Goal: Task Accomplishment & Management: Manage account settings

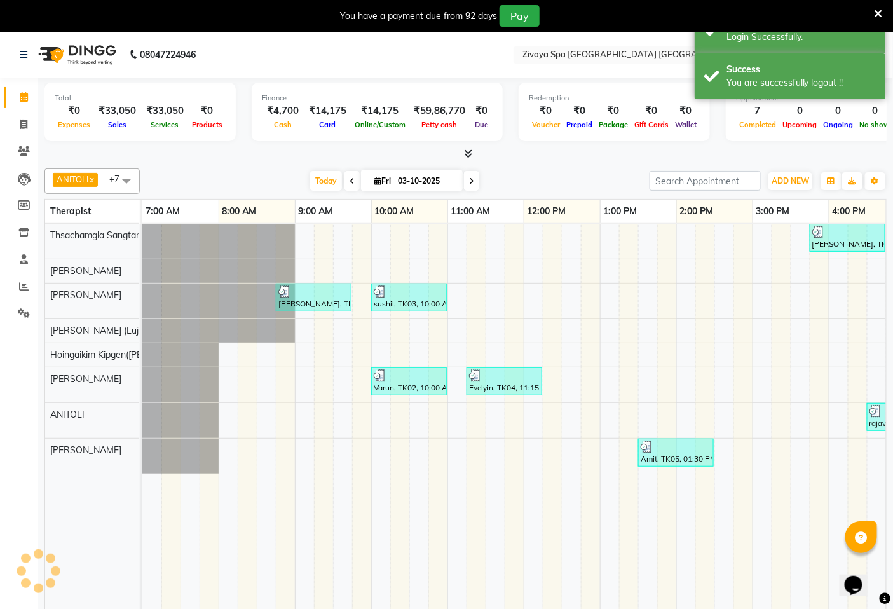
scroll to position [0, 477]
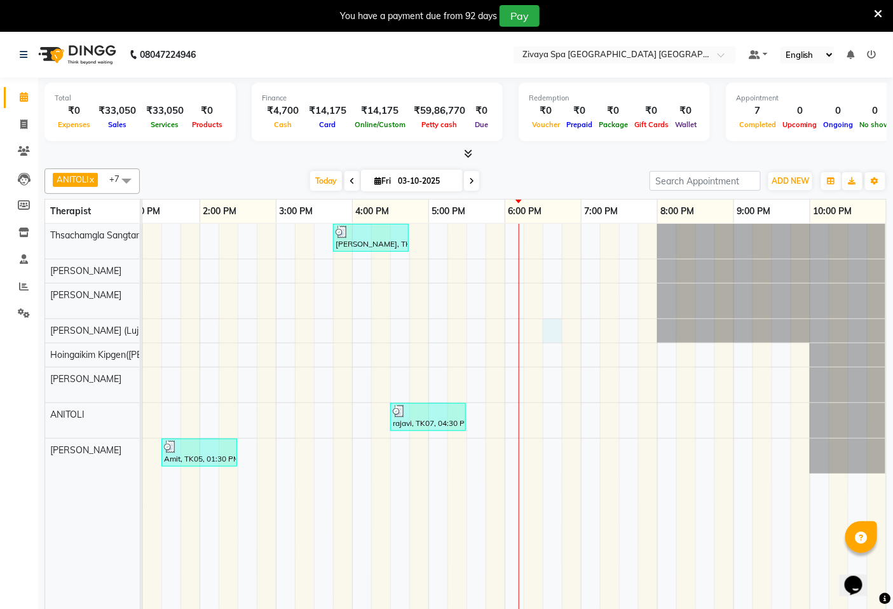
click at [551, 324] on div "[PERSON_NAME], TK06, 03:45 PM-04:45 PM, Swedish De-Stress - 60 Mins [PERSON_NAM…" at bounding box center [276, 426] width 1220 height 404
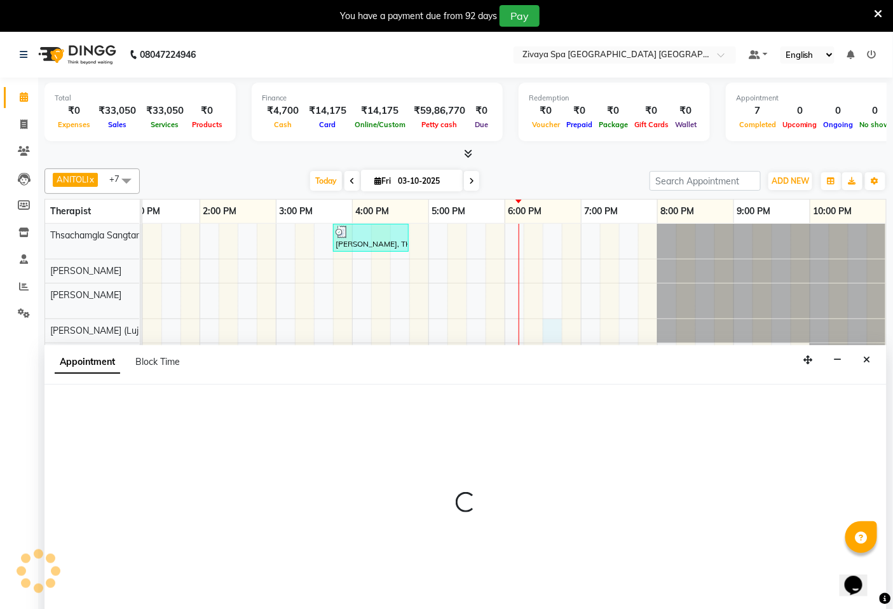
select select "49493"
select select "1110"
select select "tentative"
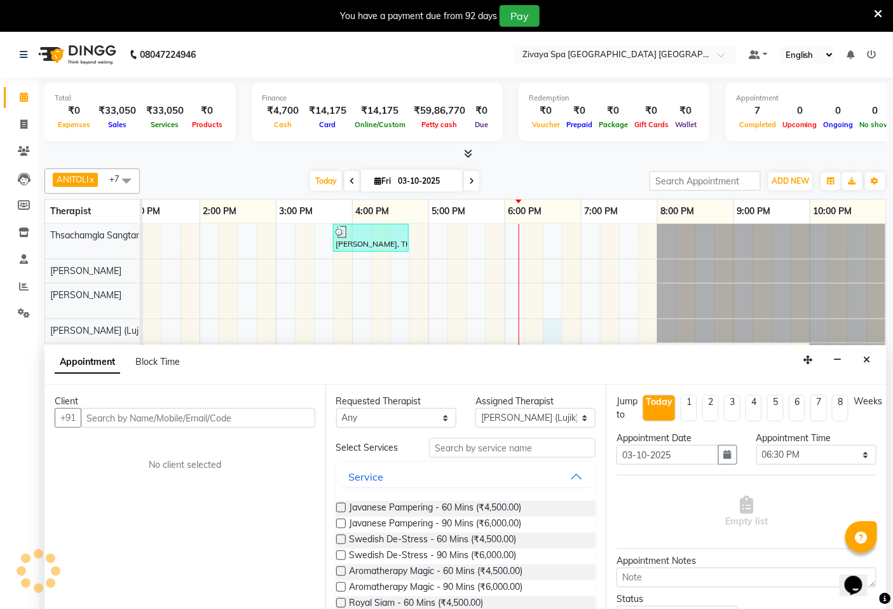
scroll to position [32, 0]
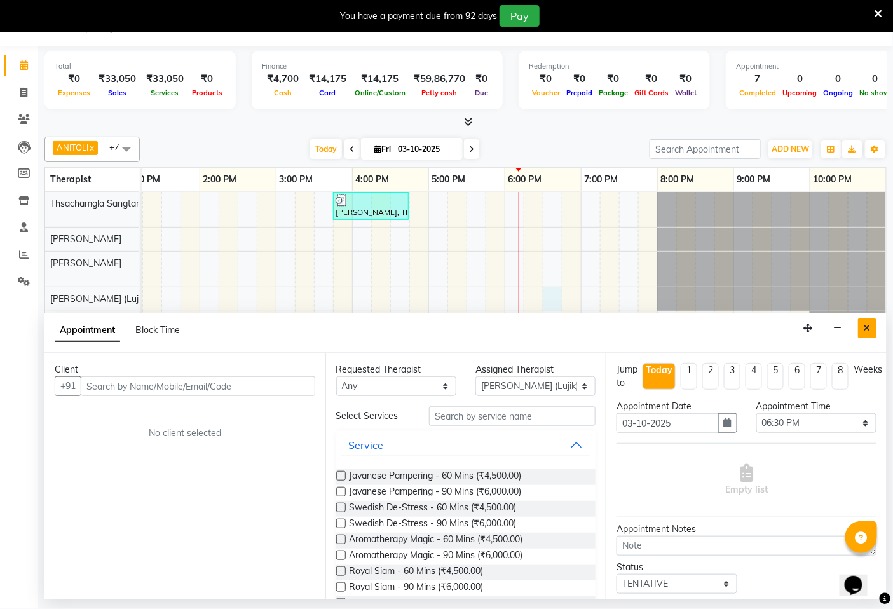
click at [868, 328] on icon "Close" at bounding box center [867, 327] width 7 height 9
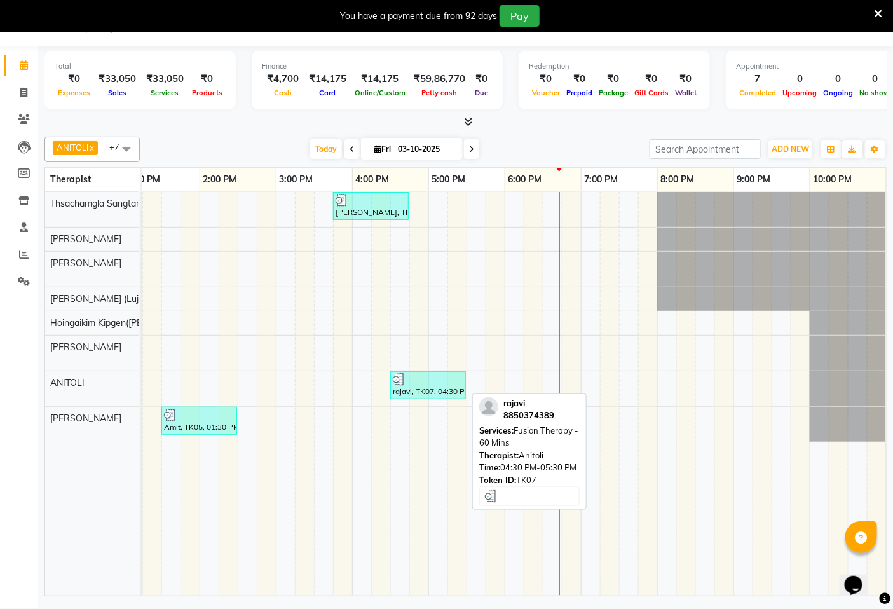
click at [440, 392] on div "rajavi, TK07, 04:30 PM-05:30 PM, Fusion Therapy - 60 Mins" at bounding box center [427, 385] width 73 height 24
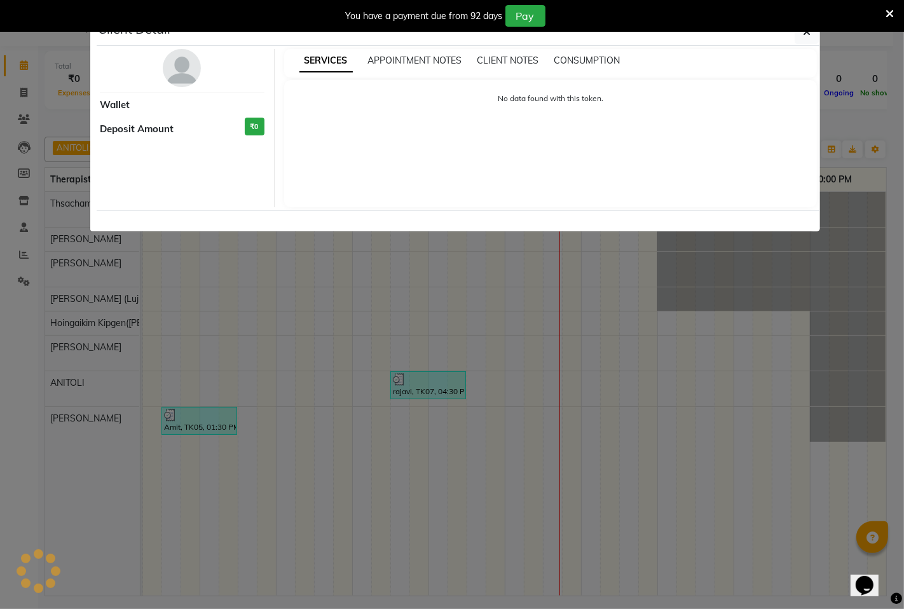
select select "3"
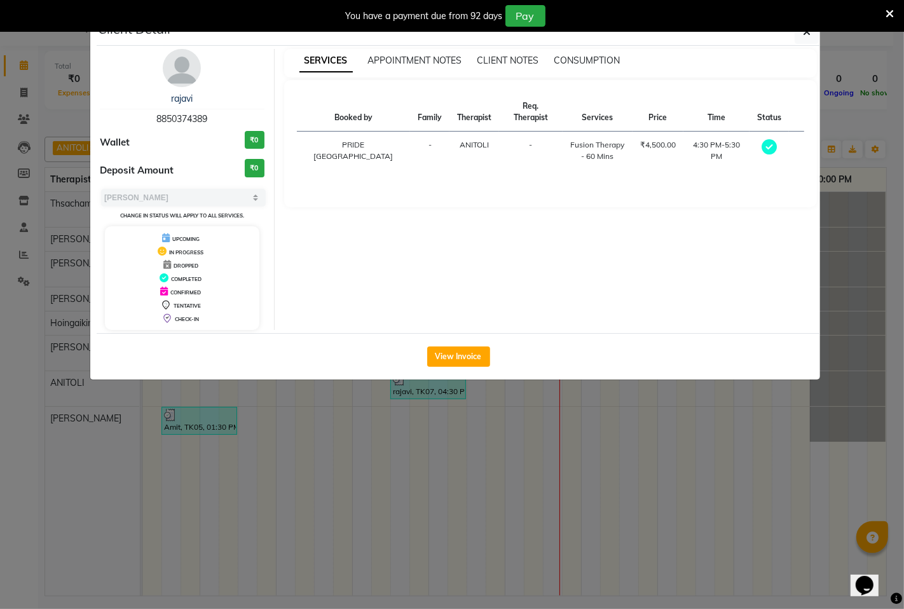
click at [564, 418] on ngb-modal-window "Client Detail rajavi 8850374389 Wallet ₹0 Deposit Amount ₹0 Select MARK DONE UP…" at bounding box center [452, 304] width 904 height 609
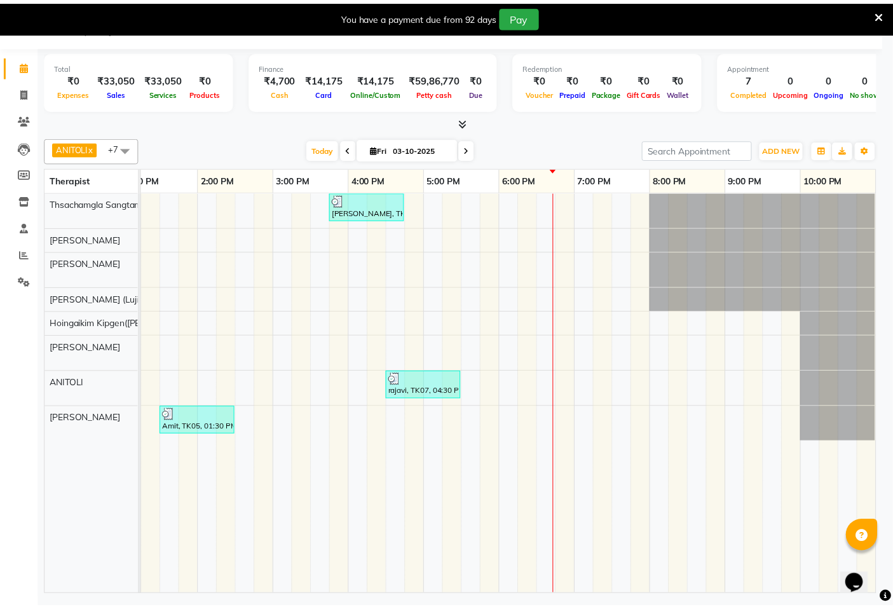
scroll to position [0, 466]
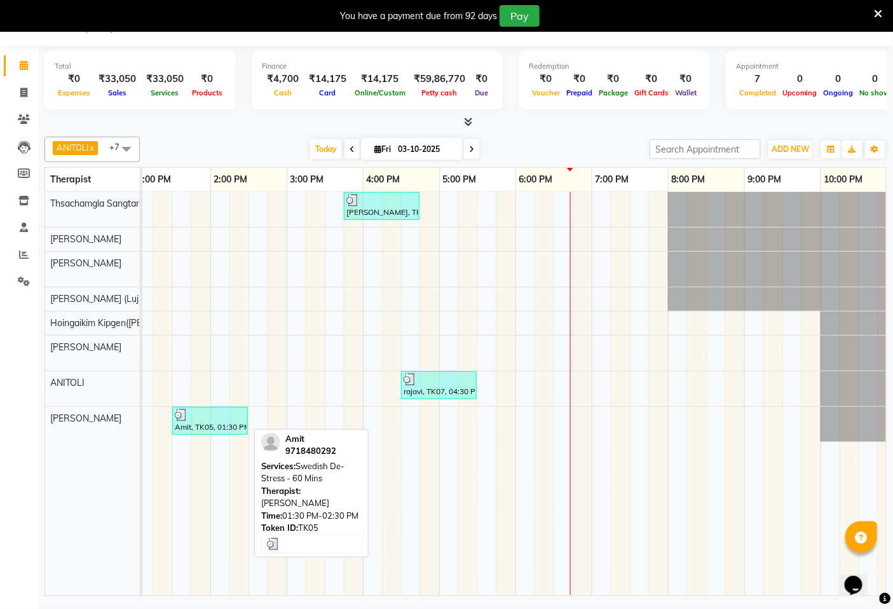
click at [239, 419] on div at bounding box center [210, 415] width 71 height 13
select select "3"
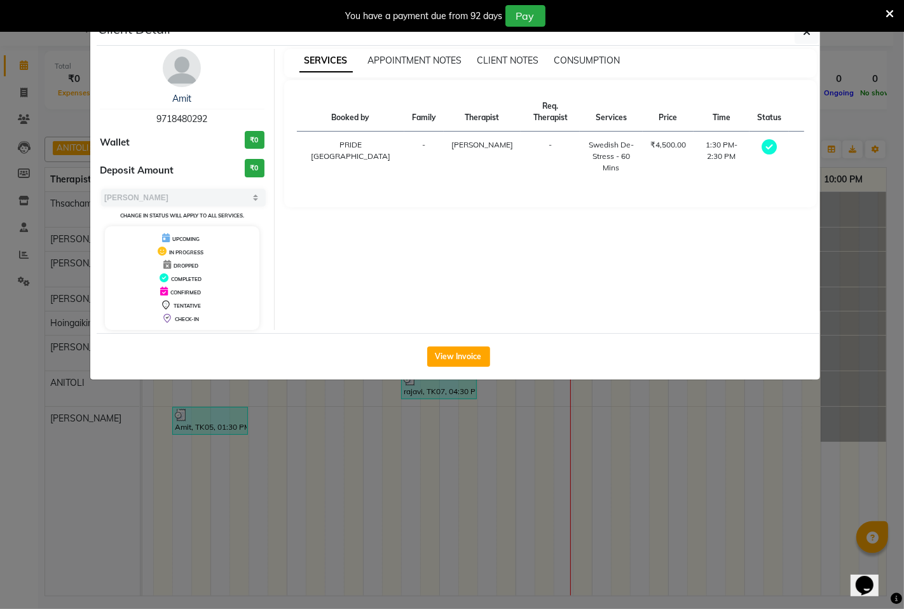
click at [332, 430] on ngb-modal-window "Client Detail Amit 9718480292 Wallet ₹0 Deposit Amount ₹0 Select MARK DONE UPCO…" at bounding box center [452, 304] width 904 height 609
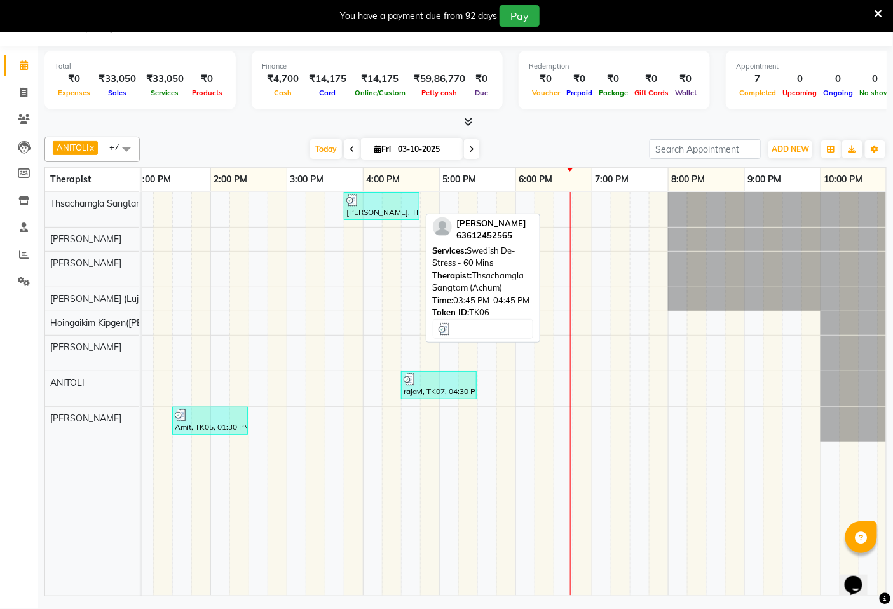
click at [397, 207] on div "[PERSON_NAME], TK06, 03:45 PM-04:45 PM, Swedish De-Stress - 60 Mins" at bounding box center [381, 206] width 73 height 24
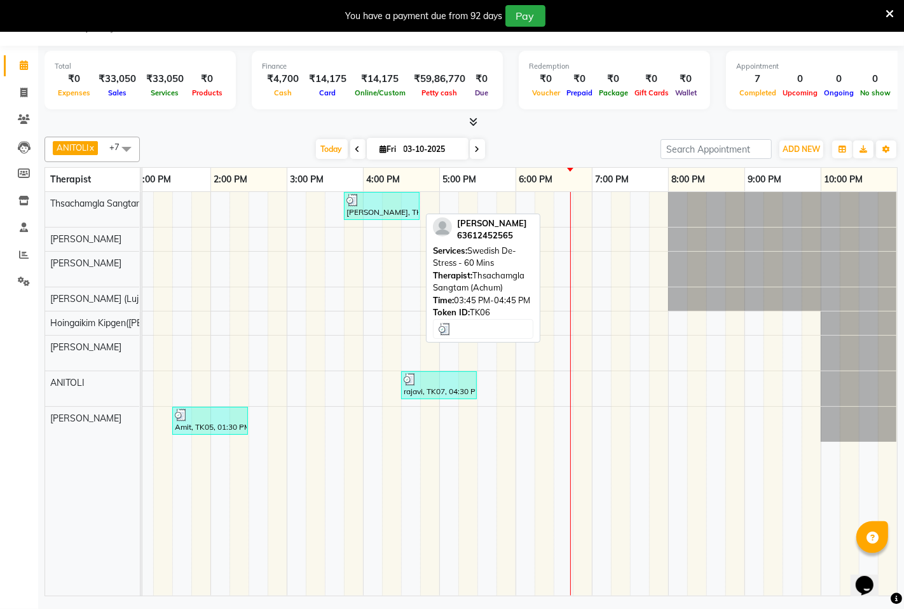
select select "3"
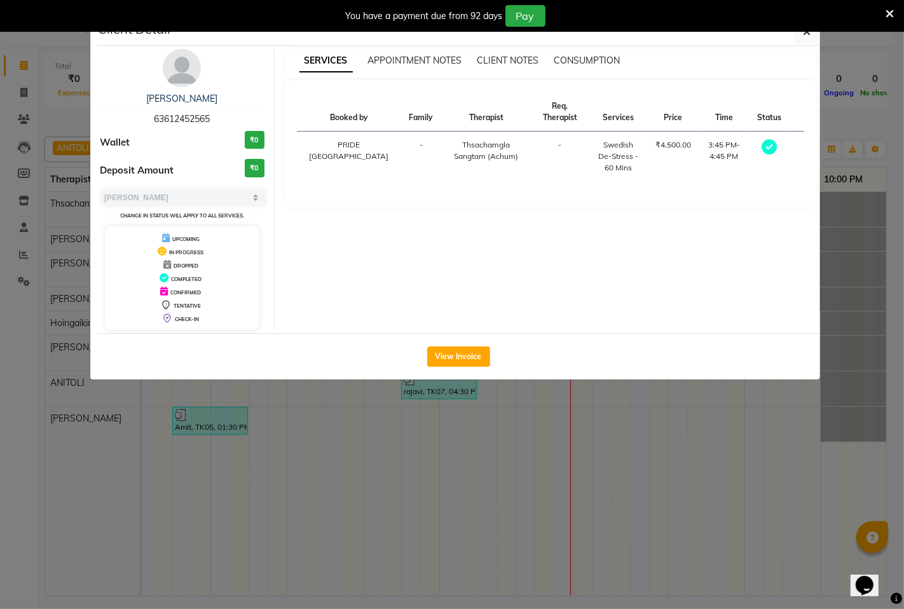
click at [402, 419] on ngb-modal-window "Client Detail [PERSON_NAME] 63612452565 Wallet ₹0 Deposit Amount ₹0 Select MARK…" at bounding box center [452, 304] width 904 height 609
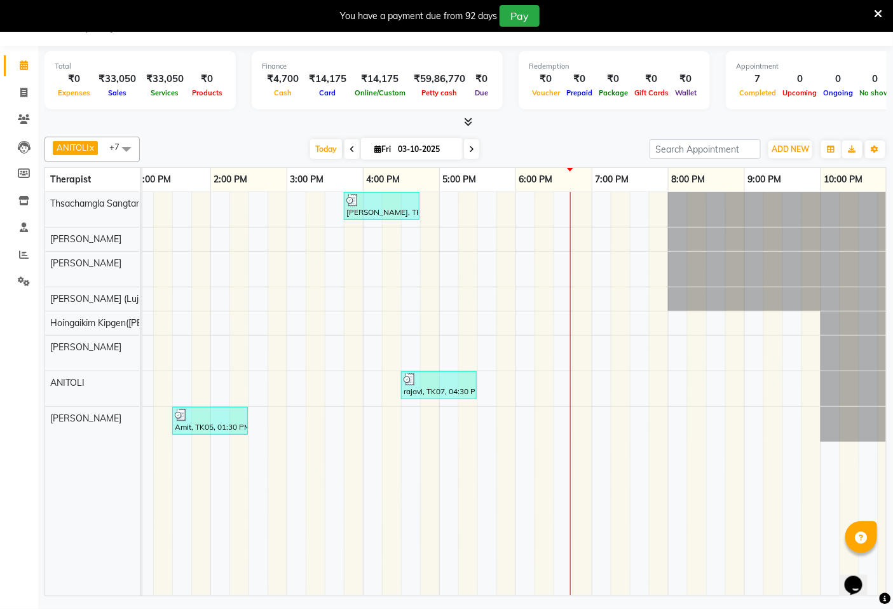
scroll to position [0, 477]
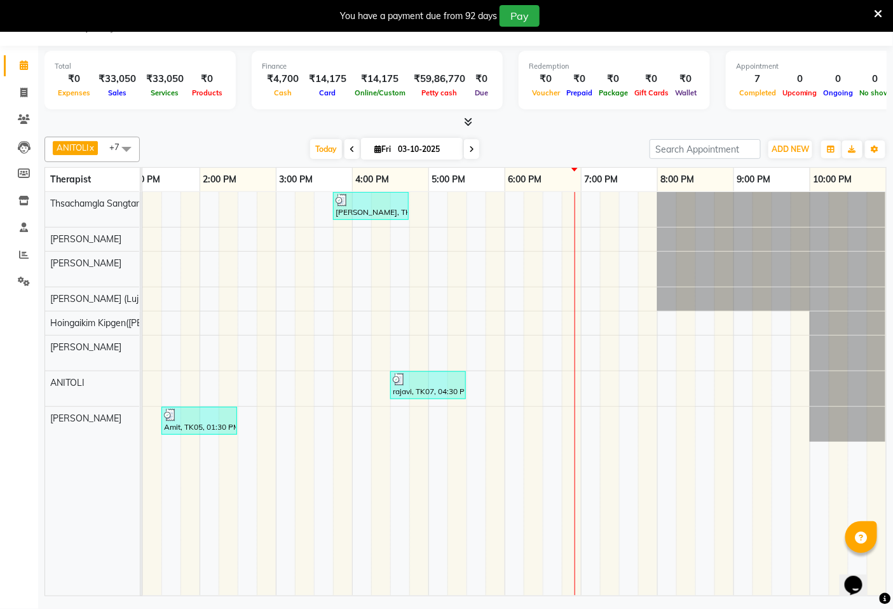
click at [528, 299] on div "[PERSON_NAME], TK06, 03:45 PM-04:45 PM, Swedish De-Stress - 60 Mins [PERSON_NAM…" at bounding box center [276, 394] width 1220 height 404
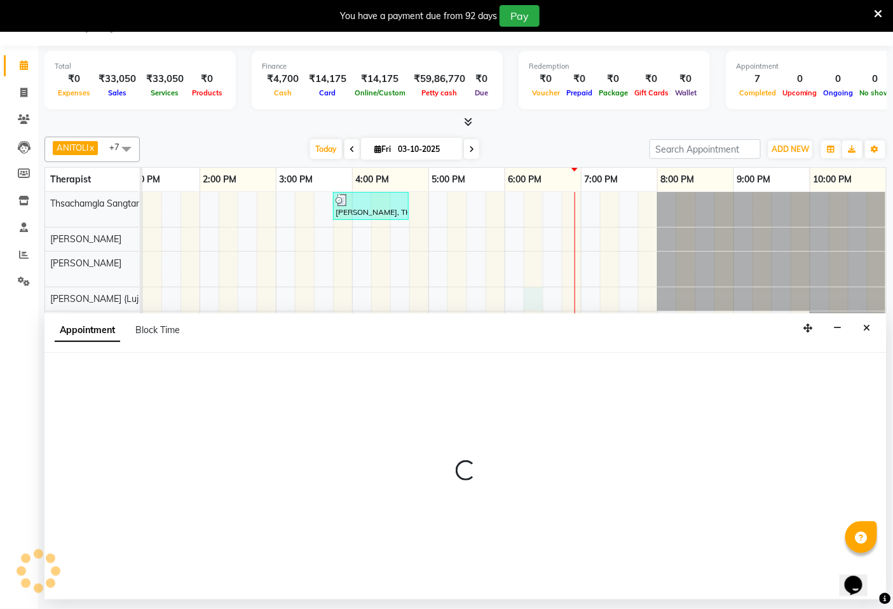
select select "49493"
select select "1095"
select select "tentative"
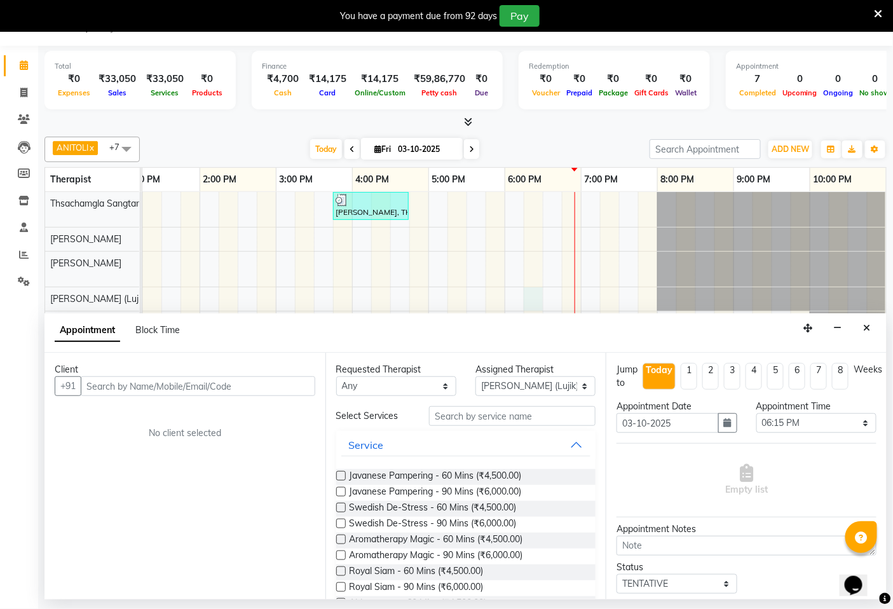
click at [115, 386] on input "text" at bounding box center [198, 386] width 235 height 20
type input "9486094157"
click at [339, 538] on label at bounding box center [341, 539] width 10 height 10
click at [339, 538] on input "checkbox" at bounding box center [340, 540] width 8 height 8
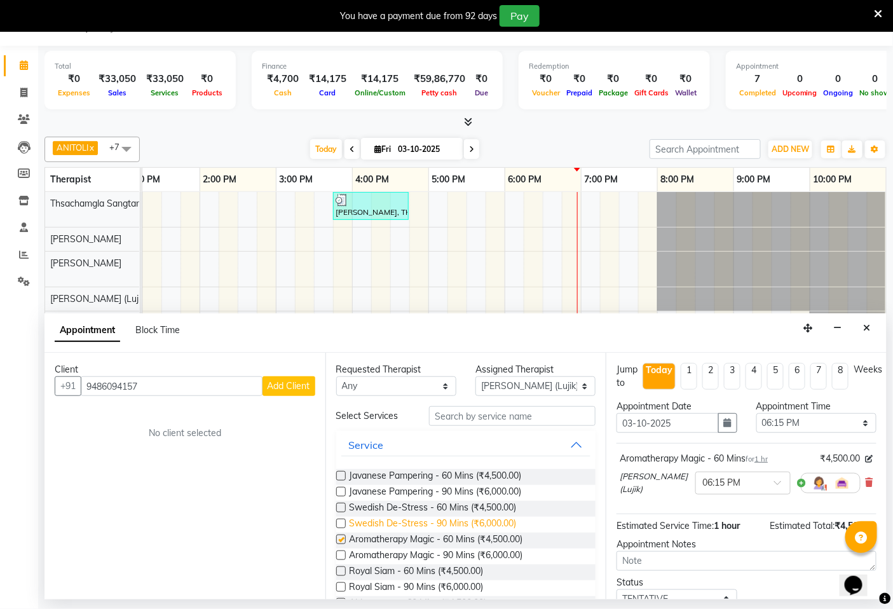
checkbox input "false"
click at [854, 421] on select "Select 08:00 AM 08:15 AM 08:30 AM 08:45 AM 09:00 AM 09:15 AM 09:30 AM 09:45 AM …" at bounding box center [816, 423] width 120 height 20
select select "1140"
click at [756, 413] on select "Select 08:00 AM 08:15 AM 08:30 AM 08:45 AM 09:00 AM 09:15 AM 09:30 AM 09:45 AM …" at bounding box center [816, 423] width 120 height 20
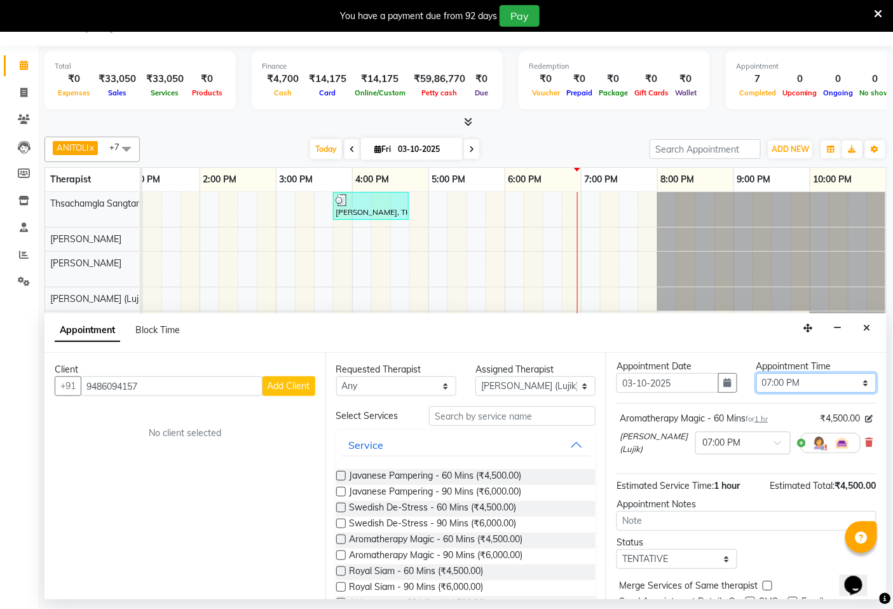
scroll to position [71, 0]
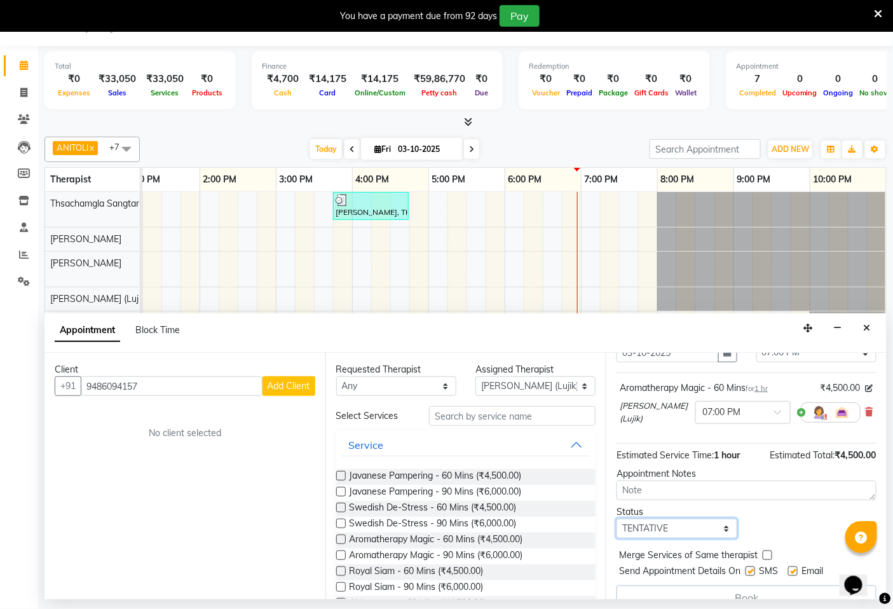
click at [723, 528] on select "Select TENTATIVE CONFIRM CHECK-IN UPCOMING" at bounding box center [676, 529] width 120 height 20
select select "confirm booking"
click at [616, 519] on select "Select TENTATIVE CONFIRM CHECK-IN UPCOMING" at bounding box center [676, 529] width 120 height 20
click at [299, 384] on span "Add Client" at bounding box center [289, 385] width 43 height 11
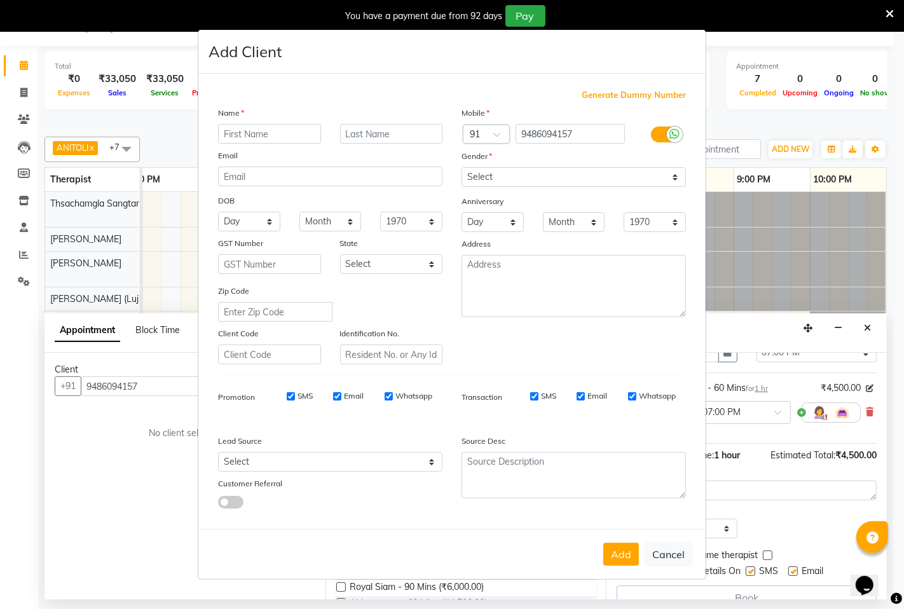
click at [232, 129] on input "text" at bounding box center [269, 134] width 103 height 20
type input "[PERSON_NAME]"
click at [377, 135] on input "text" at bounding box center [391, 134] width 103 height 20
type input "[PERSON_NAME]"
click at [669, 175] on select "Select [DEMOGRAPHIC_DATA] [DEMOGRAPHIC_DATA] Other Prefer Not To Say" at bounding box center [573, 177] width 224 height 20
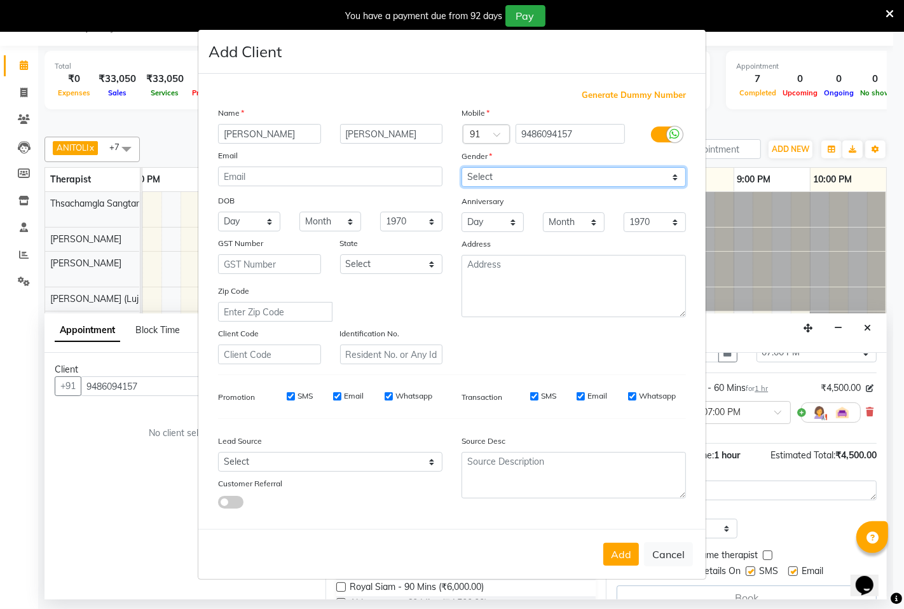
select select "[DEMOGRAPHIC_DATA]"
click at [461, 167] on select "Select [DEMOGRAPHIC_DATA] [DEMOGRAPHIC_DATA] Other Prefer Not To Say" at bounding box center [573, 177] width 224 height 20
click at [290, 392] on input "SMS" at bounding box center [291, 396] width 8 height 8
checkbox input "false"
click at [335, 392] on input "Email" at bounding box center [337, 396] width 8 height 8
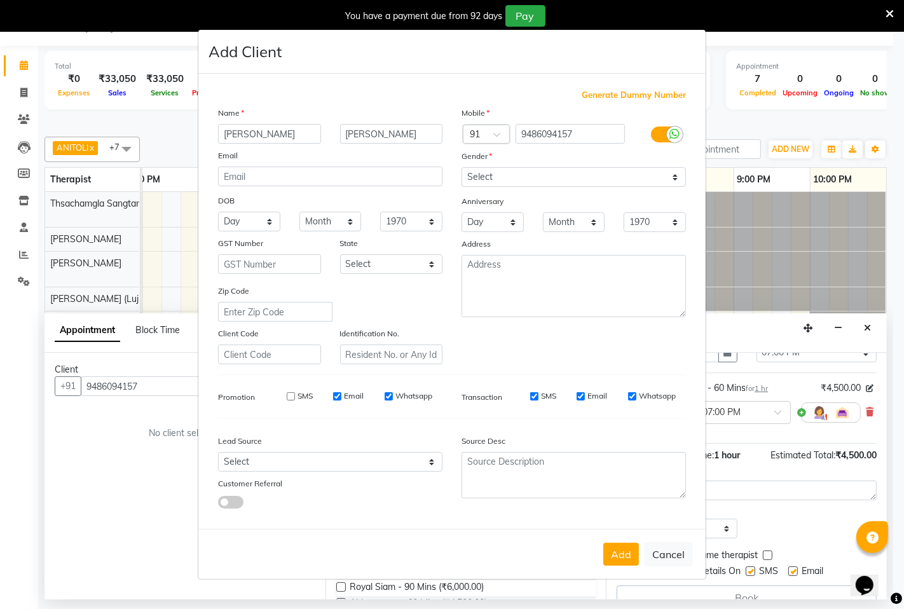
checkbox input "false"
click at [390, 393] on input "Whatsapp" at bounding box center [388, 396] width 8 height 8
checkbox input "false"
drag, startPoint x: 529, startPoint y: 394, endPoint x: 523, endPoint y: 391, distance: 6.8
click at [526, 394] on div "SMS" at bounding box center [534, 395] width 44 height 11
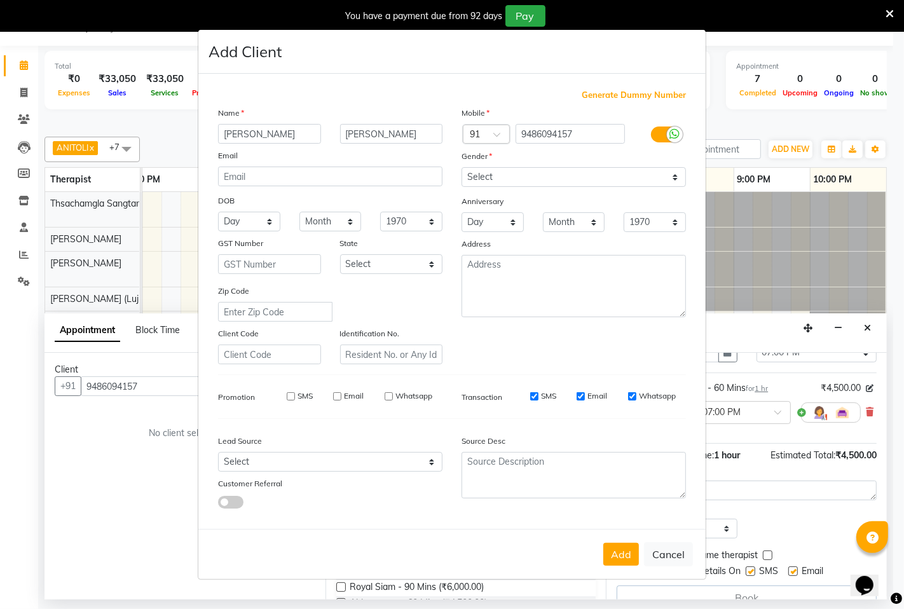
click at [535, 395] on input "SMS" at bounding box center [534, 396] width 8 height 8
checkbox input "false"
click at [576, 393] on input "Email" at bounding box center [580, 396] width 8 height 8
checkbox input "false"
click at [632, 393] on input "Whatsapp" at bounding box center [632, 396] width 8 height 8
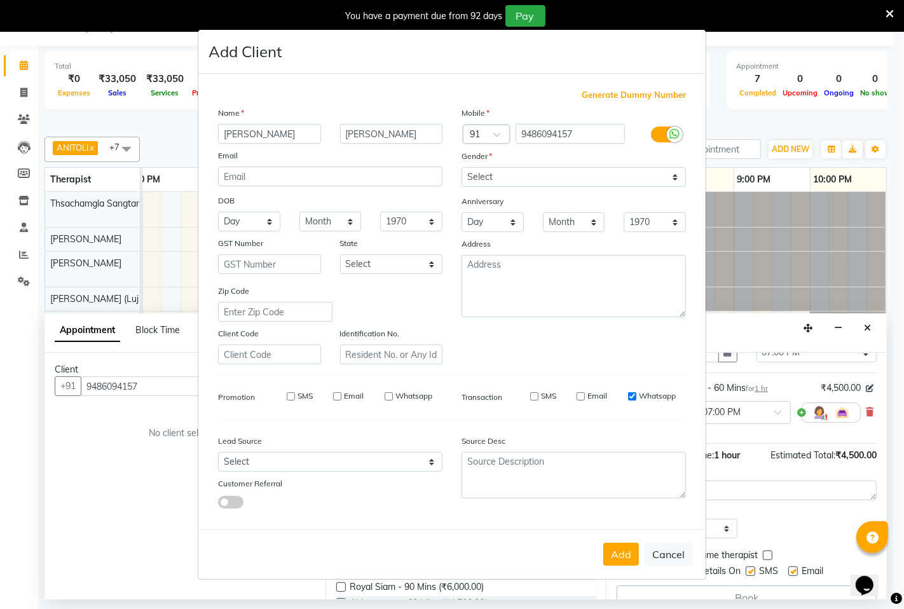
checkbox input "false"
click at [624, 558] on button "Add" at bounding box center [621, 554] width 36 height 23
select select
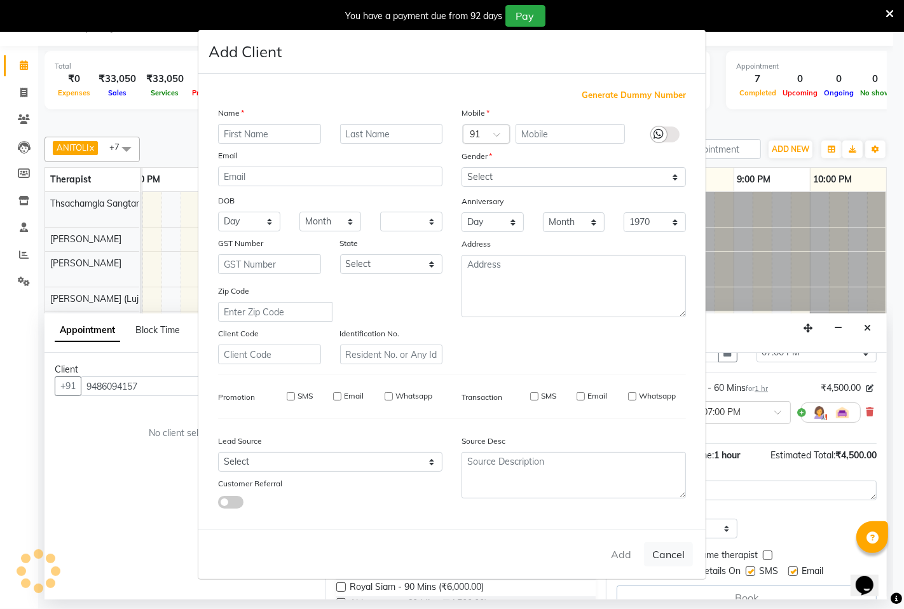
select select
checkbox input "false"
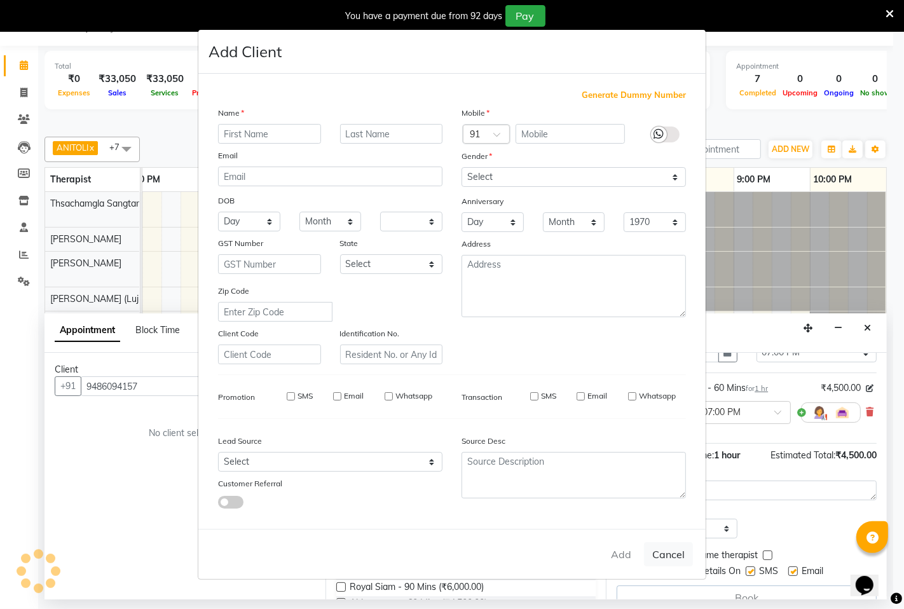
checkbox input "false"
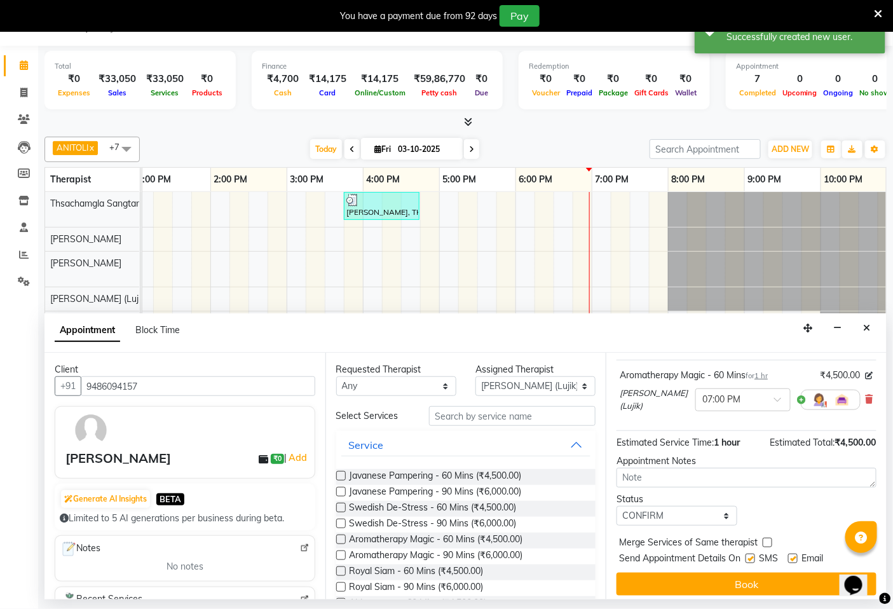
scroll to position [90, 0]
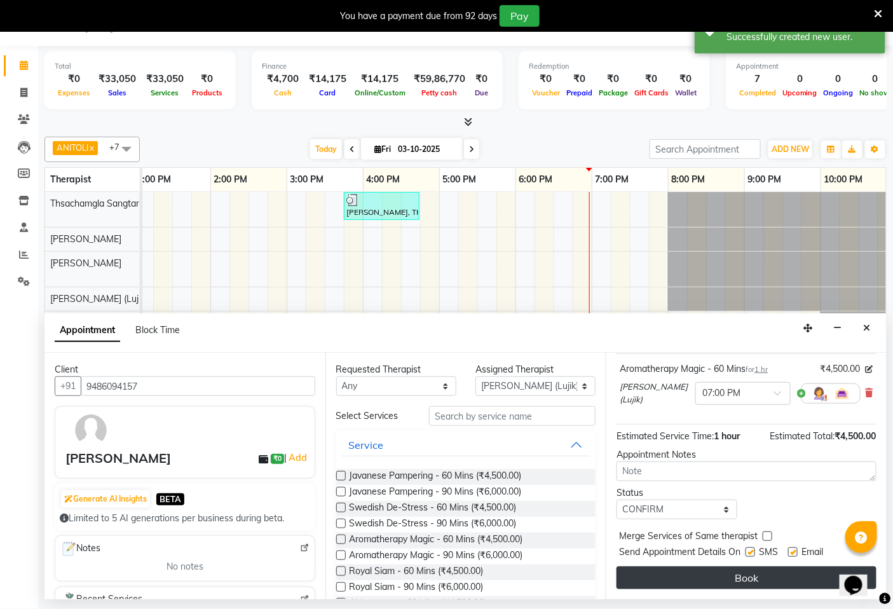
click at [731, 575] on button "Book" at bounding box center [746, 577] width 260 height 23
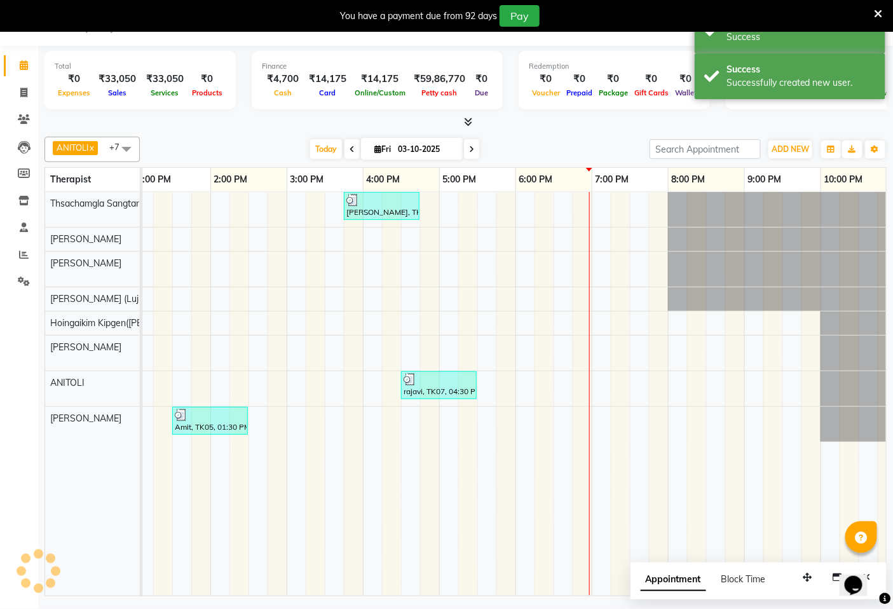
scroll to position [0, 0]
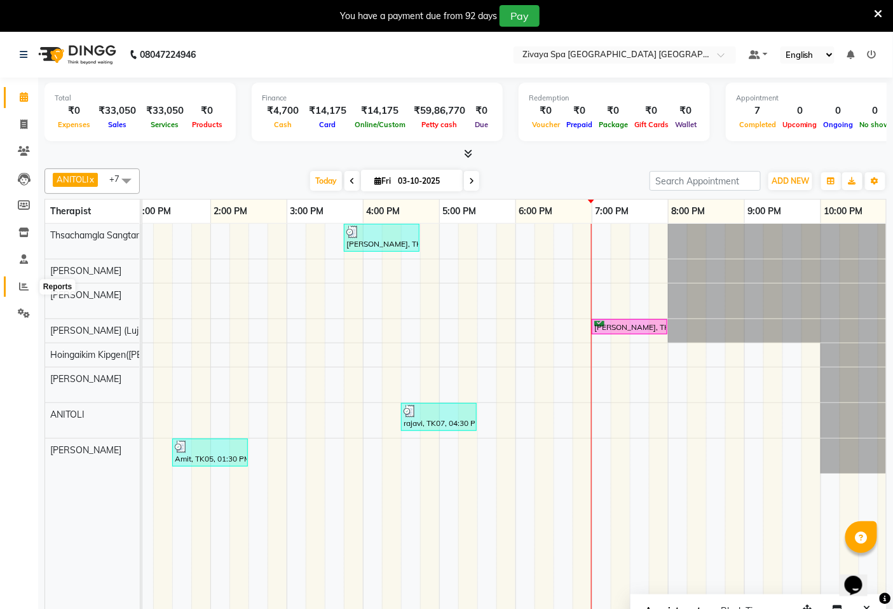
click at [24, 284] on icon at bounding box center [24, 287] width 10 height 10
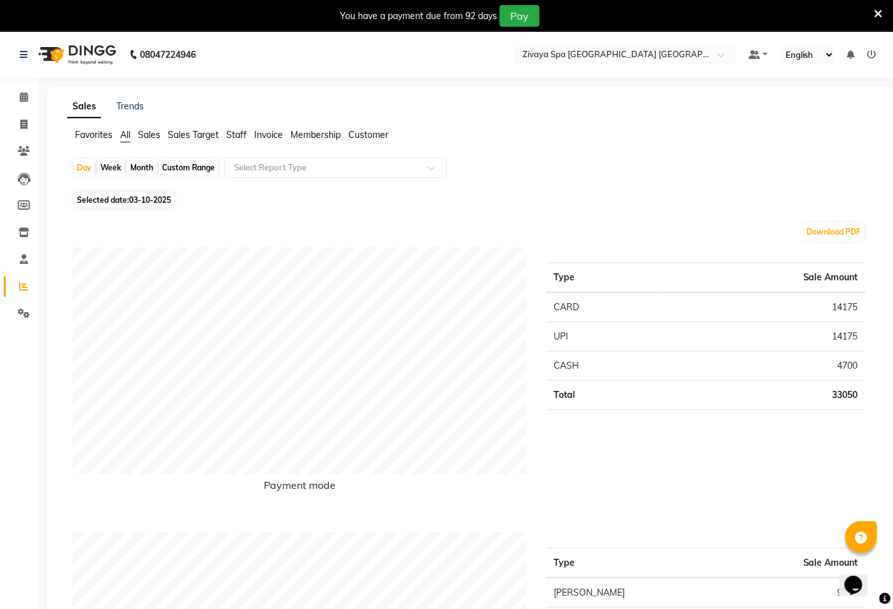
click at [207, 135] on span "Sales Target" at bounding box center [193, 134] width 51 height 11
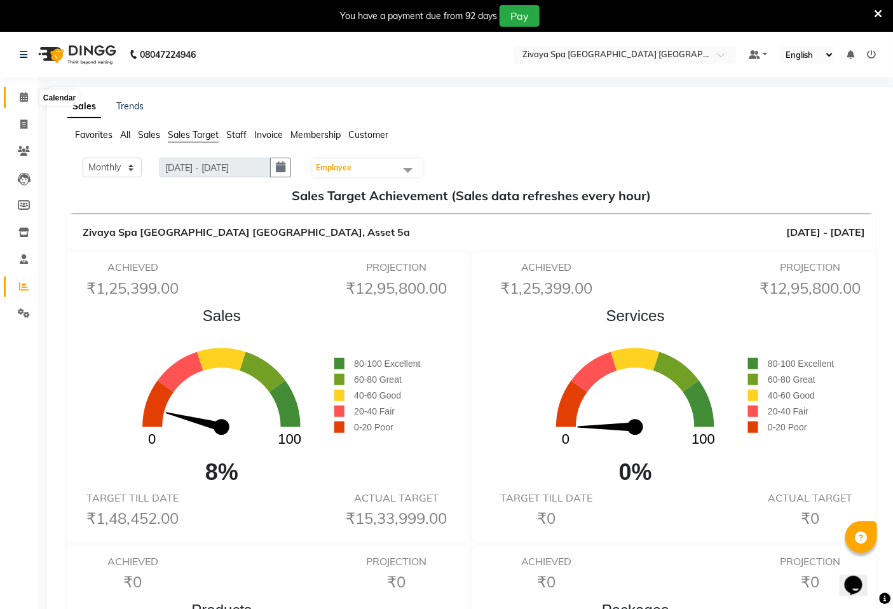
click at [20, 97] on icon at bounding box center [24, 97] width 8 height 10
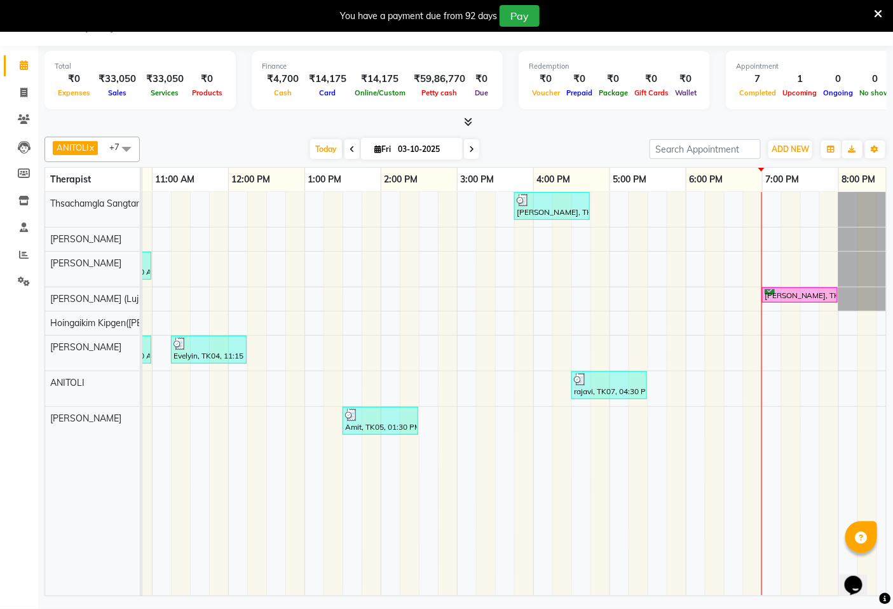
scroll to position [0, 410]
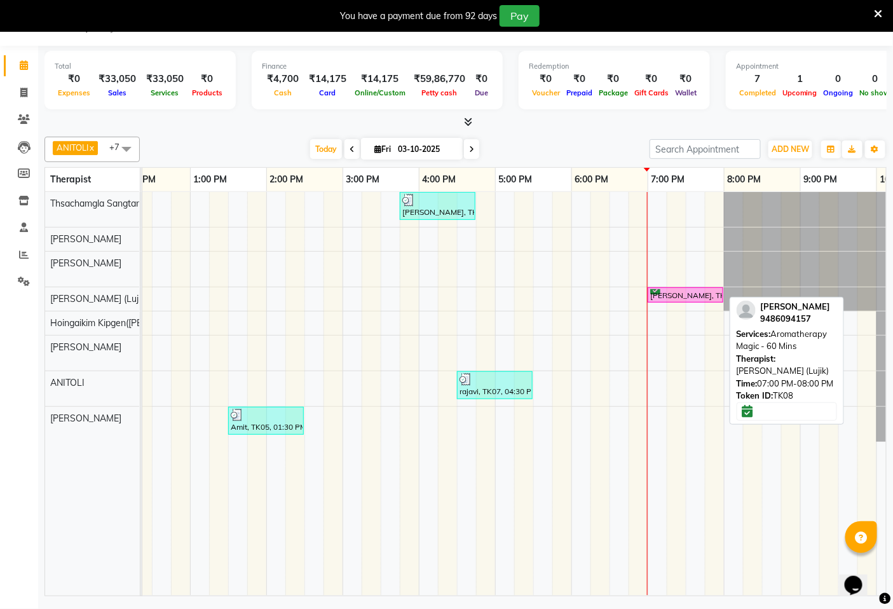
click at [704, 291] on div "[PERSON_NAME], TK08, 07:00 PM-08:00 PM, Aromatherapy Magic - 60 Mins" at bounding box center [685, 295] width 73 height 12
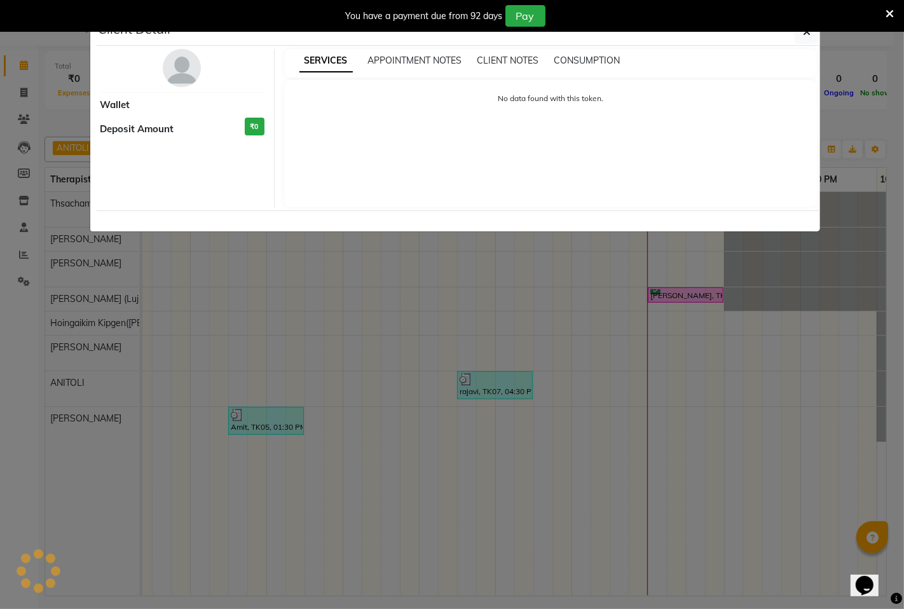
select select "6"
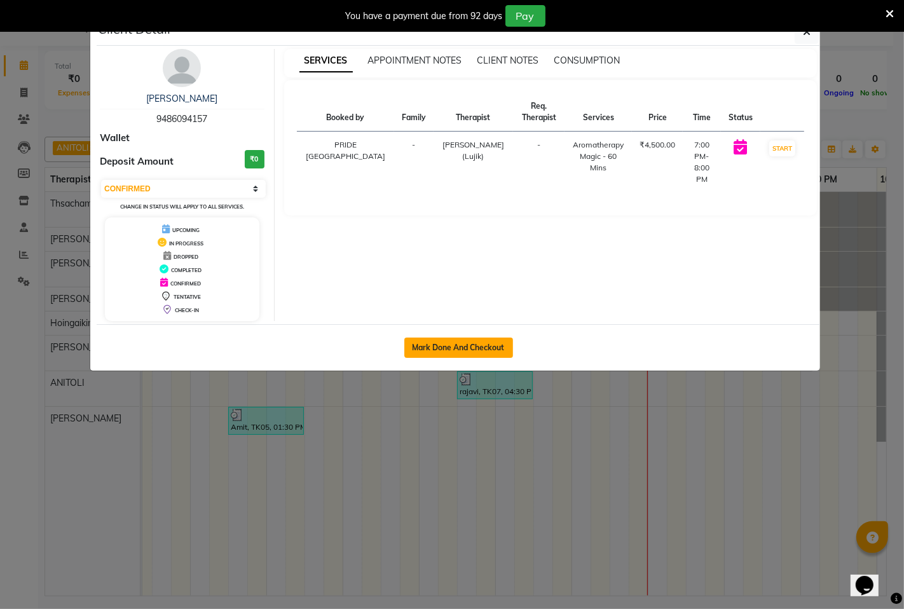
click at [466, 345] on button "Mark Done And Checkout" at bounding box center [458, 347] width 109 height 20
select select "6501"
select select "service"
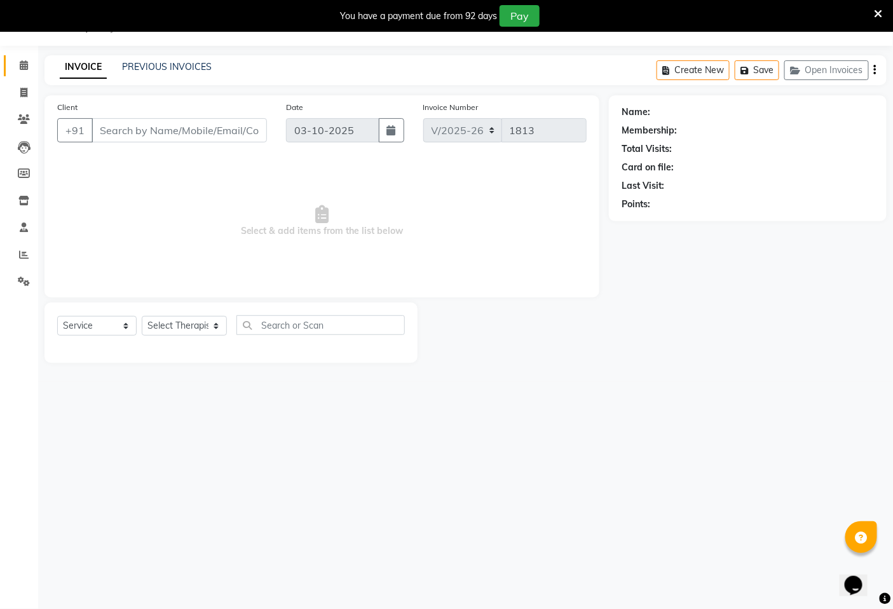
type input "9486094157"
select select "49493"
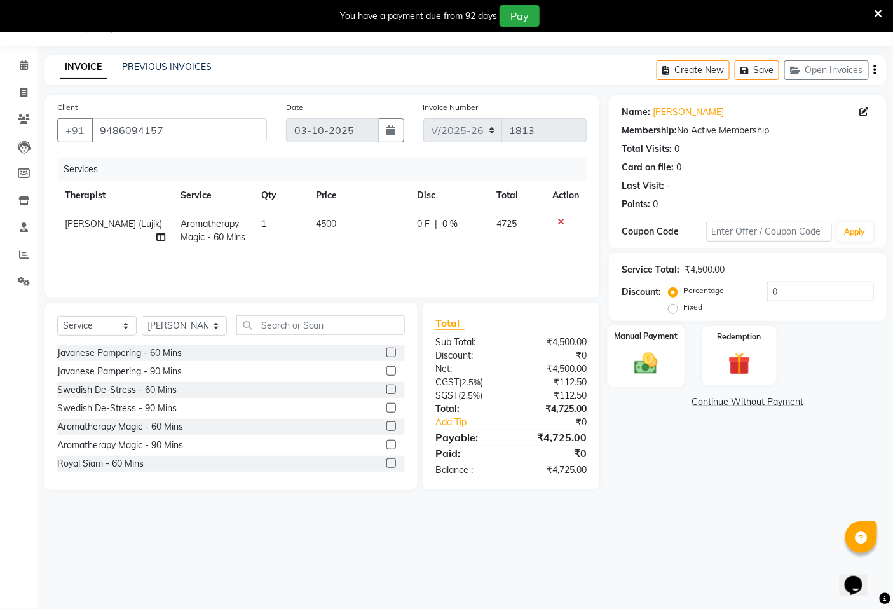
click at [648, 365] on img at bounding box center [646, 363] width 38 height 27
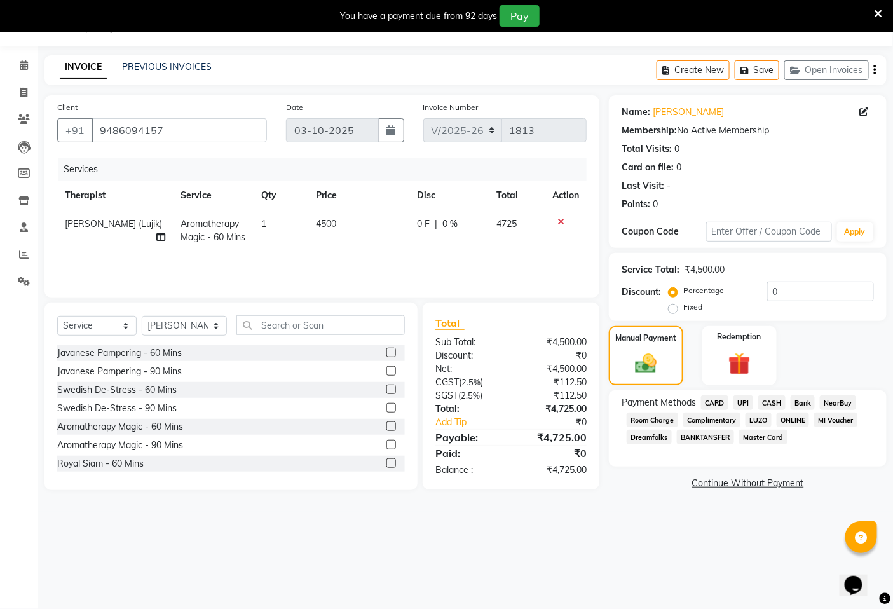
click at [714, 398] on span "CARD" at bounding box center [714, 402] width 27 height 15
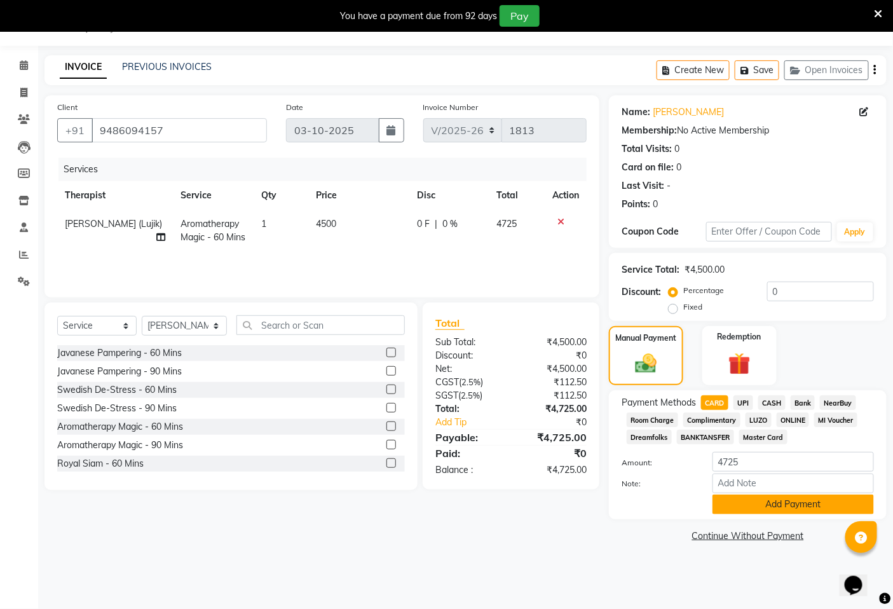
click at [759, 503] on button "Add Payment" at bounding box center [792, 504] width 161 height 20
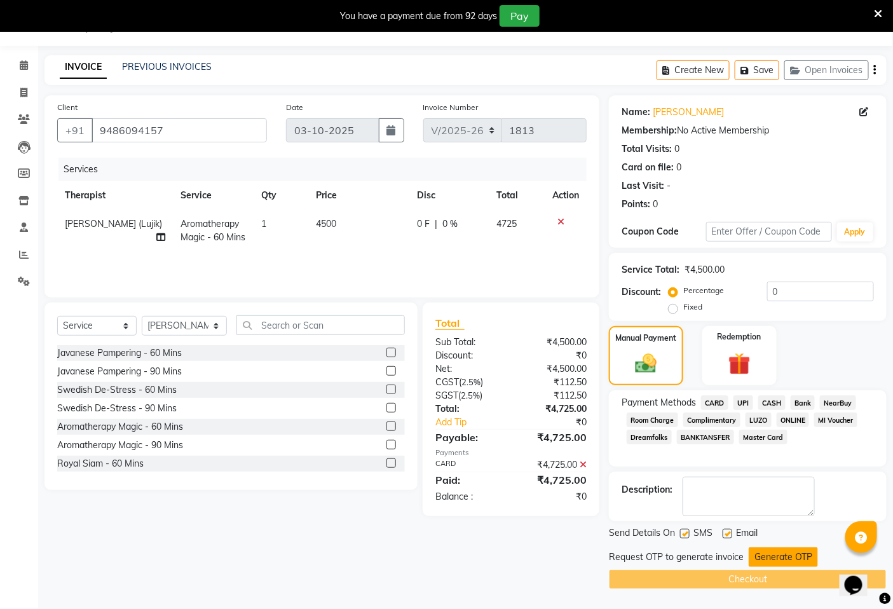
click at [775, 555] on button "Generate OTP" at bounding box center [783, 557] width 69 height 20
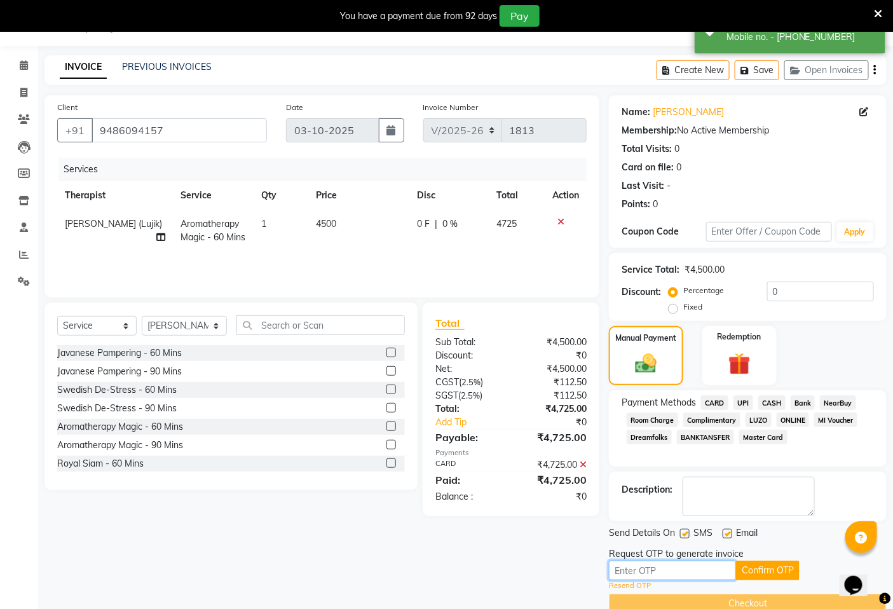
click at [656, 567] on input "text" at bounding box center [672, 571] width 127 height 20
type input "8839"
click at [761, 572] on button "Confirm OTP" at bounding box center [768, 571] width 64 height 20
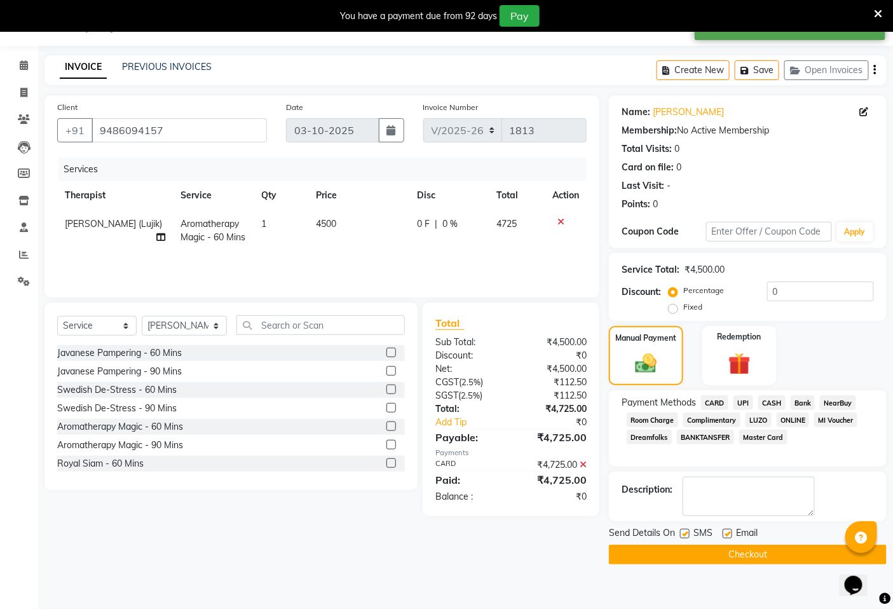
click at [746, 553] on button "Checkout" at bounding box center [748, 555] width 278 height 20
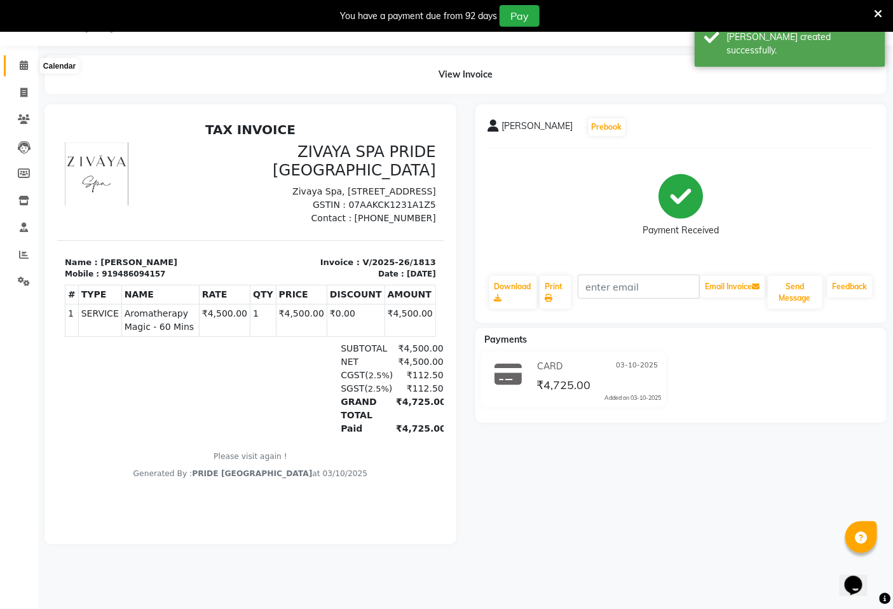
click at [22, 69] on icon at bounding box center [24, 65] width 8 height 10
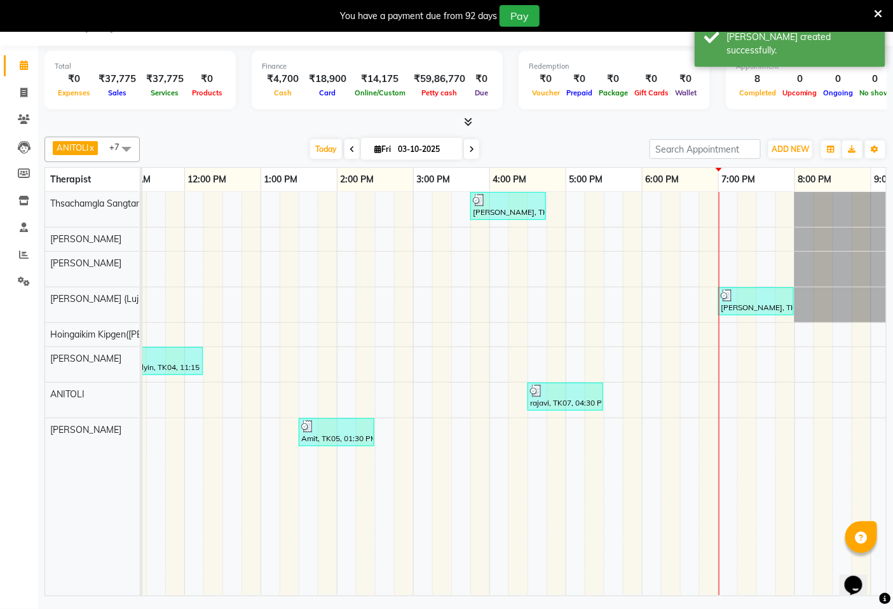
scroll to position [0, 409]
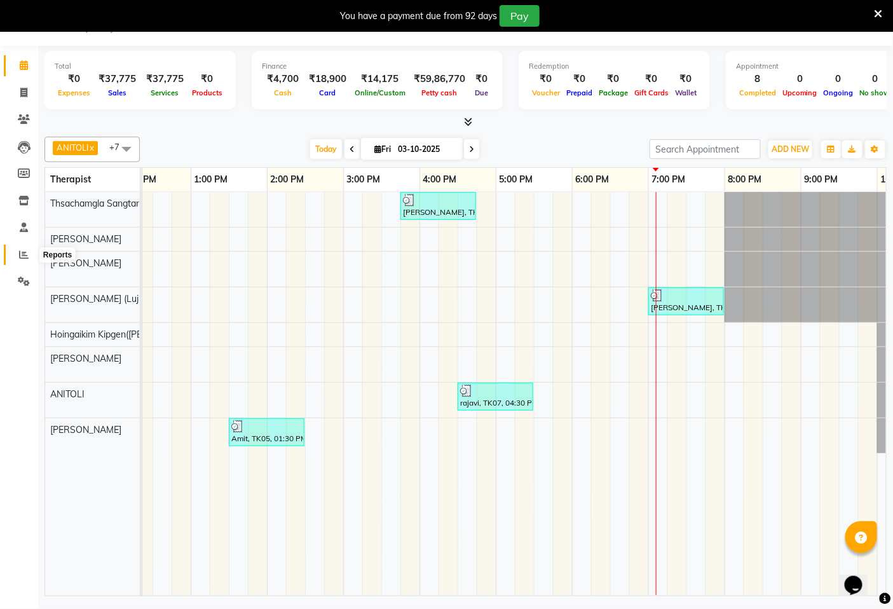
click at [22, 257] on icon at bounding box center [24, 255] width 10 height 10
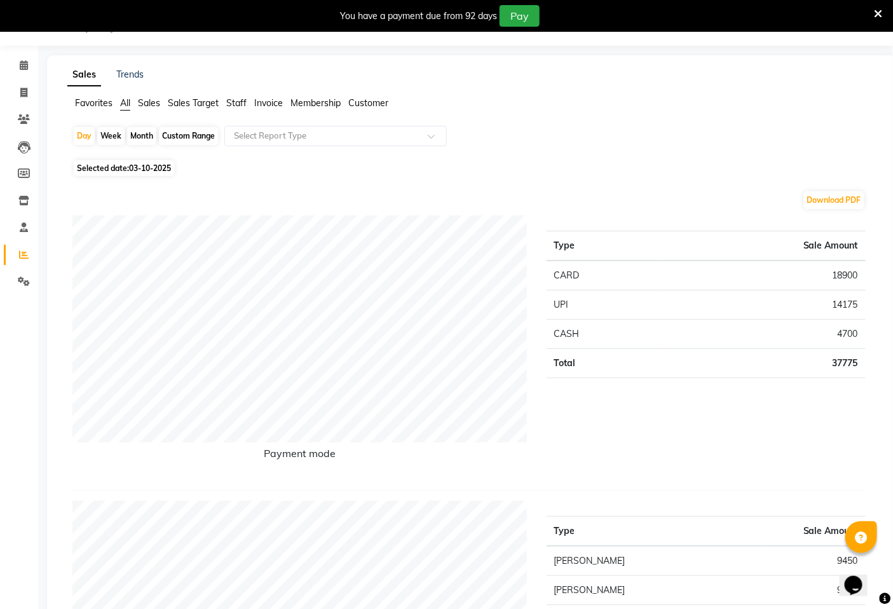
click at [144, 135] on div "Month" at bounding box center [141, 136] width 29 height 18
select select "10"
select select "2025"
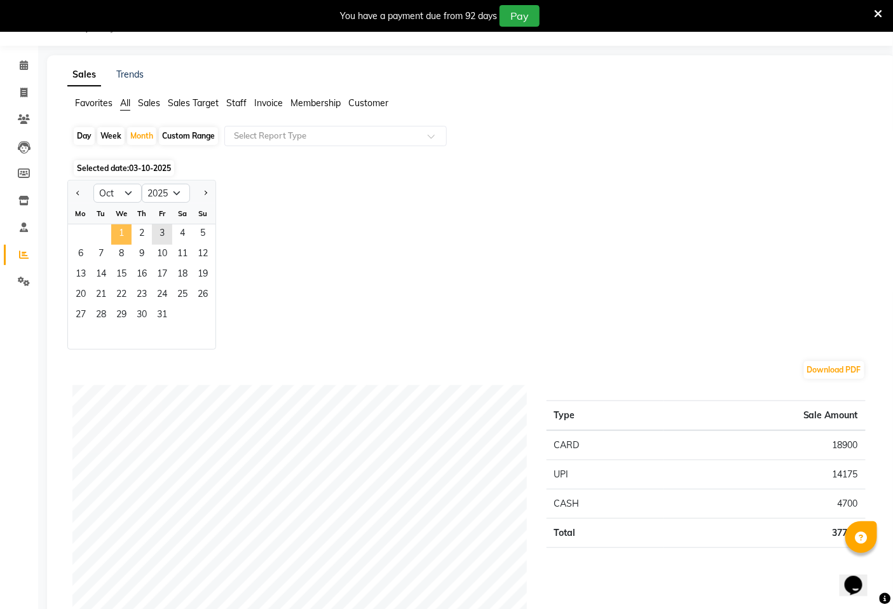
click at [123, 235] on span "1" at bounding box center [121, 234] width 20 height 20
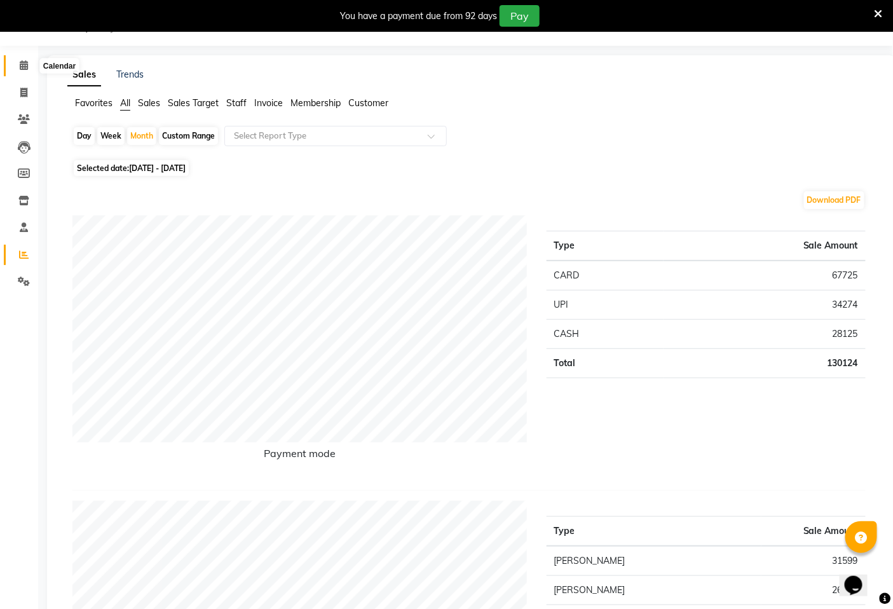
click at [22, 66] on icon at bounding box center [24, 65] width 8 height 10
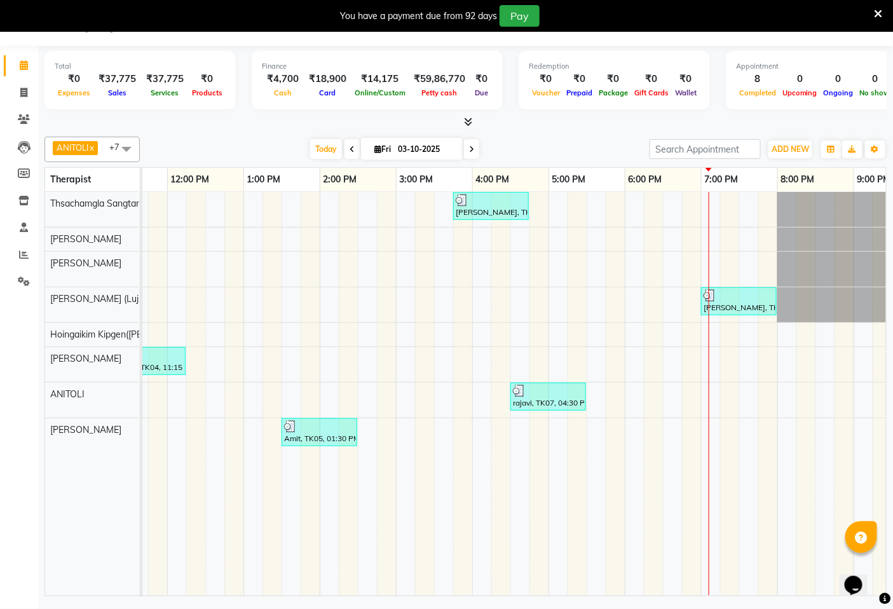
scroll to position [0, 407]
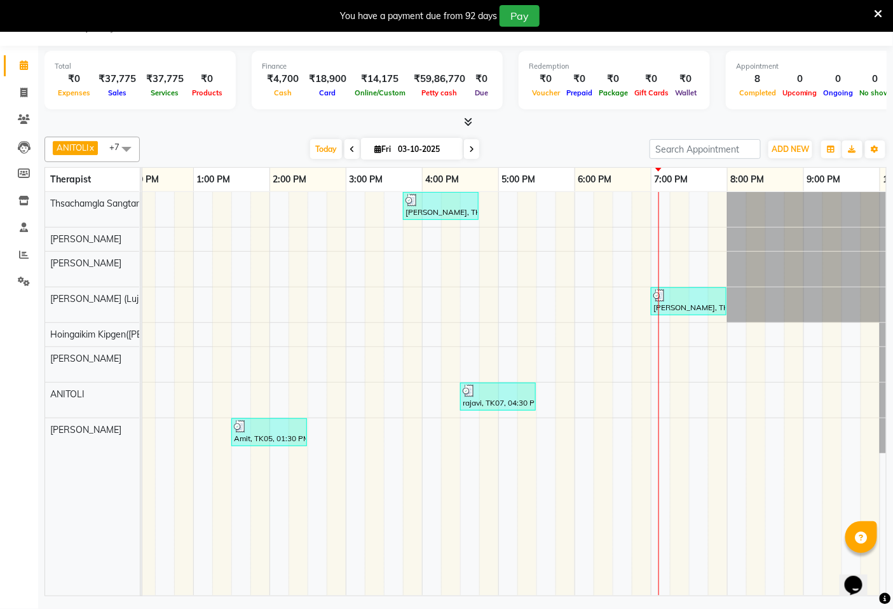
click at [469, 151] on icon at bounding box center [471, 150] width 5 height 8
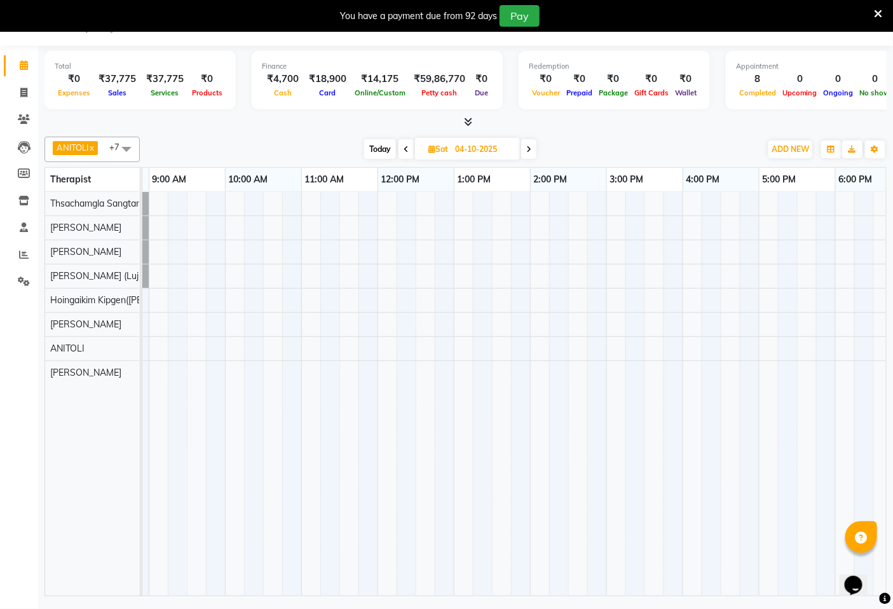
scroll to position [0, 0]
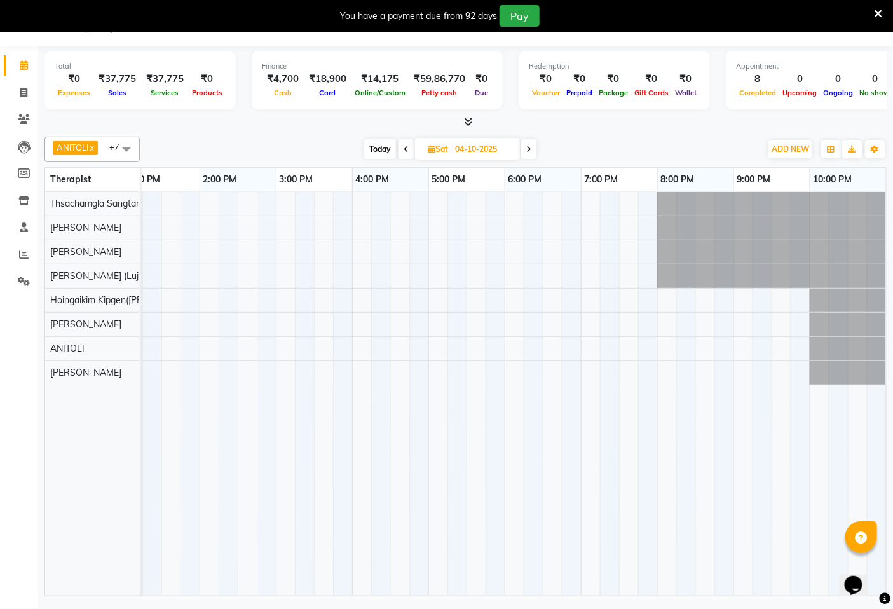
click at [531, 149] on icon at bounding box center [528, 150] width 5 height 8
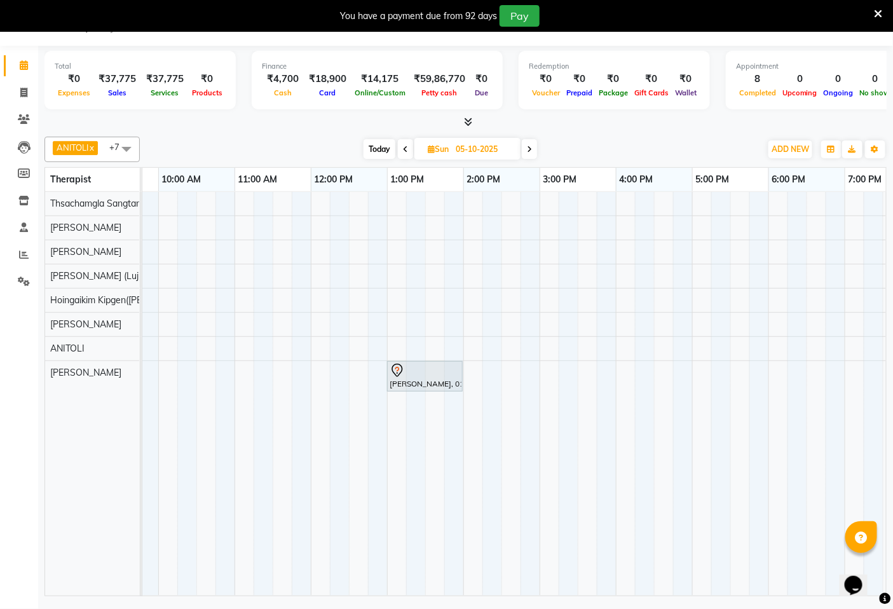
drag, startPoint x: 582, startPoint y: 585, endPoint x: 433, endPoint y: 553, distance: 152.7
click at [430, 561] on tr at bounding box center [539, 394] width 1220 height 404
click at [403, 146] on icon at bounding box center [405, 150] width 5 height 8
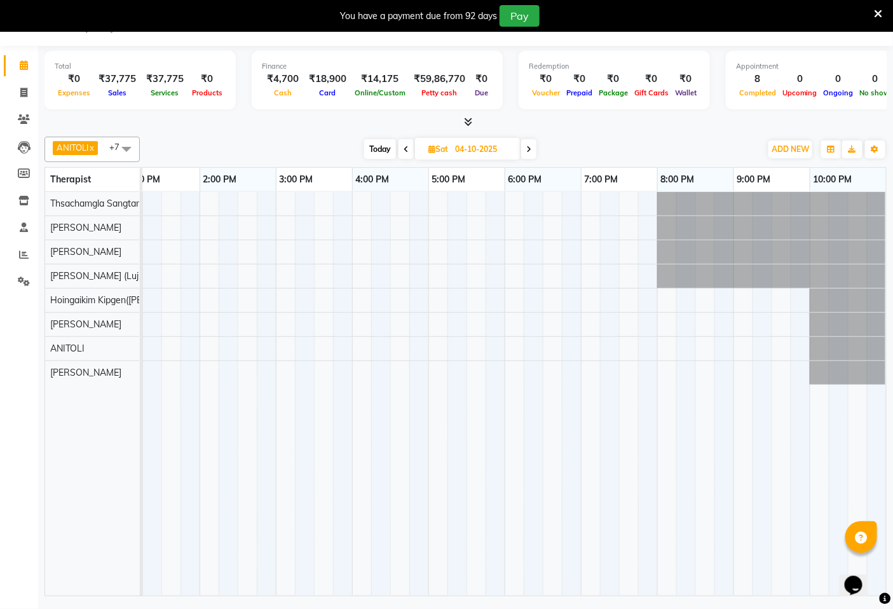
click at [402, 144] on span at bounding box center [405, 149] width 15 height 20
type input "03-10-2025"
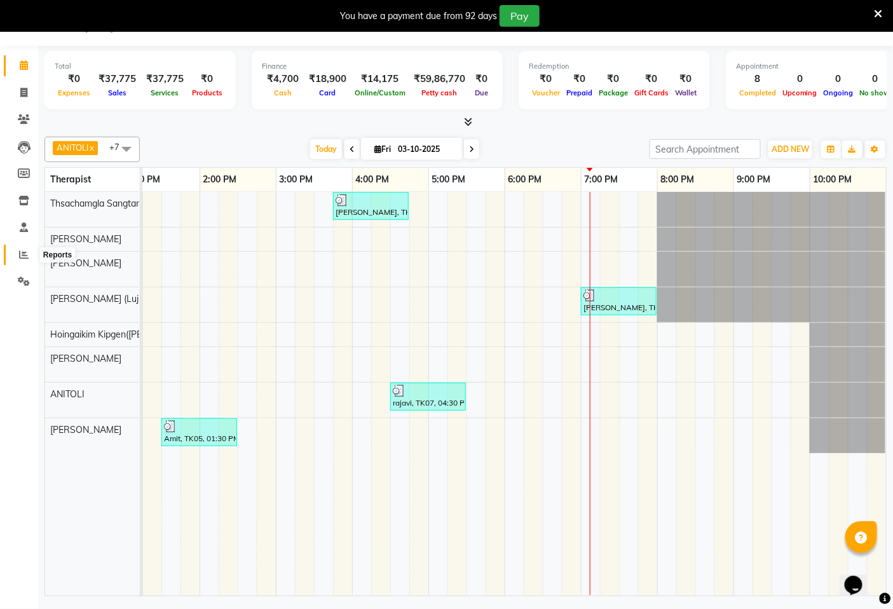
click at [19, 254] on icon at bounding box center [24, 255] width 10 height 10
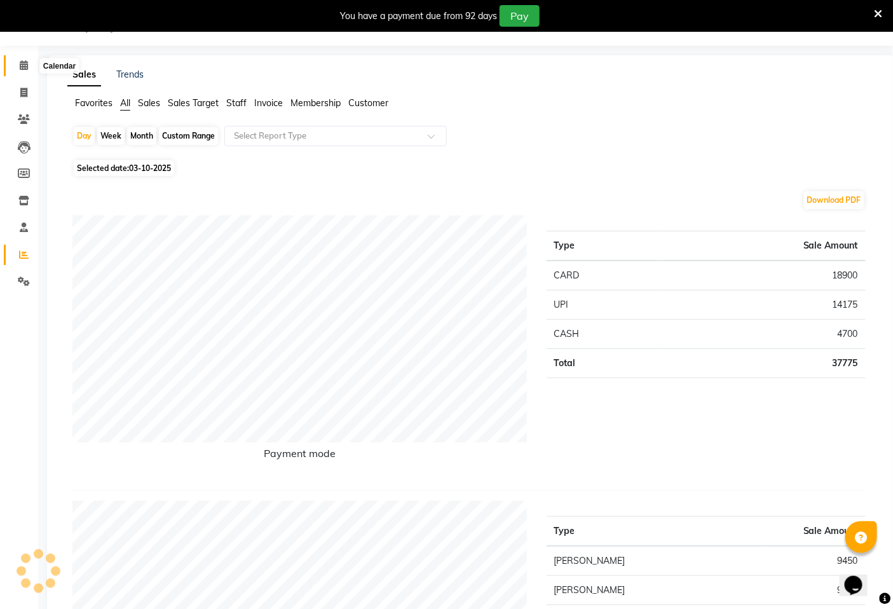
click at [25, 62] on icon at bounding box center [24, 65] width 8 height 10
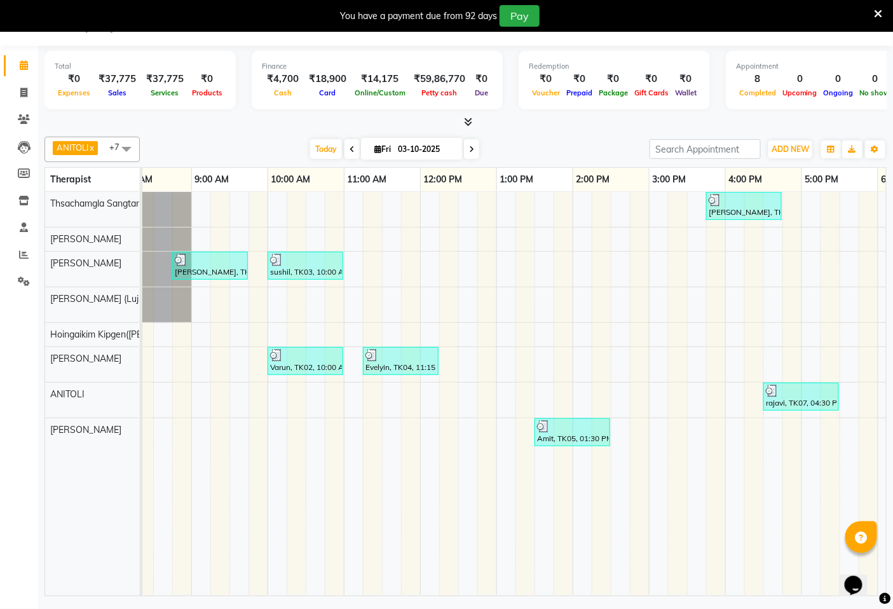
drag, startPoint x: 523, startPoint y: 585, endPoint x: 789, endPoint y: 562, distance: 266.6
click at [775, 566] on tr at bounding box center [649, 394] width 1220 height 404
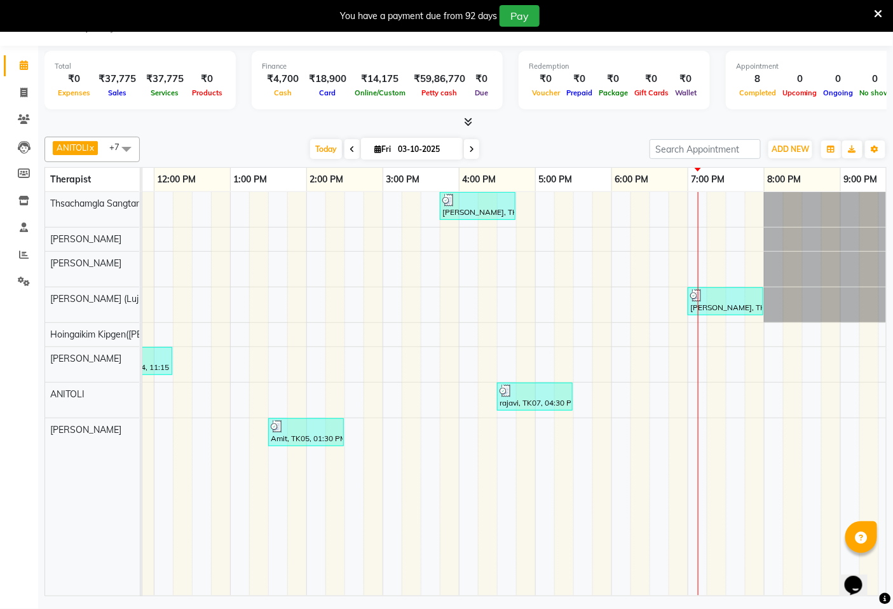
scroll to position [0, 307]
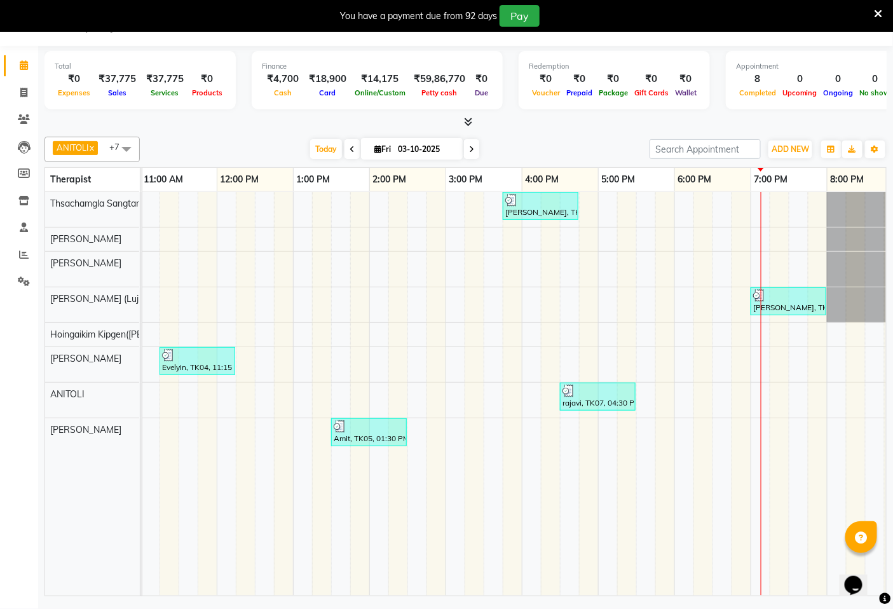
drag, startPoint x: 425, startPoint y: 583, endPoint x: 378, endPoint y: 578, distance: 47.3
click at [378, 579] on tr at bounding box center [445, 394] width 1220 height 404
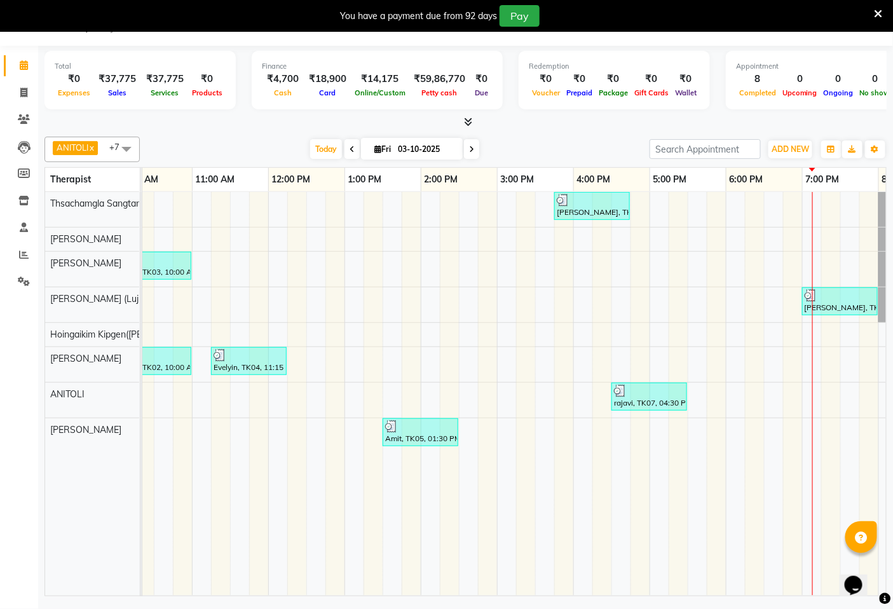
scroll to position [0, 334]
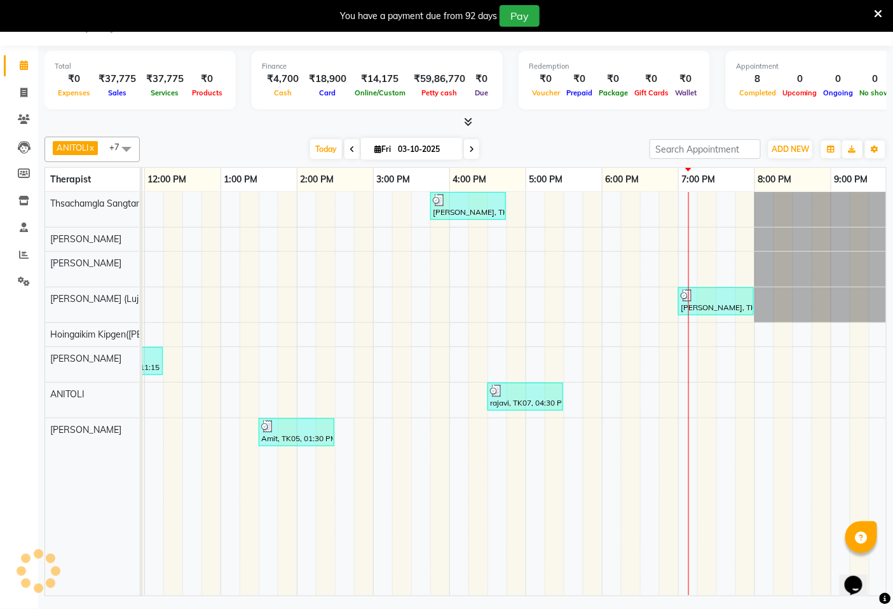
click at [547, 598] on div "Total ₹0 Expenses ₹37,775 Sales ₹37,775 Services ₹0 Products Finance ₹4,700 Cas…" at bounding box center [465, 323] width 855 height 554
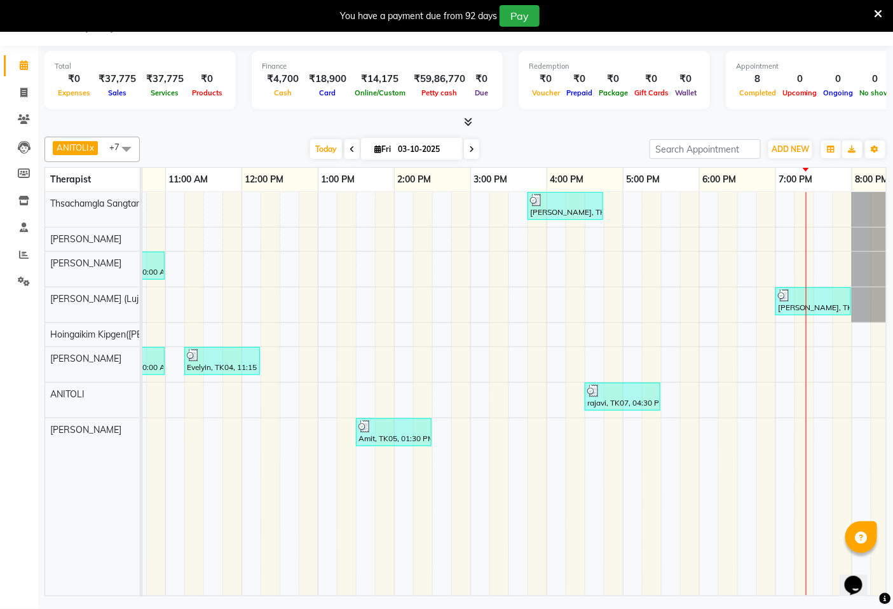
click at [425, 270] on div "[PERSON_NAME], TK06, 03:45 PM-04:45 PM, Swedish De-Stress - 60 Mins [PERSON_NAM…" at bounding box center [470, 394] width 1220 height 404
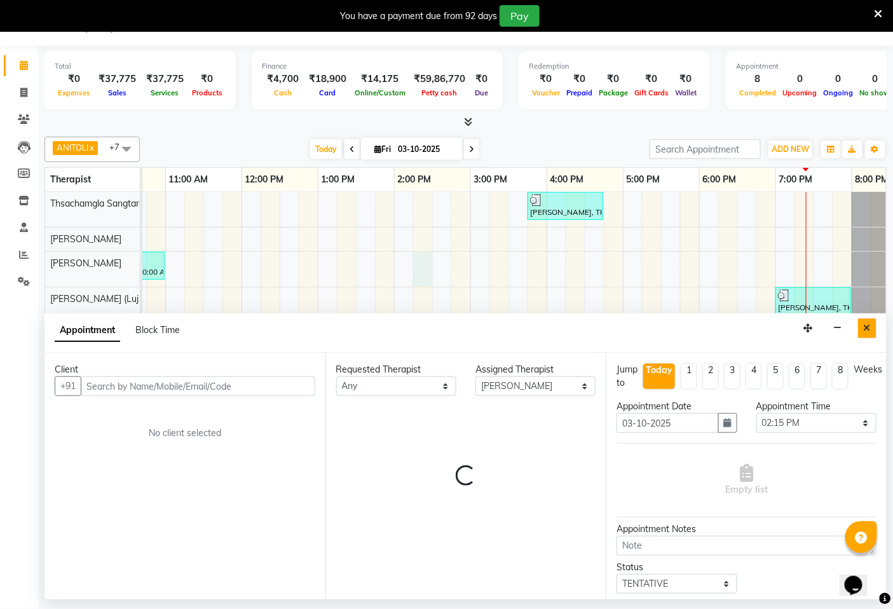
click at [869, 325] on icon "Close" at bounding box center [867, 327] width 7 height 9
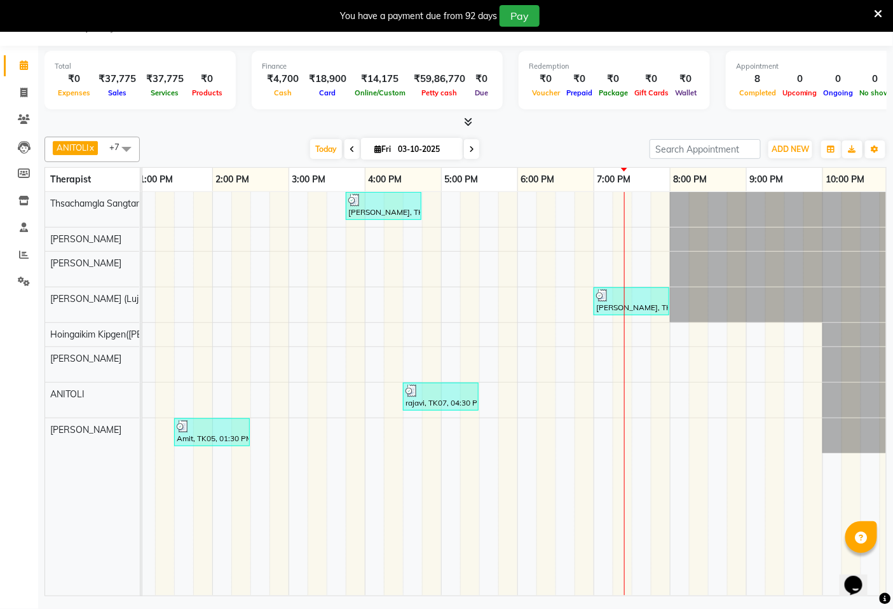
scroll to position [0, 477]
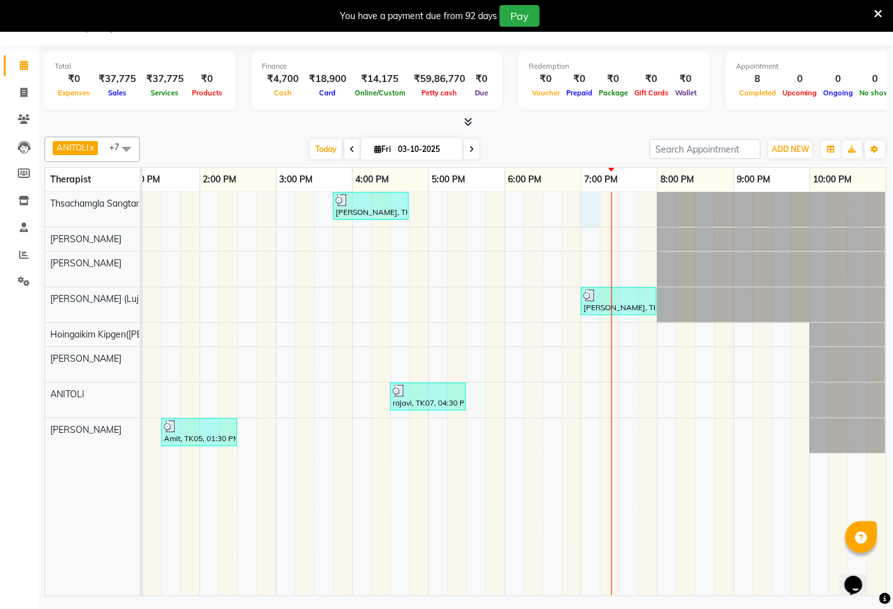
click at [583, 226] on div "[PERSON_NAME], TK06, 03:45 PM-04:45 PM, Swedish De-Stress - 60 Mins [PERSON_NAM…" at bounding box center [276, 394] width 1220 height 404
select select "49489"
select select "1140"
select select "tentative"
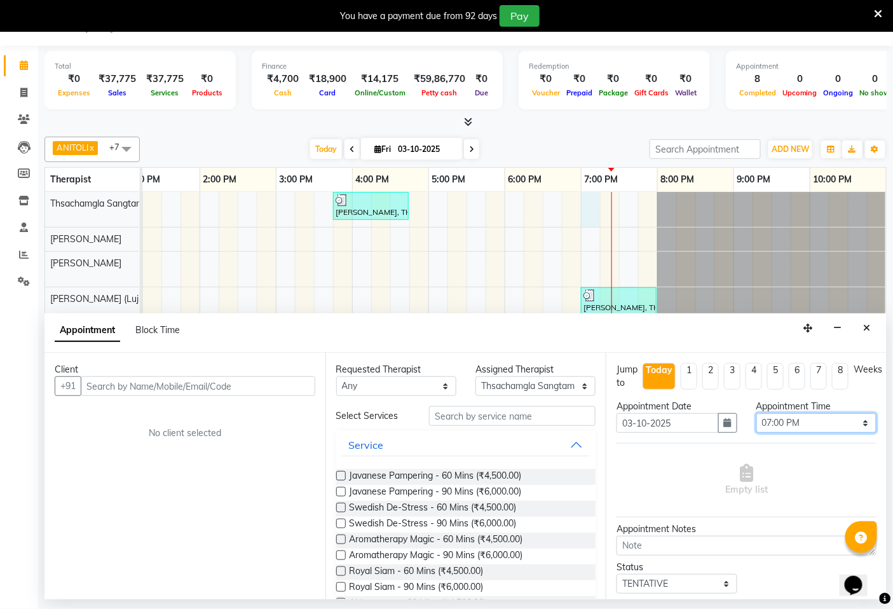
click at [856, 422] on select "Select 08:00 AM 08:15 AM 08:30 AM 08:45 AM 09:00 AM 09:15 AM 09:30 AM 09:45 AM …" at bounding box center [816, 423] width 120 height 20
click at [854, 422] on select "Select 08:00 AM 08:15 AM 08:30 AM 08:45 AM 09:00 AM 09:15 AM 09:30 AM 09:45 AM …" at bounding box center [816, 423] width 120 height 20
select select "1155"
click at [756, 413] on select "Select 08:00 AM 08:15 AM 08:30 AM 08:45 AM 09:00 AM 09:15 AM 09:30 AM 09:45 AM …" at bounding box center [816, 423] width 120 height 20
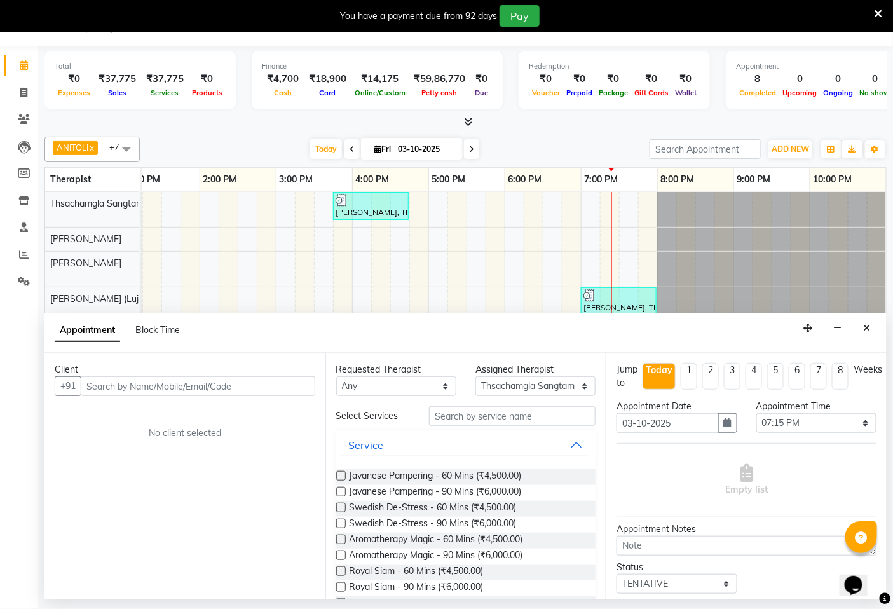
click at [341, 506] on label at bounding box center [341, 508] width 10 height 10
click at [341, 506] on input "checkbox" at bounding box center [340, 509] width 8 height 8
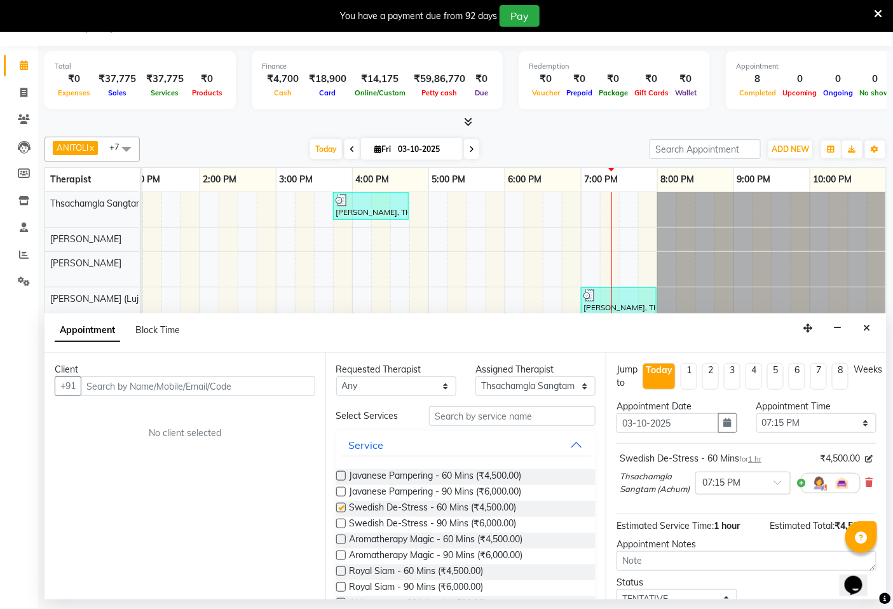
checkbox input "false"
click at [173, 384] on input "text" at bounding box center [198, 386] width 235 height 20
type input "9413237755"
click at [282, 384] on span "Add Client" at bounding box center [289, 385] width 43 height 11
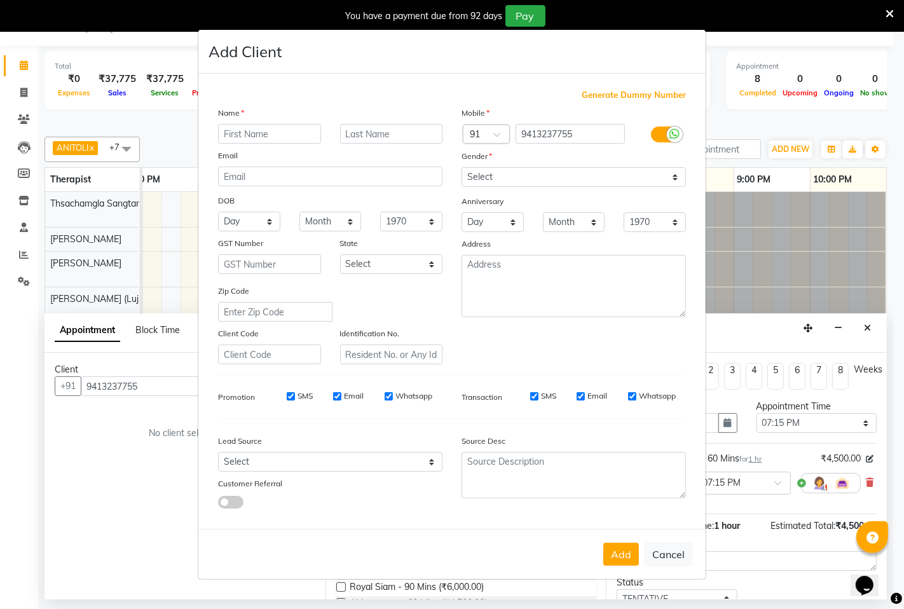
click at [264, 132] on input "text" at bounding box center [269, 134] width 103 height 20
type input "Neeraj"
click at [365, 129] on input "text" at bounding box center [391, 134] width 103 height 20
type input "A"
click at [669, 175] on select "Select [DEMOGRAPHIC_DATA] [DEMOGRAPHIC_DATA] Other Prefer Not To Say" at bounding box center [573, 177] width 224 height 20
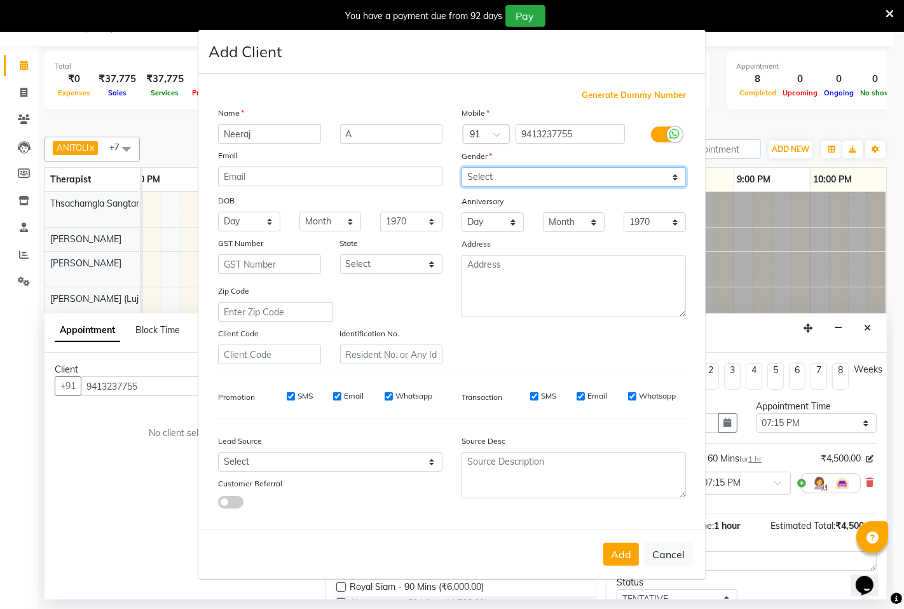
select select "[DEMOGRAPHIC_DATA]"
click at [461, 167] on select "Select [DEMOGRAPHIC_DATA] [DEMOGRAPHIC_DATA] Other Prefer Not To Say" at bounding box center [573, 177] width 224 height 20
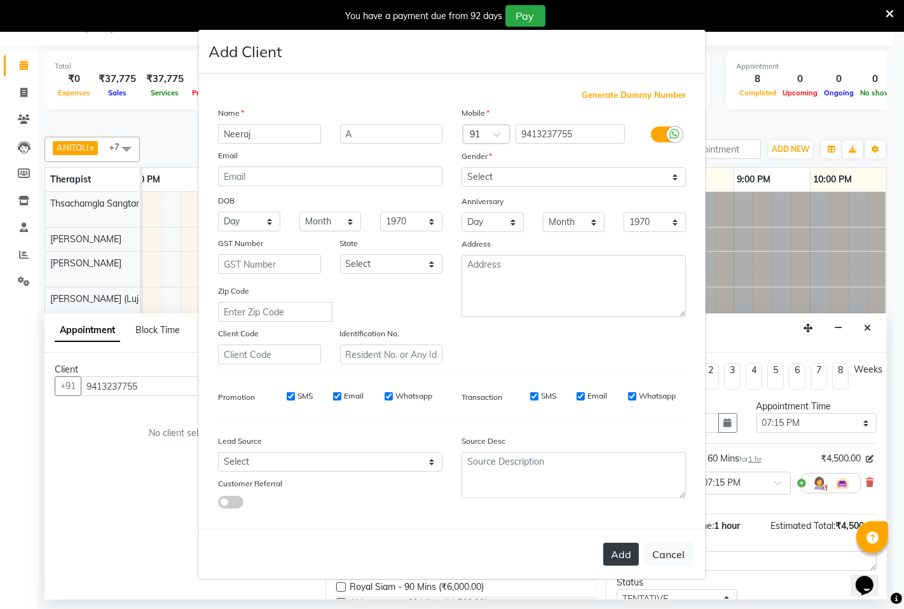
click at [611, 561] on button "Add" at bounding box center [621, 554] width 36 height 23
select select
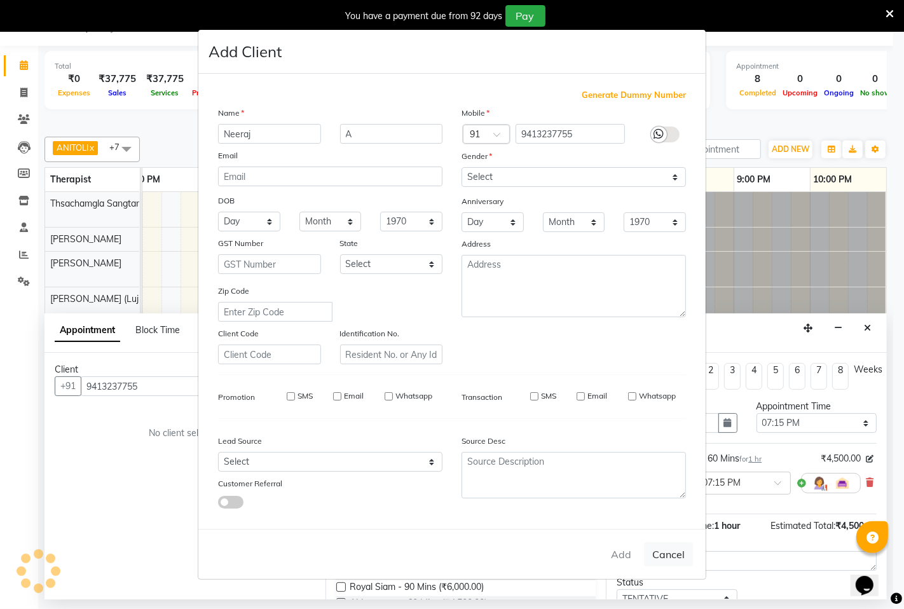
select select
checkbox input "false"
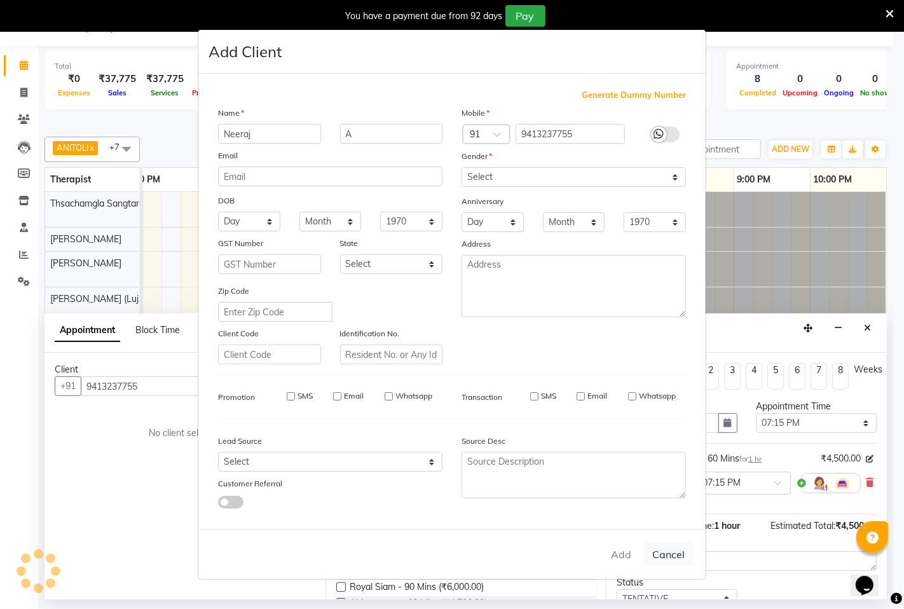
checkbox input "false"
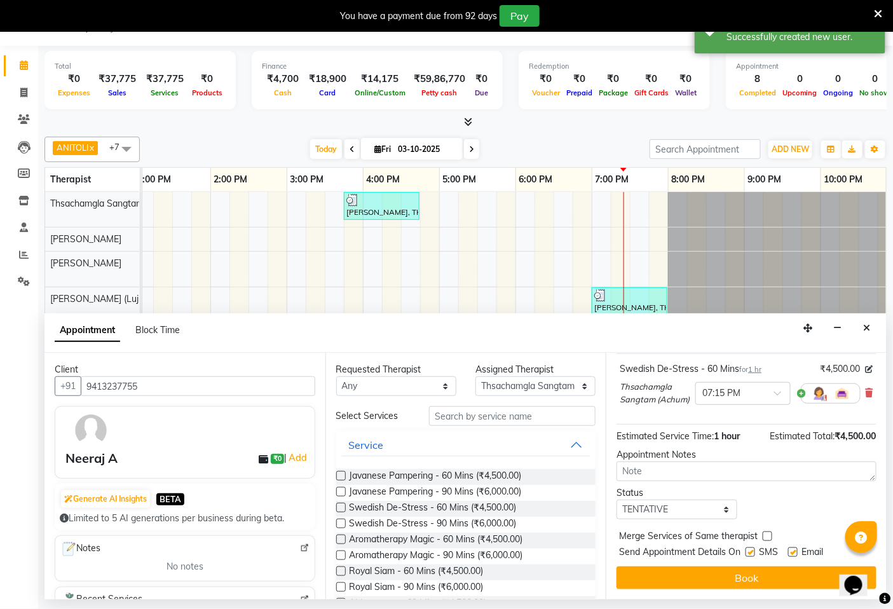
scroll to position [102, 0]
click at [723, 507] on select "Select TENTATIVE CONFIRM CHECK-IN UPCOMING" at bounding box center [676, 510] width 120 height 20
select select "confirm booking"
click at [616, 500] on select "Select TENTATIVE CONFIRM CHECK-IN UPCOMING" at bounding box center [676, 510] width 120 height 20
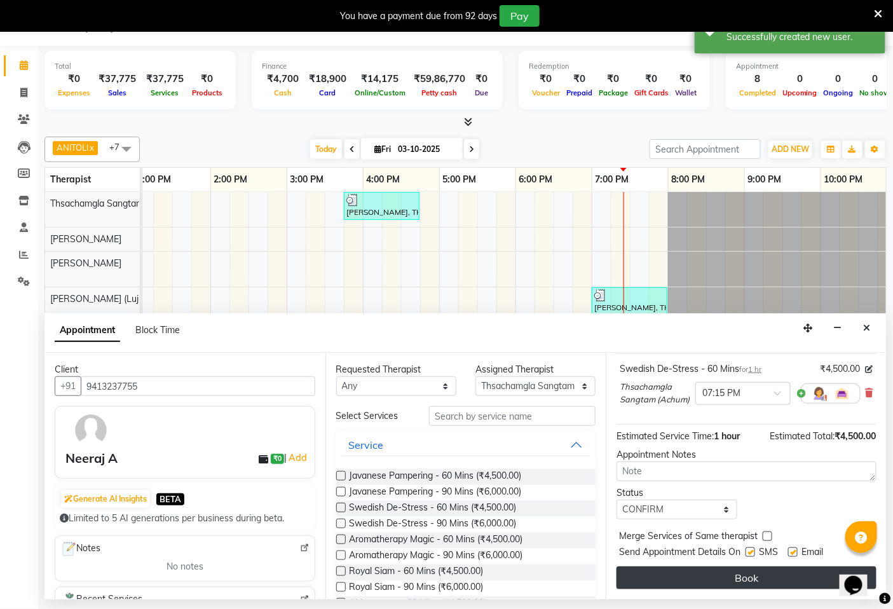
click at [716, 573] on button "Book" at bounding box center [746, 577] width 260 height 23
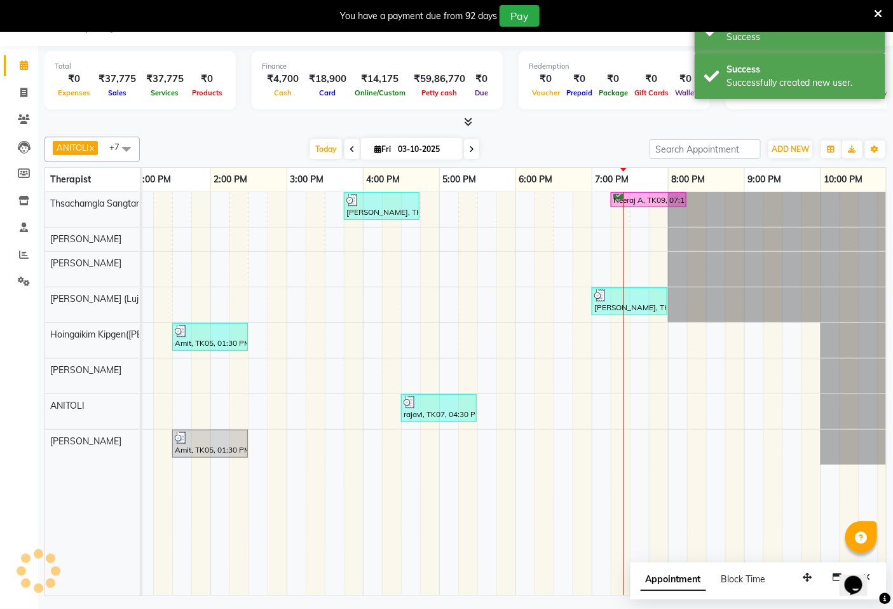
scroll to position [0, 0]
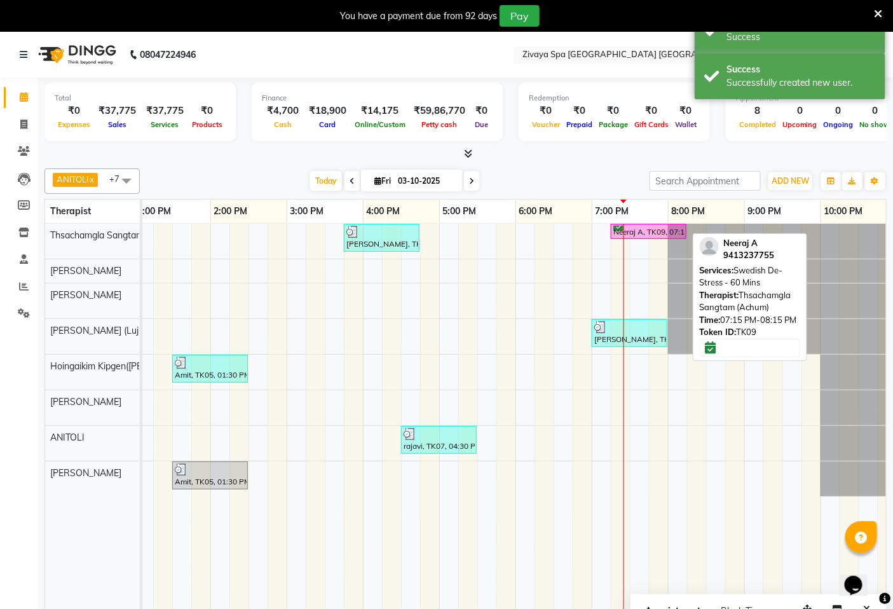
click at [638, 224] on link "Neeraj A, TK09, 07:15 PM-08:15 PM, Swedish De-Stress - 60 Mins" at bounding box center [649, 232] width 76 height 16
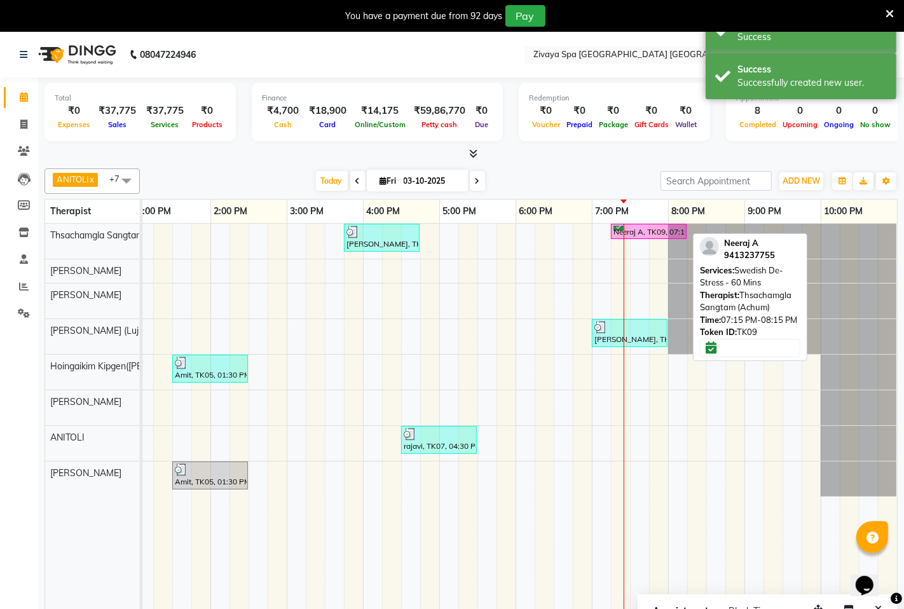
select select "6"
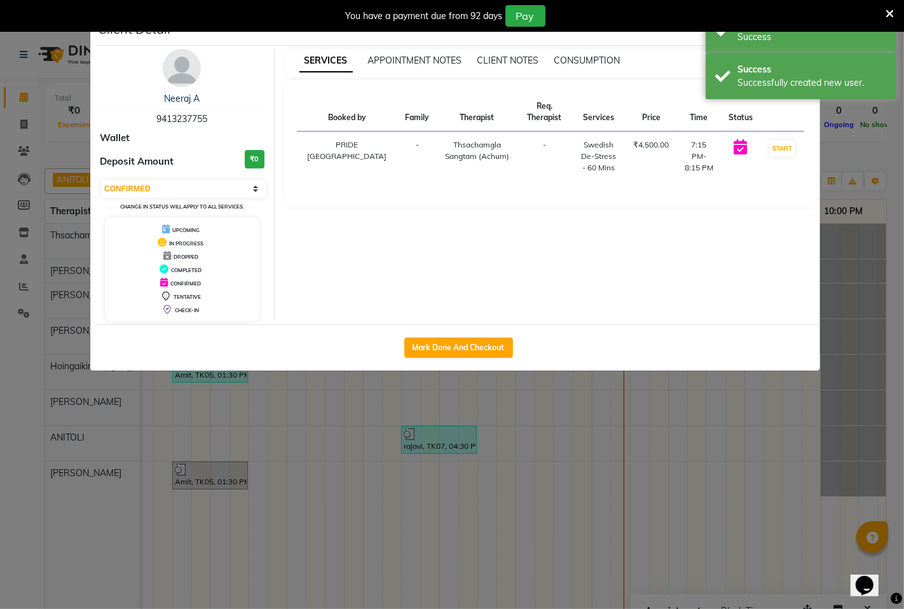
click at [624, 523] on ngb-modal-window "Client Detail Neeraj A 9413237755 Wallet Deposit Amount ₹0 Select IN SERVICE CO…" at bounding box center [452, 304] width 904 height 609
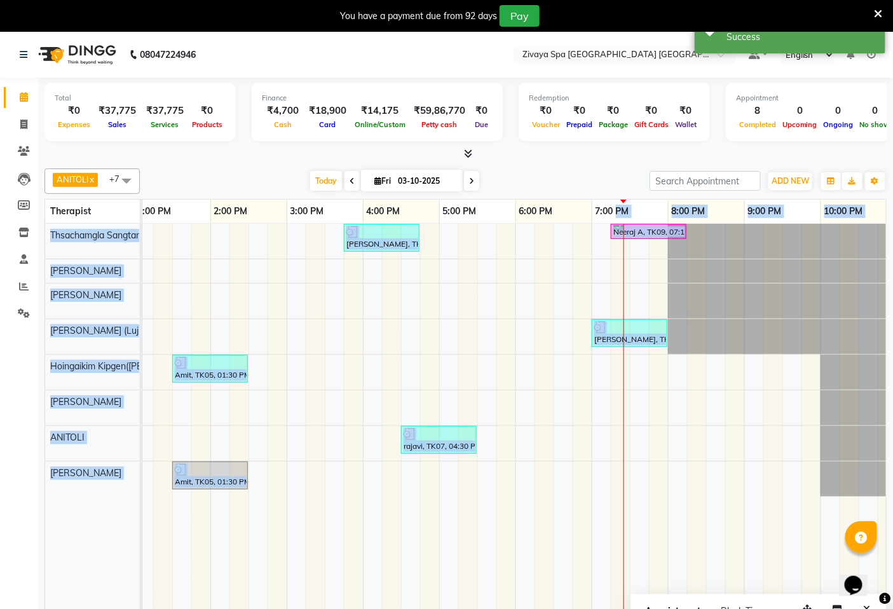
drag, startPoint x: 615, startPoint y: 220, endPoint x: 623, endPoint y: 268, distance: 49.0
click at [623, 268] on table "Therapist 7:00 AM 8:00 AM 9:00 AM 10:00 AM 11:00 AM 12:00 PM 1:00 PM 2:00 PM 3:…" at bounding box center [465, 413] width 842 height 429
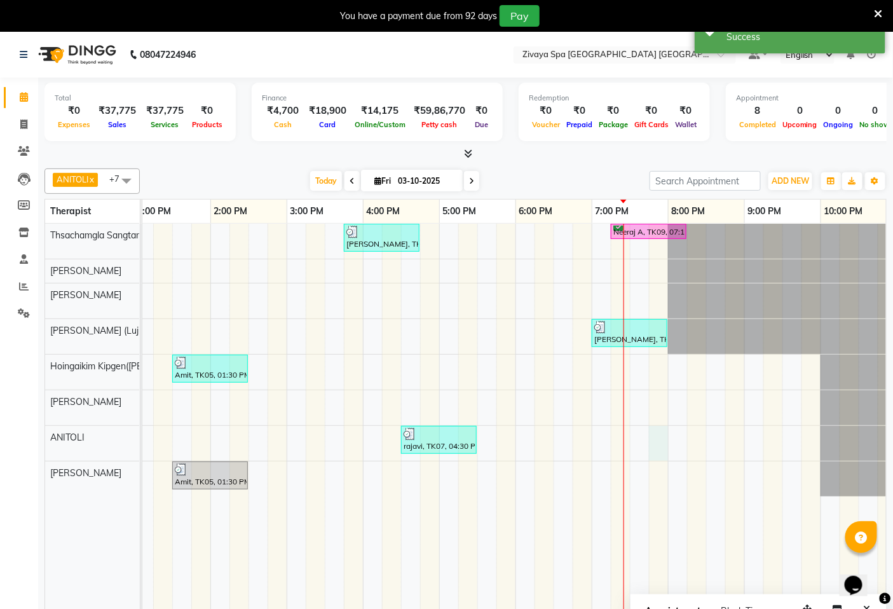
click at [652, 426] on div "[PERSON_NAME], TK06, 03:45 PM-04:45 PM, Swedish De-Stress - 60 Mins Neeraj A, T…" at bounding box center [287, 426] width 1220 height 404
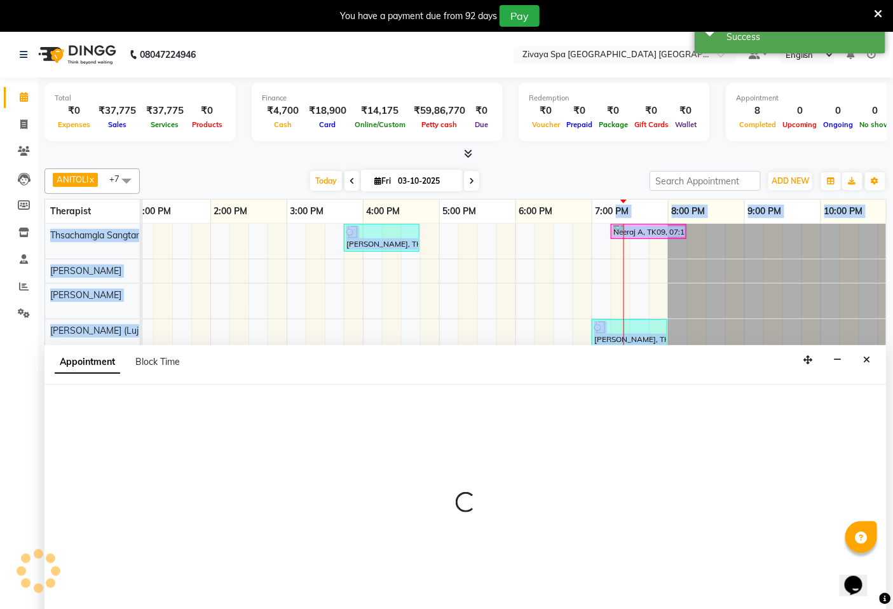
scroll to position [32, 0]
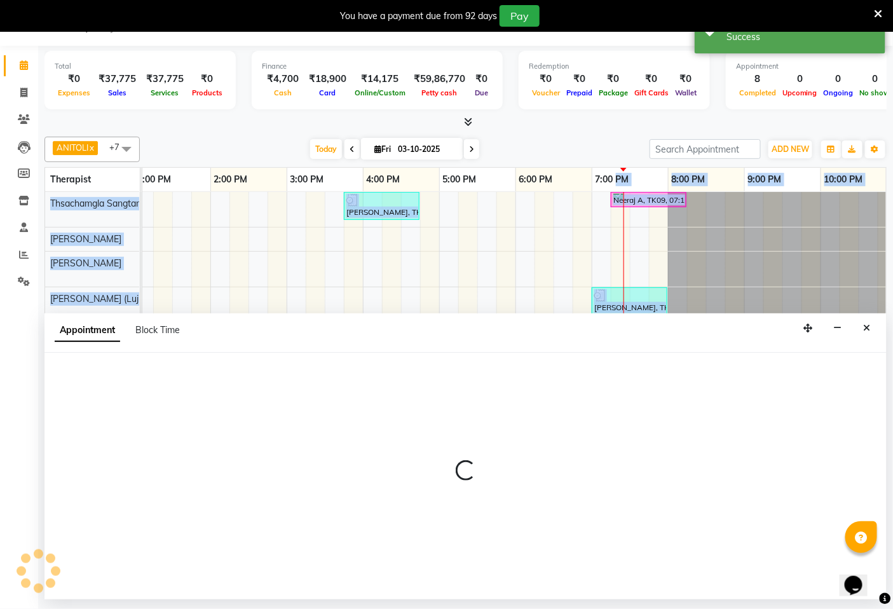
select select "71800"
select select "1185"
select select "tentative"
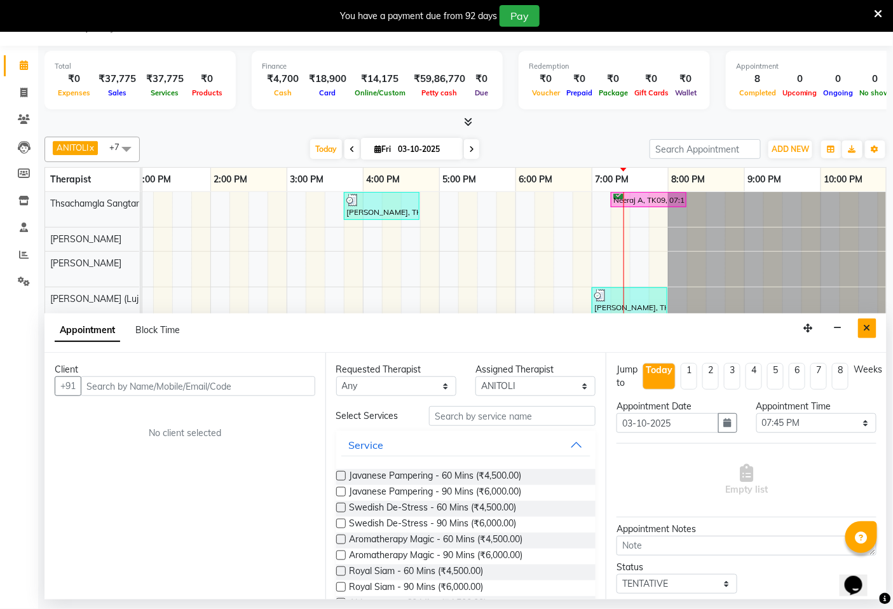
click at [865, 328] on icon "Close" at bounding box center [867, 327] width 7 height 9
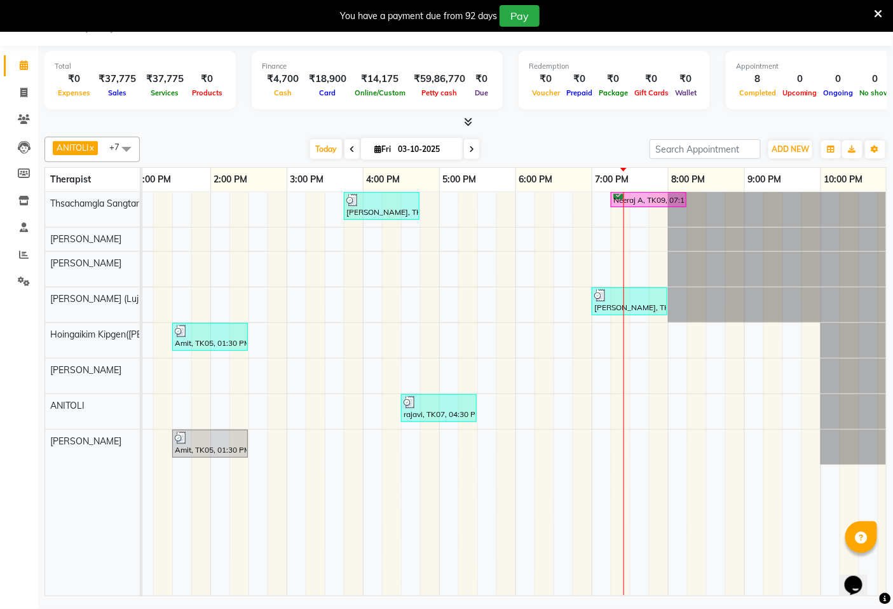
scroll to position [0, 0]
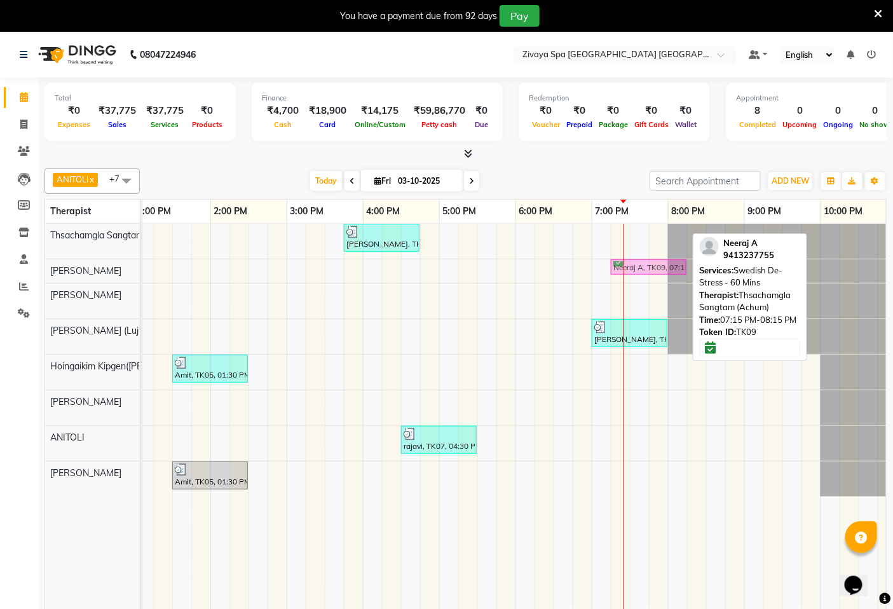
drag, startPoint x: 634, startPoint y: 224, endPoint x: 632, endPoint y: 273, distance: 49.0
click at [632, 273] on tbody "[PERSON_NAME], TK06, 03:45 PM-04:45 PM, Swedish De-Stress - 60 Mins Neeraj A, T…" at bounding box center [287, 360] width 1220 height 273
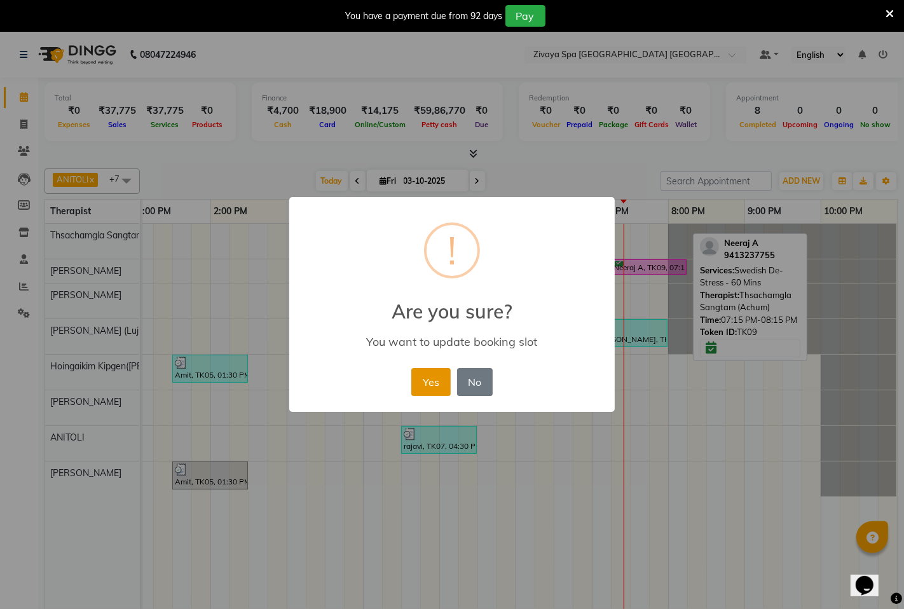
click at [433, 382] on button "Yes" at bounding box center [430, 382] width 39 height 28
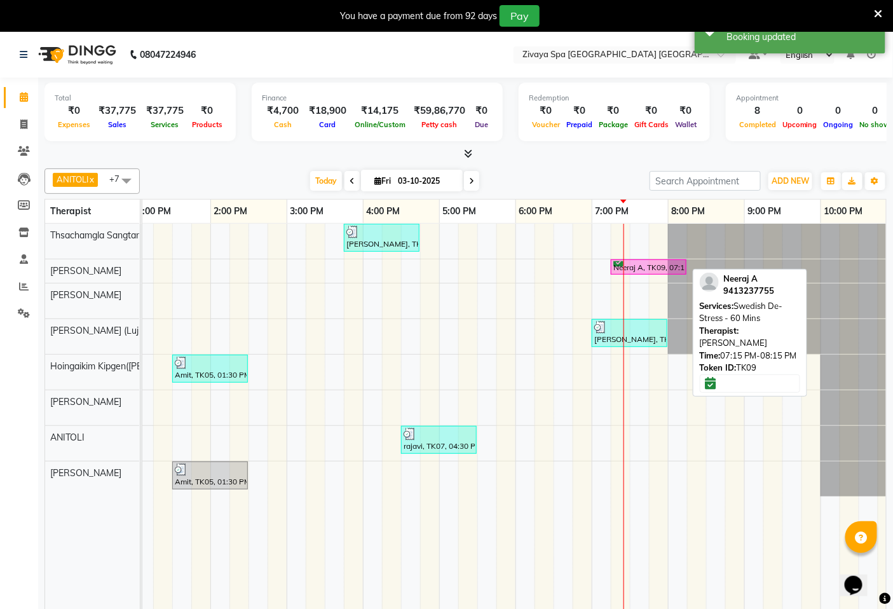
click at [627, 261] on div "Neeraj A, TK09, 07:15 PM-08:15 PM, Swedish De-Stress - 60 Mins" at bounding box center [648, 267] width 73 height 12
click at [627, 261] on div at bounding box center [648, 261] width 71 height 1
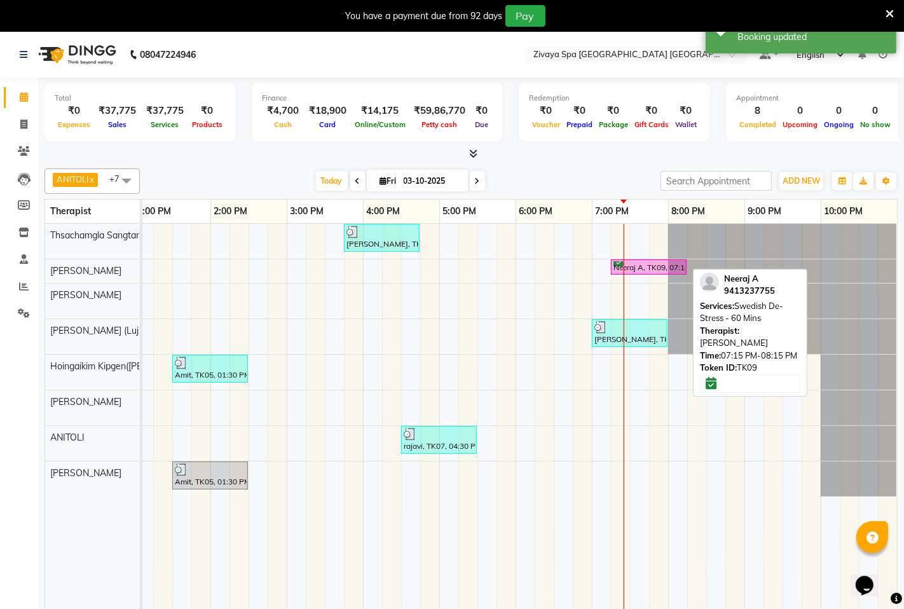
select select "6"
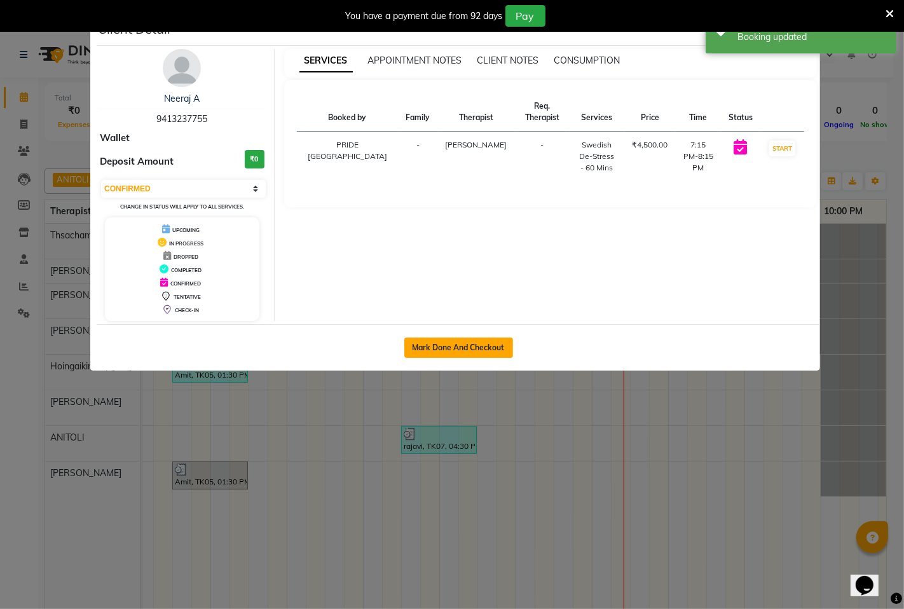
click at [483, 345] on button "Mark Done And Checkout" at bounding box center [458, 347] width 109 height 20
select select "6501"
select select "service"
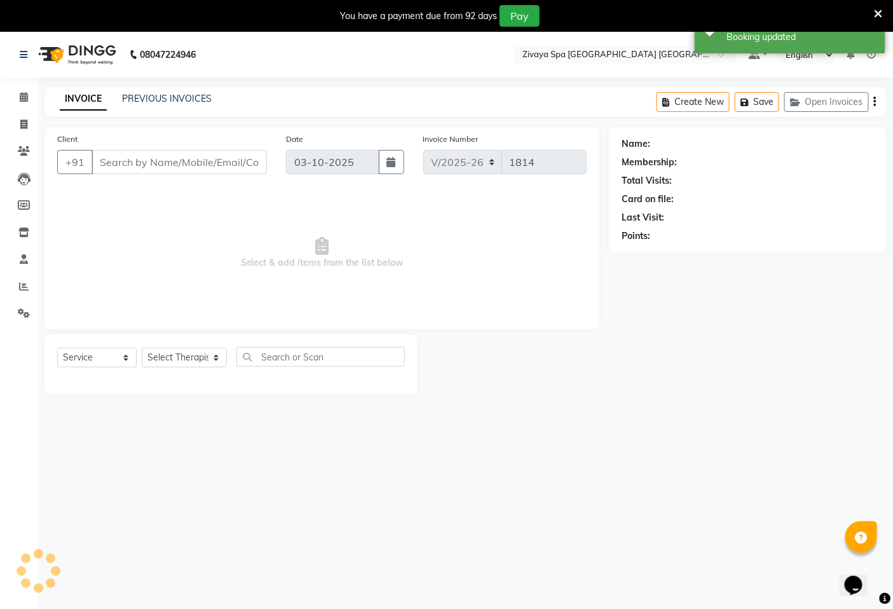
type input "9413237755"
select select "49490"
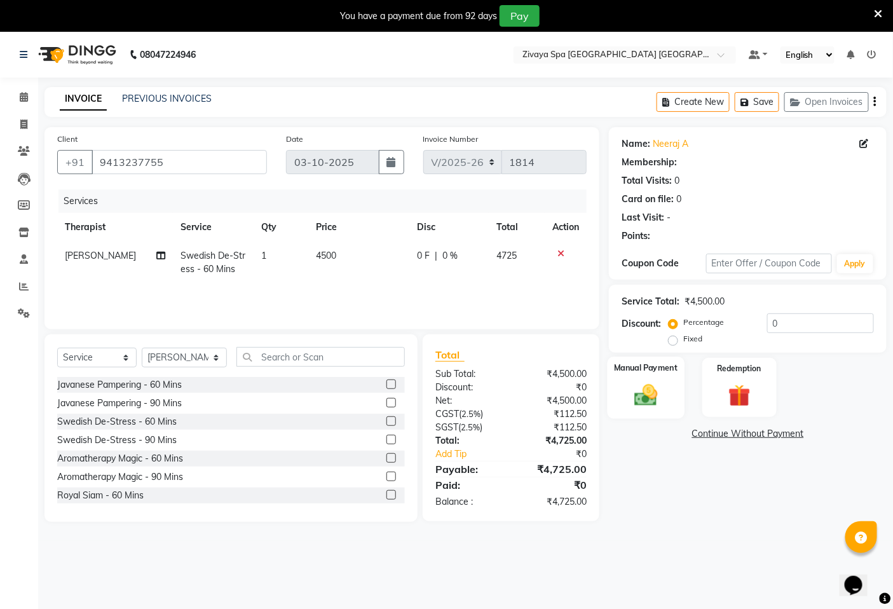
click at [647, 391] on img at bounding box center [646, 394] width 38 height 27
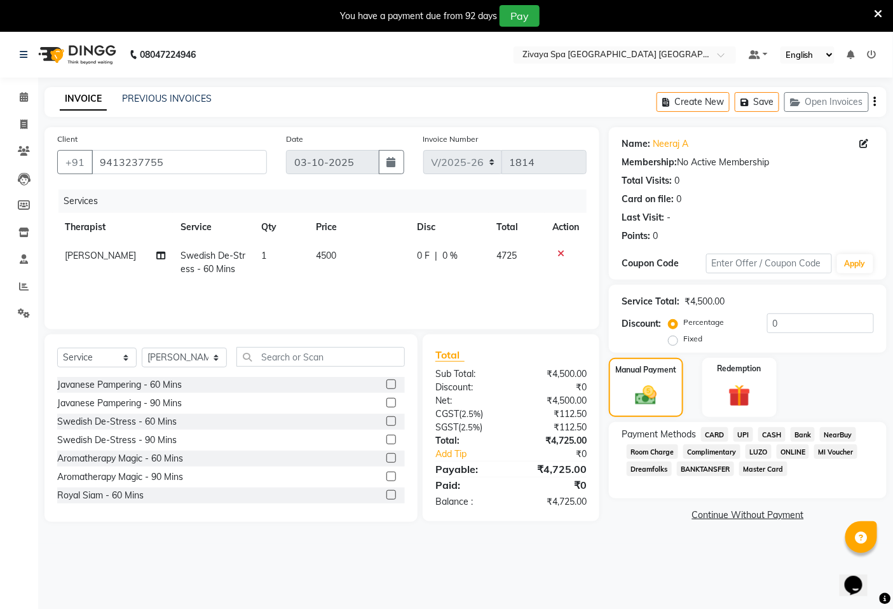
click at [771, 434] on span "CASH" at bounding box center [771, 434] width 27 height 15
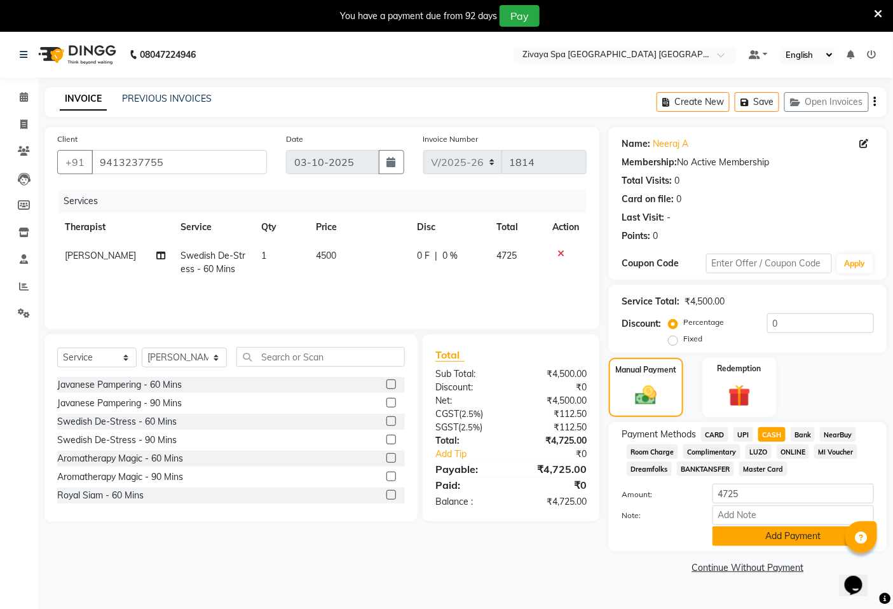
click at [765, 542] on button "Add Payment" at bounding box center [792, 536] width 161 height 20
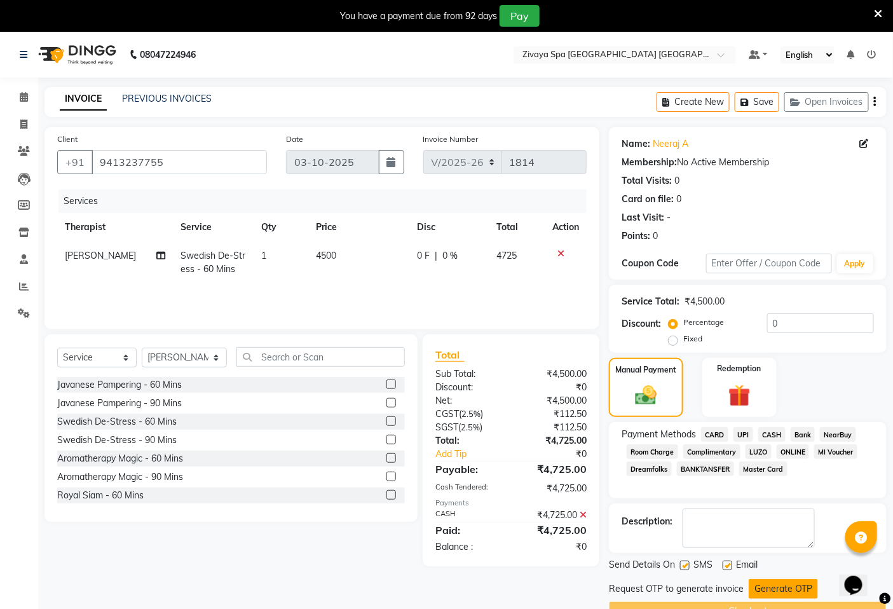
click at [772, 585] on button "Generate OTP" at bounding box center [783, 589] width 69 height 20
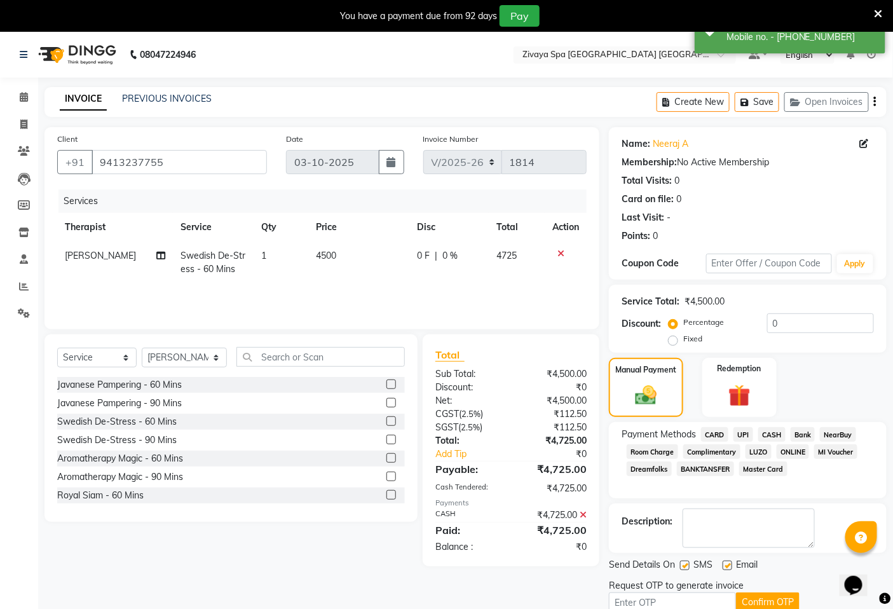
scroll to position [55, 0]
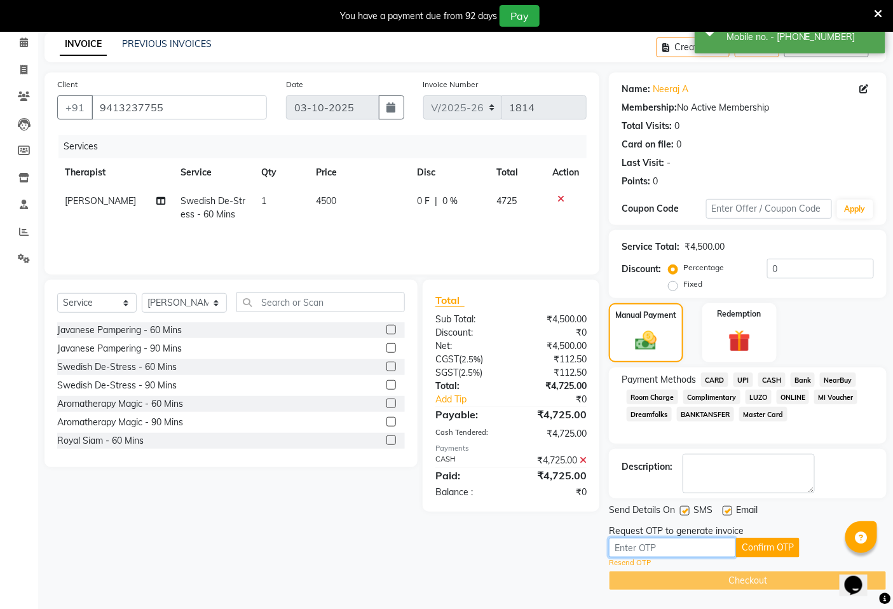
click at [678, 548] on input "text" at bounding box center [672, 548] width 127 height 20
type input "8839"
click at [766, 548] on button "Confirm OTP" at bounding box center [768, 548] width 64 height 20
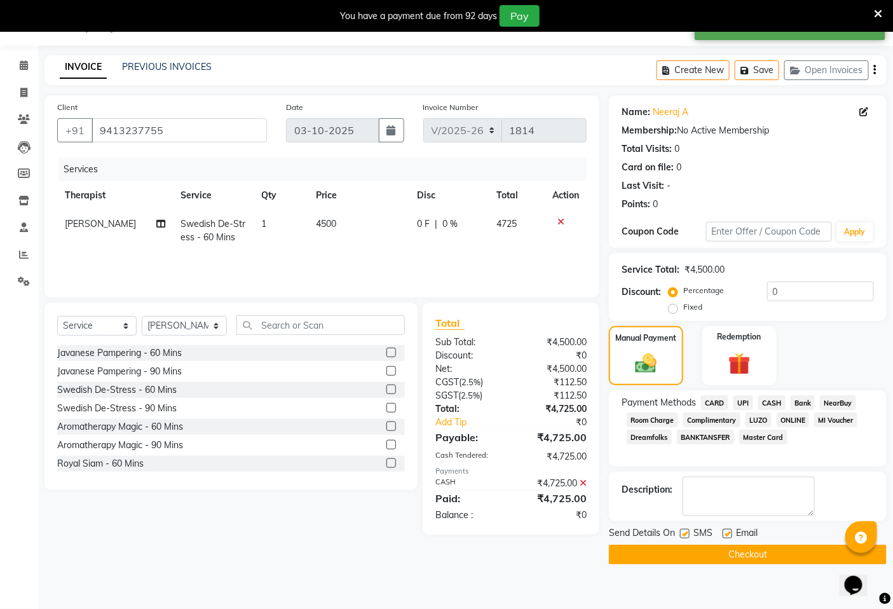
click at [766, 548] on button "Checkout" at bounding box center [748, 555] width 278 height 20
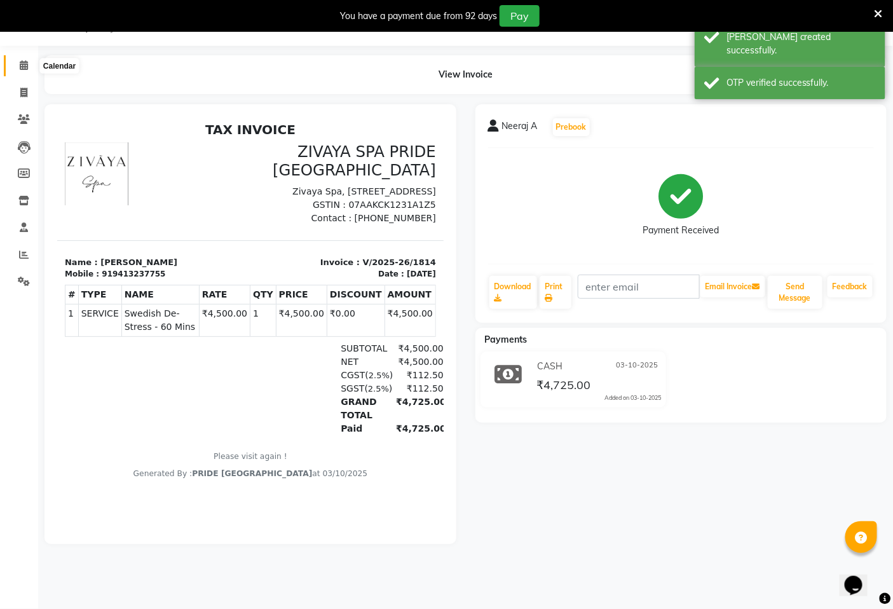
click at [21, 62] on icon at bounding box center [24, 65] width 8 height 10
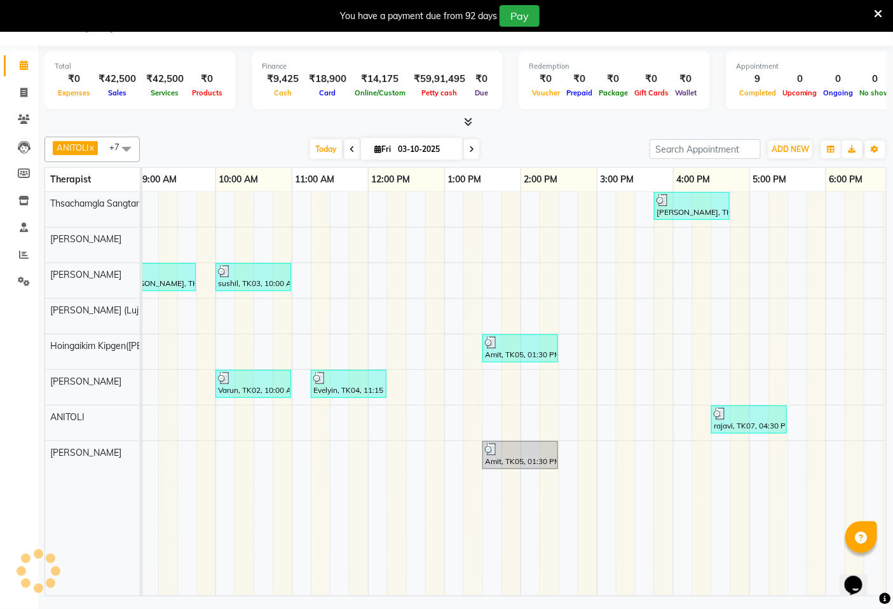
scroll to position [0, 166]
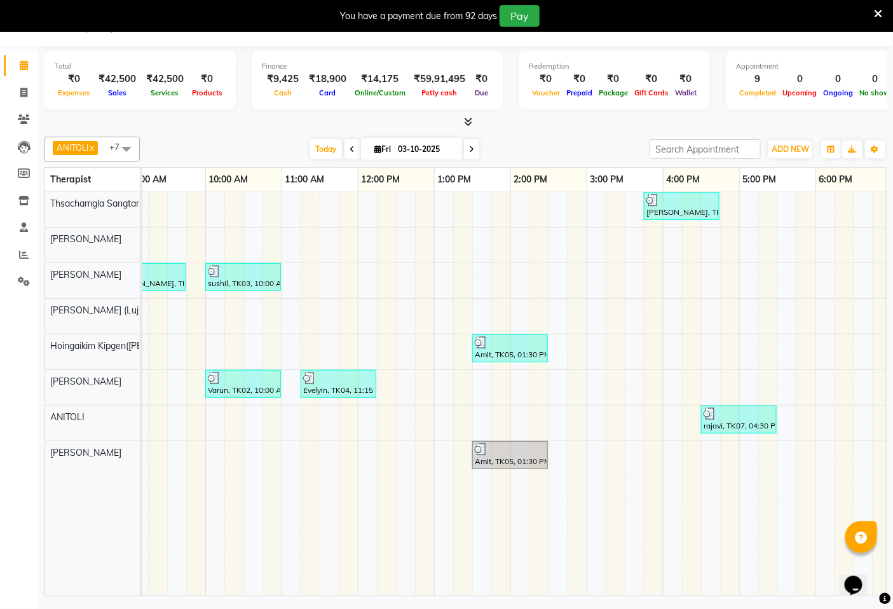
click at [881, 10] on icon at bounding box center [878, 13] width 8 height 11
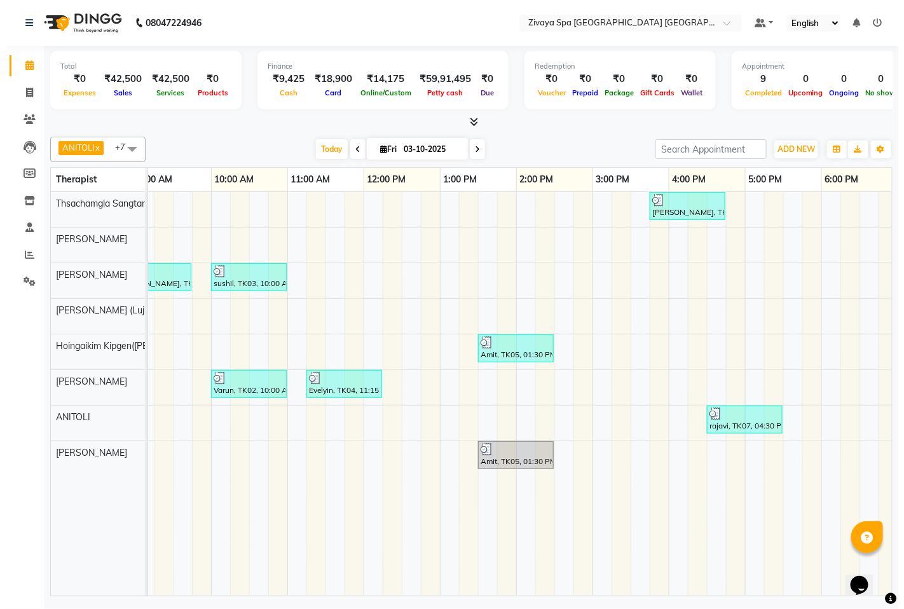
scroll to position [0, 0]
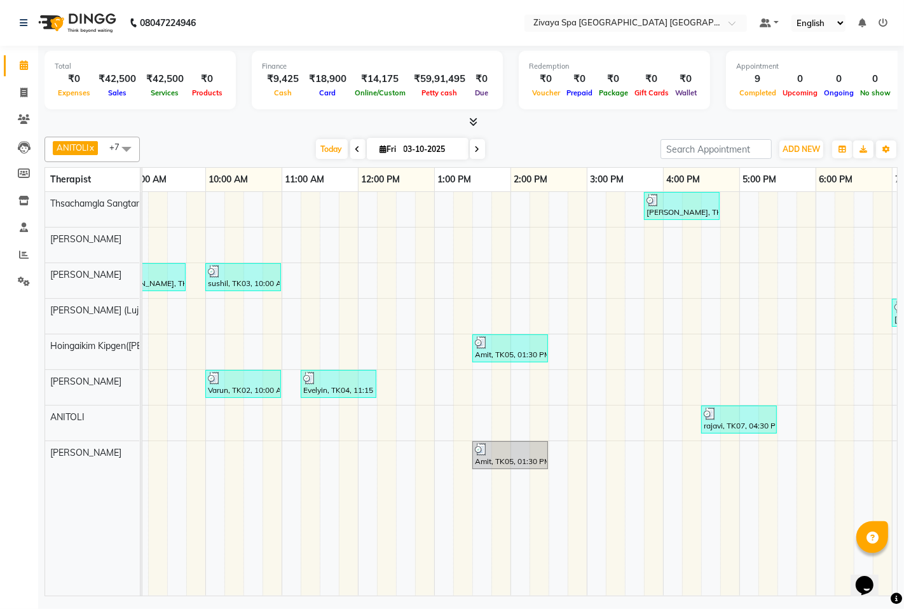
click at [880, 20] on icon at bounding box center [882, 22] width 9 height 9
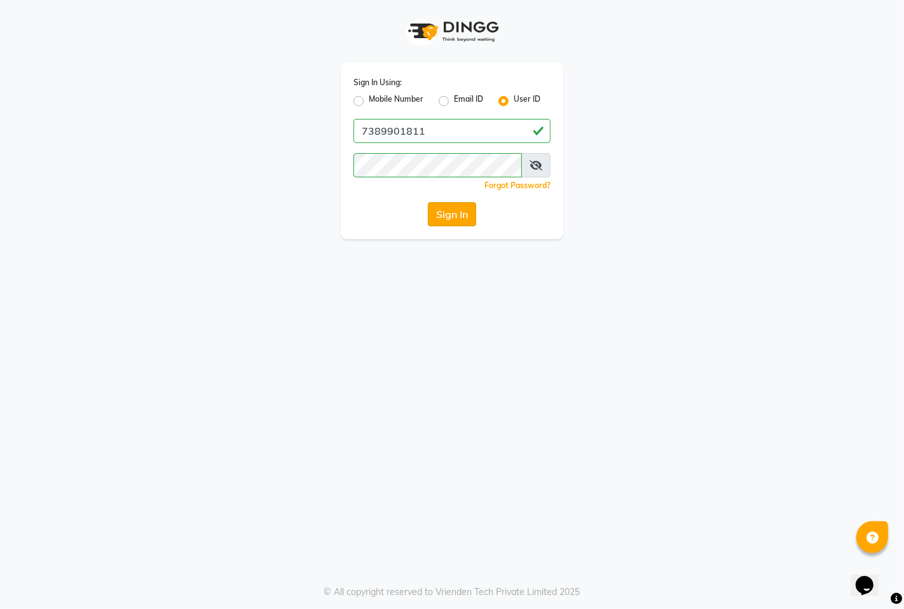
click at [452, 218] on button "Sign In" at bounding box center [452, 214] width 48 height 24
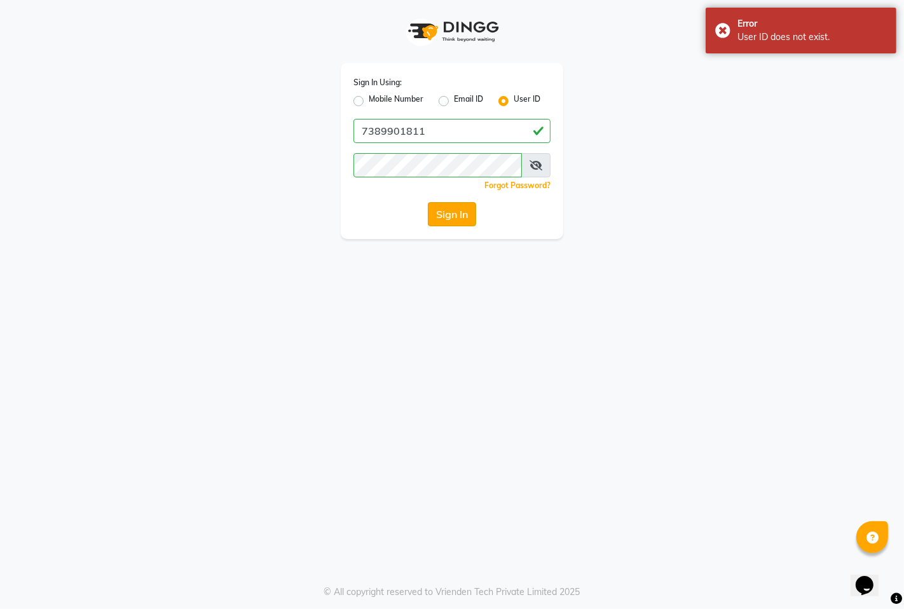
click at [450, 206] on button "Sign In" at bounding box center [452, 214] width 48 height 24
click at [448, 217] on button "Sign In" at bounding box center [452, 214] width 48 height 24
click at [467, 219] on button "Sign In" at bounding box center [452, 214] width 48 height 24
click at [446, 214] on button "Sign In" at bounding box center [452, 214] width 48 height 24
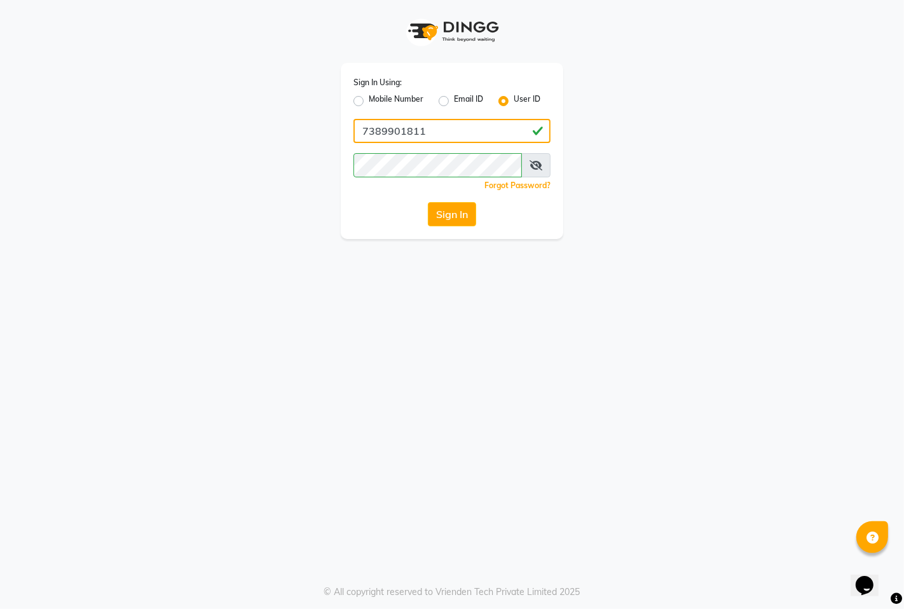
type input "9366908950"
click at [451, 219] on button "Sign In" at bounding box center [452, 214] width 48 height 24
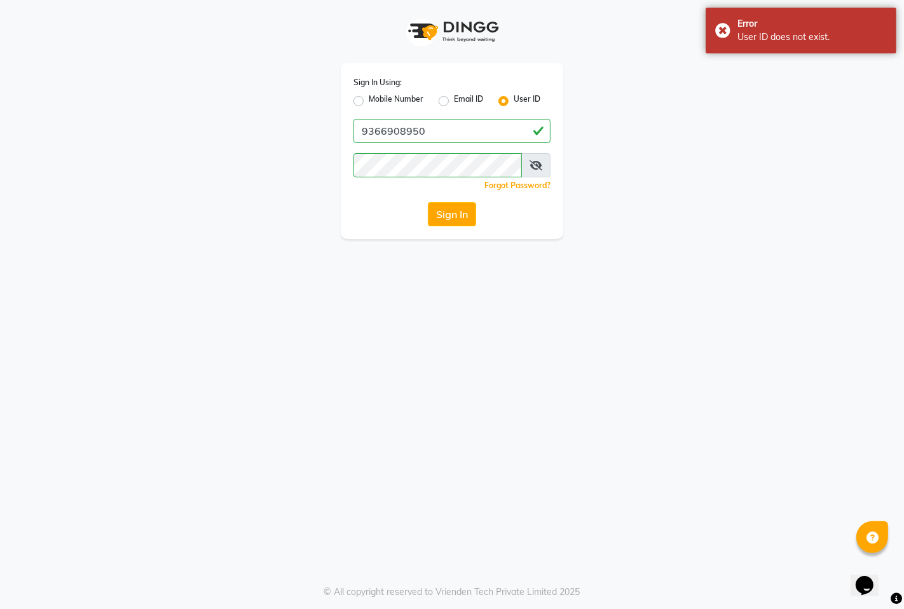
click at [900, 326] on div "Sign In Using: Mobile Number Email ID User ID 9366908950 Remember me Forgot Pas…" at bounding box center [452, 304] width 904 height 609
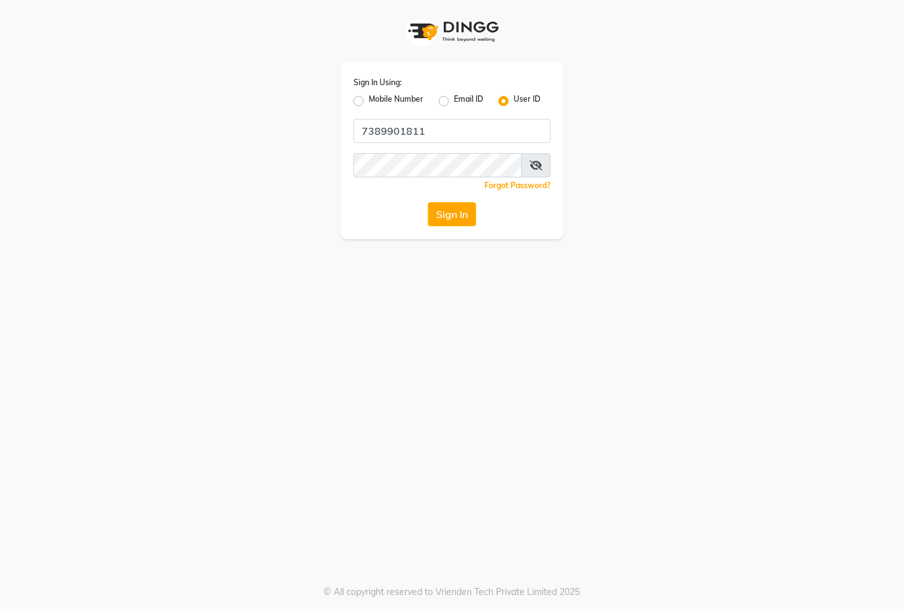
click at [446, 217] on button "Sign In" at bounding box center [452, 214] width 48 height 24
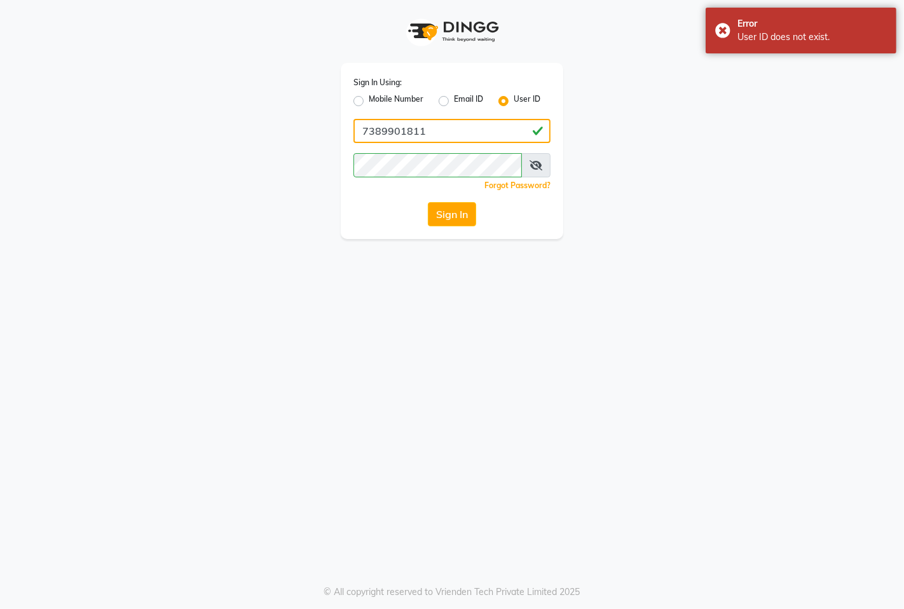
click at [441, 134] on input "7389901811" at bounding box center [451, 131] width 197 height 24
click at [462, 218] on button "Sign In" at bounding box center [452, 214] width 48 height 24
click at [462, 217] on button "Sign In" at bounding box center [452, 214] width 48 height 24
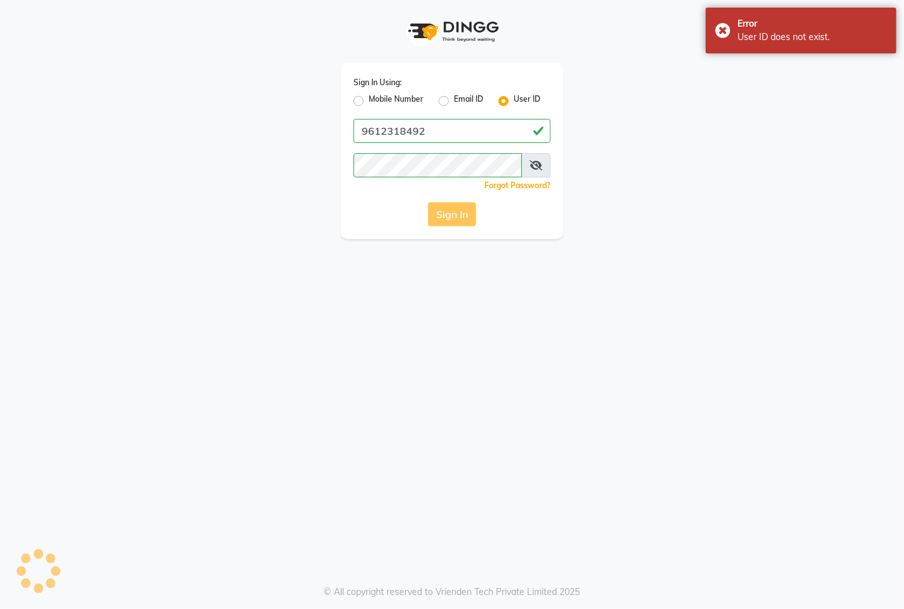
click at [462, 217] on button "Sign In" at bounding box center [452, 214] width 48 height 24
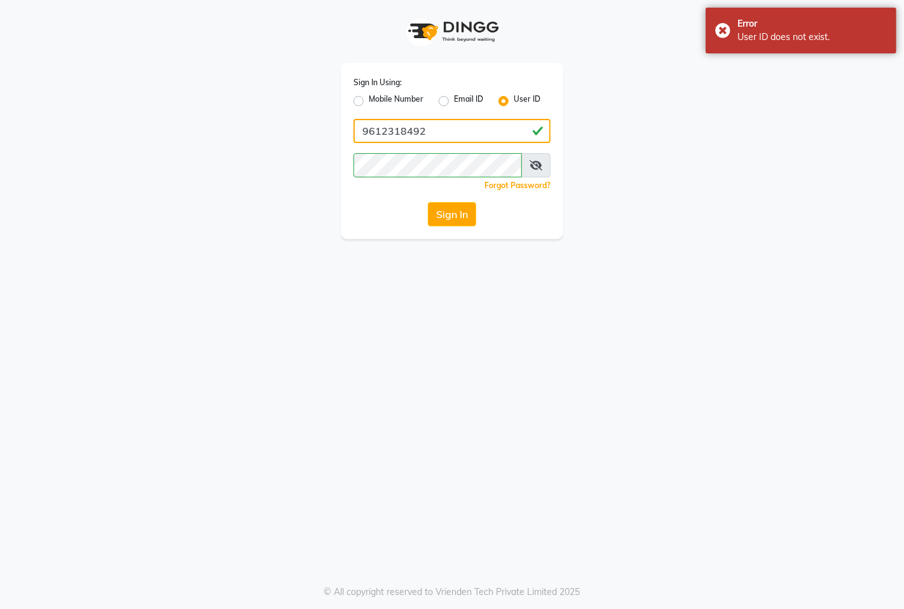
click at [435, 132] on input "9612318492" at bounding box center [451, 131] width 197 height 24
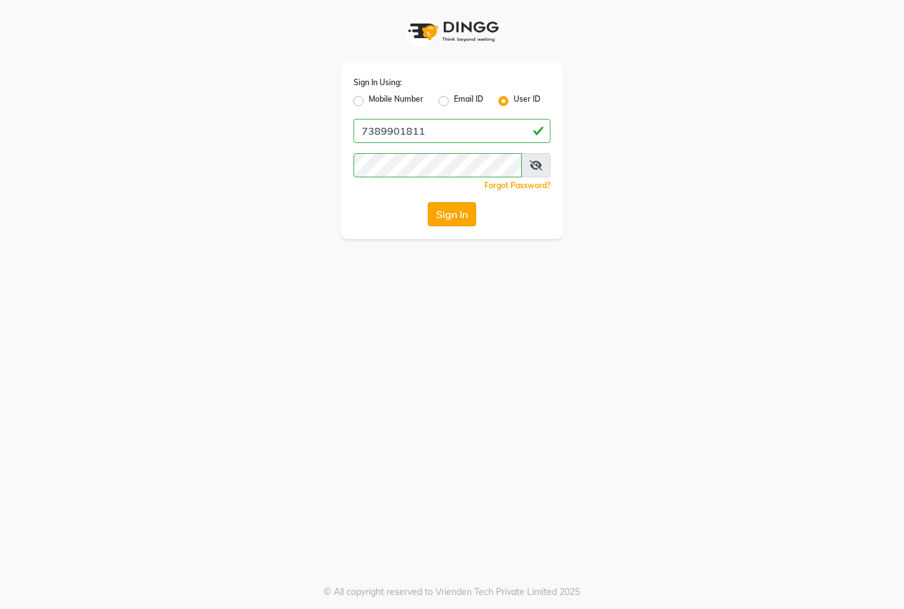
click at [462, 214] on button "Sign In" at bounding box center [452, 214] width 48 height 24
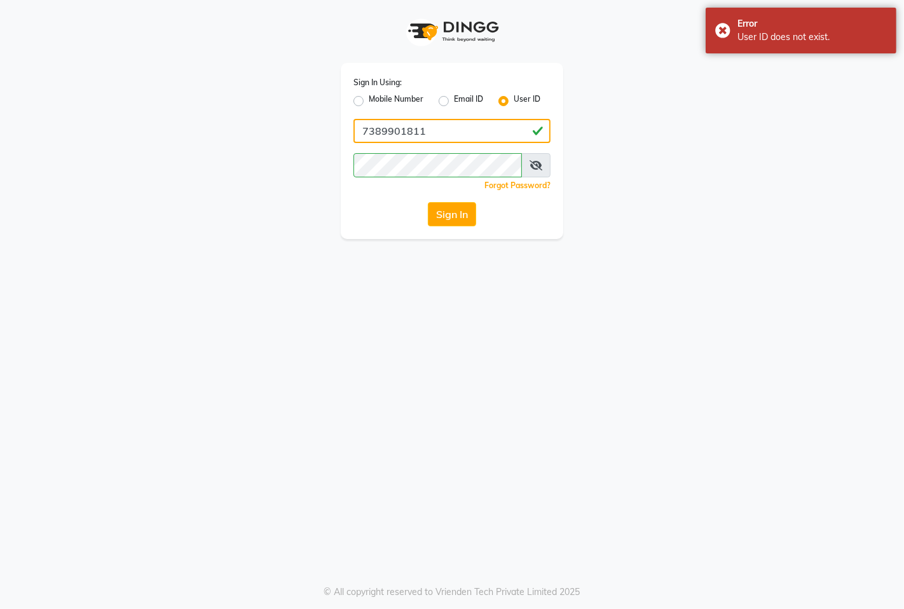
click at [423, 136] on input "7389901811" at bounding box center [451, 131] width 197 height 24
click at [464, 204] on button "Sign In" at bounding box center [452, 214] width 48 height 24
click at [452, 140] on input "9366908950" at bounding box center [451, 131] width 197 height 24
type input "9612318492"
click at [450, 207] on button "Sign In" at bounding box center [452, 214] width 48 height 24
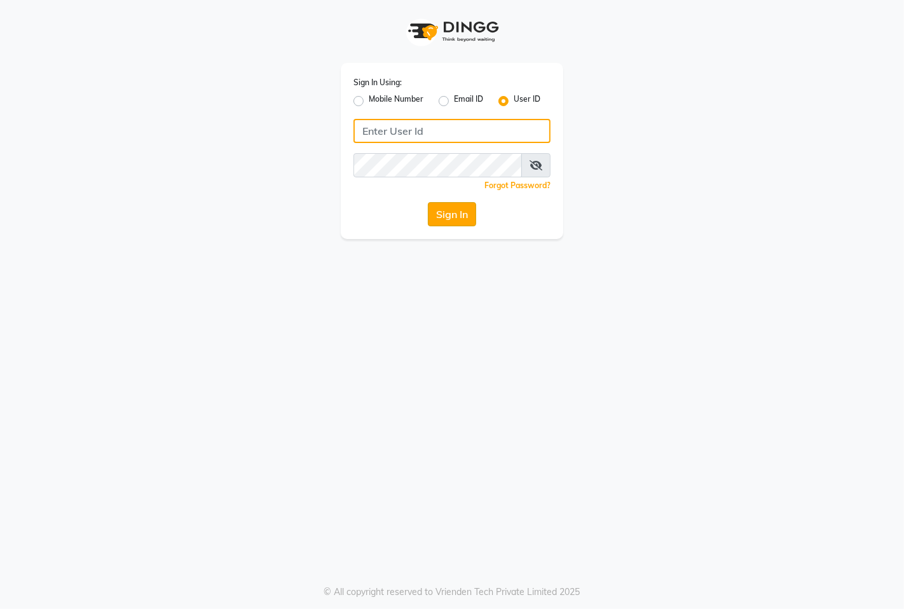
type input "7389901811"
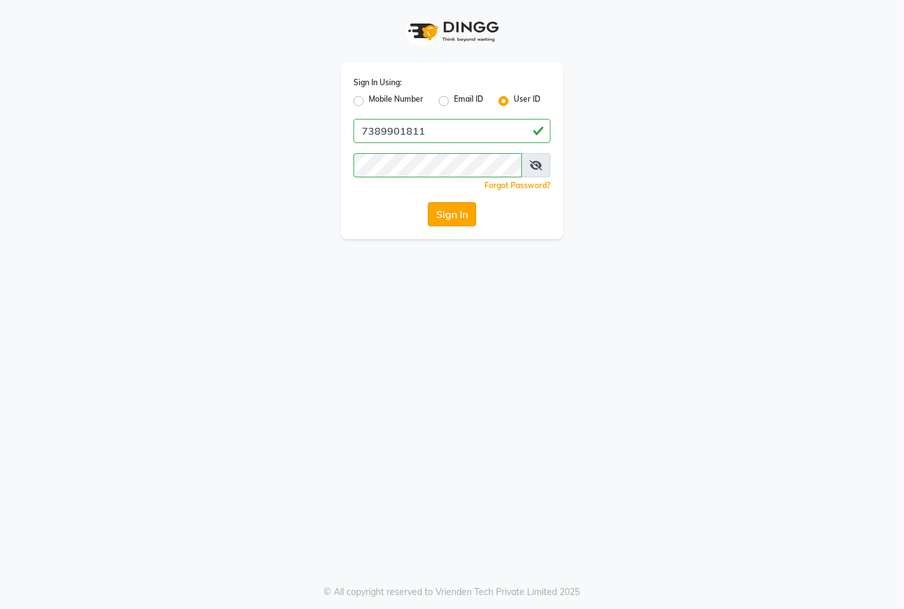
click at [435, 219] on button "Sign In" at bounding box center [452, 214] width 48 height 24
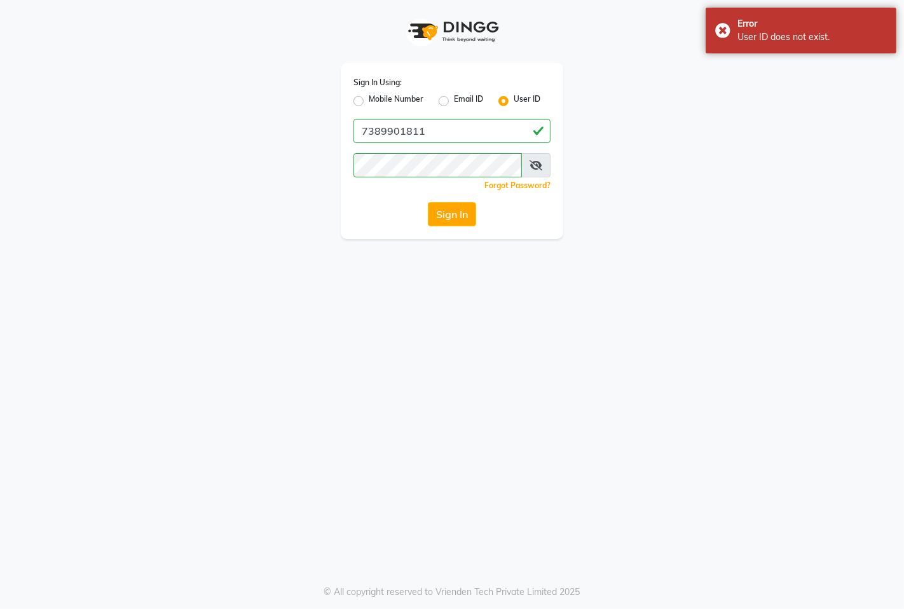
click at [369, 102] on label "Mobile Number" at bounding box center [396, 100] width 55 height 15
click at [369, 102] on input "Mobile Number" at bounding box center [373, 97] width 8 height 8
radio input "true"
radio input "false"
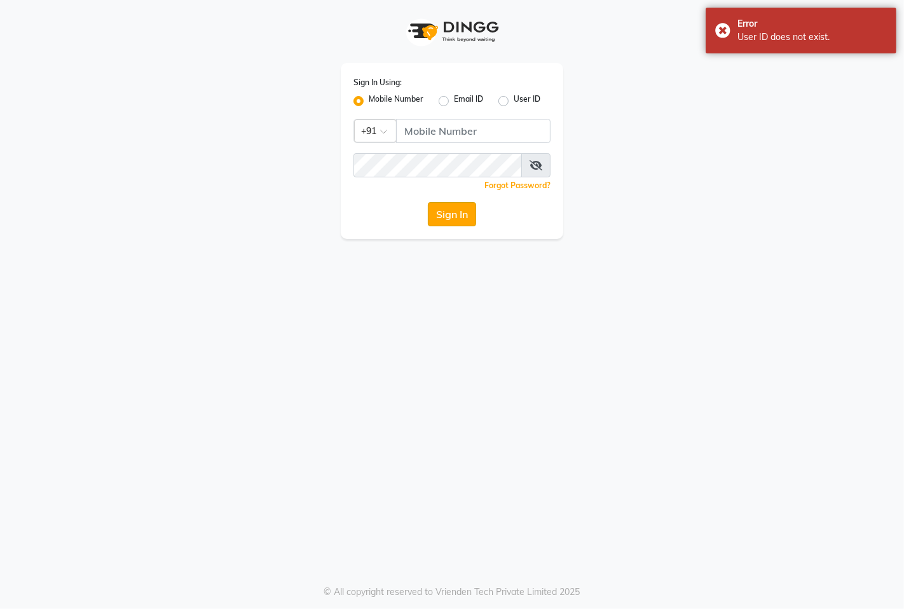
click at [449, 216] on button "Sign In" at bounding box center [452, 214] width 48 height 24
click at [481, 139] on input "Username" at bounding box center [473, 131] width 154 height 24
type input "7389901811"
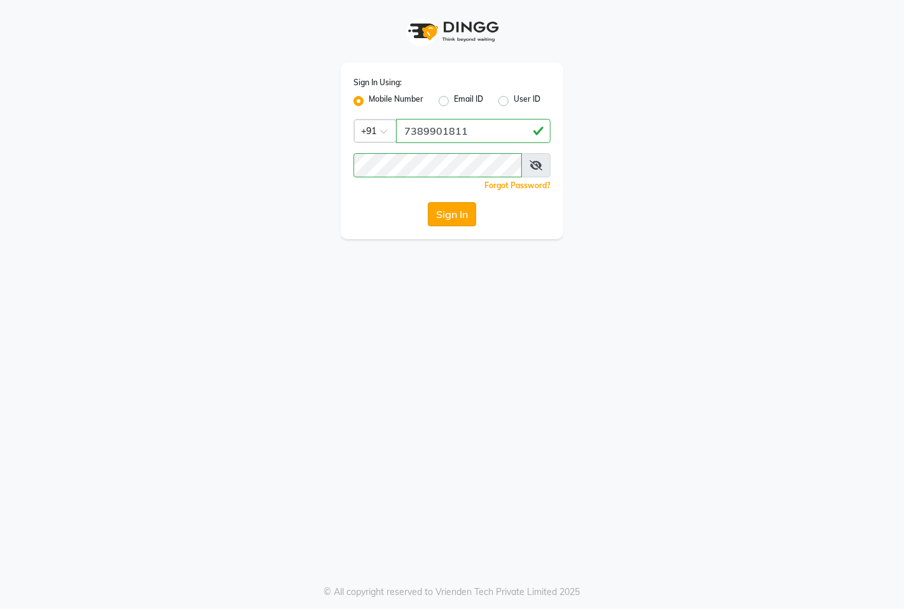
click at [461, 210] on button "Sign In" at bounding box center [452, 214] width 48 height 24
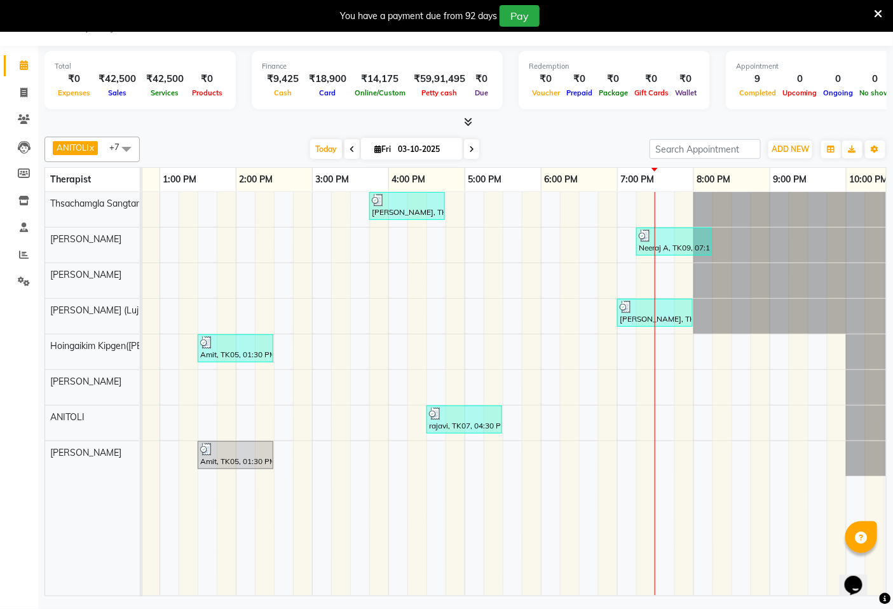
scroll to position [0, 477]
